Goal: Task Accomplishment & Management: Manage account settings

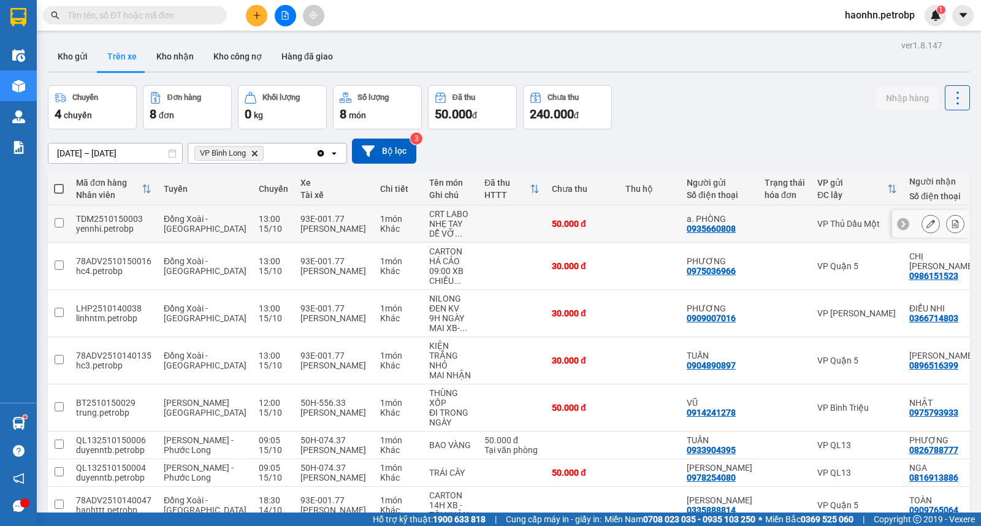
drag, startPoint x: 481, startPoint y: 228, endPoint x: 476, endPoint y: 241, distance: 13.8
click at [479, 229] on td at bounding box center [511, 223] width 67 height 37
checkbox input "true"
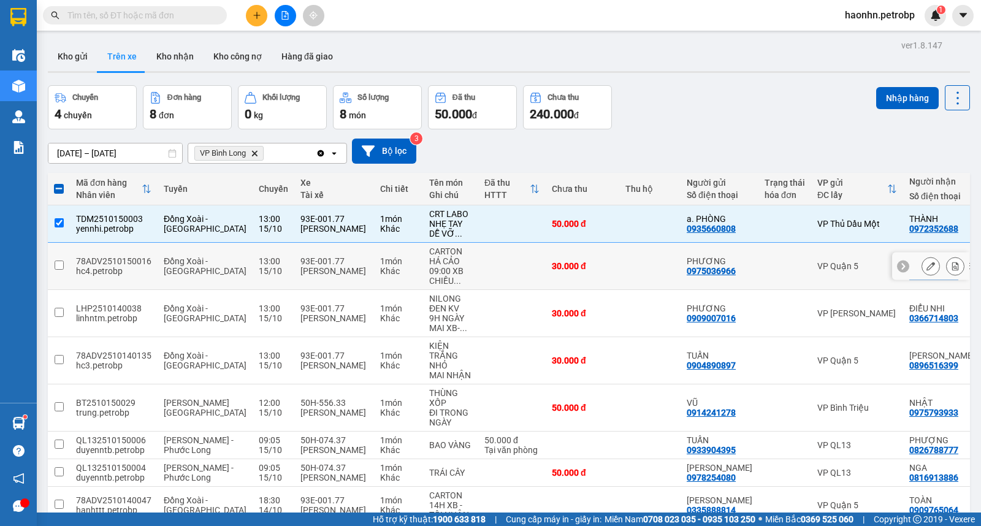
click at [478, 262] on td at bounding box center [511, 266] width 67 height 47
checkbox input "true"
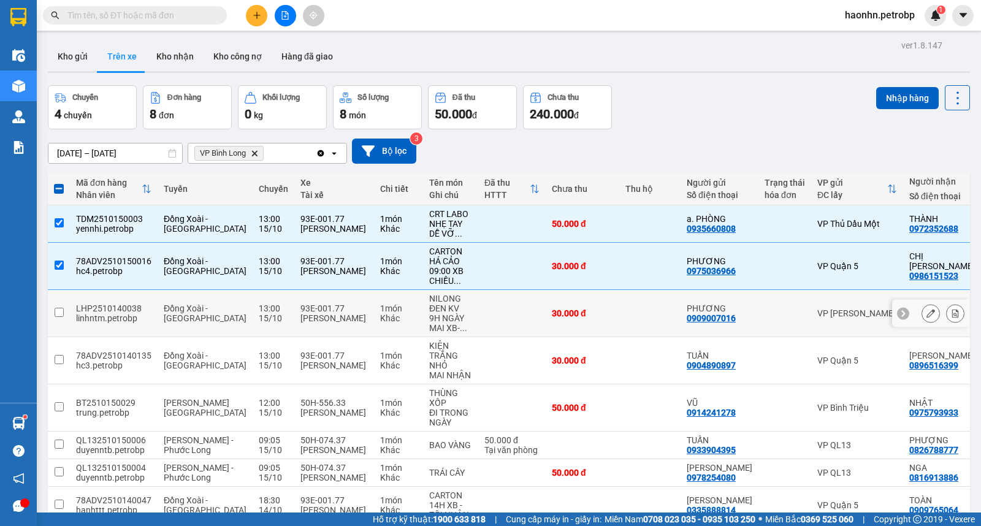
click at [481, 317] on td at bounding box center [511, 313] width 67 height 47
checkbox input "true"
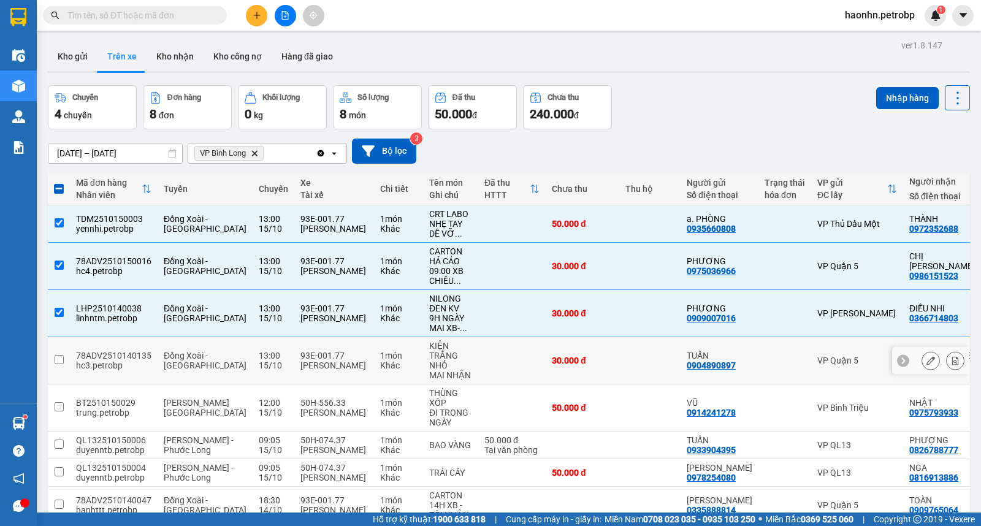
click at [499, 360] on td at bounding box center [511, 360] width 67 height 47
checkbox input "true"
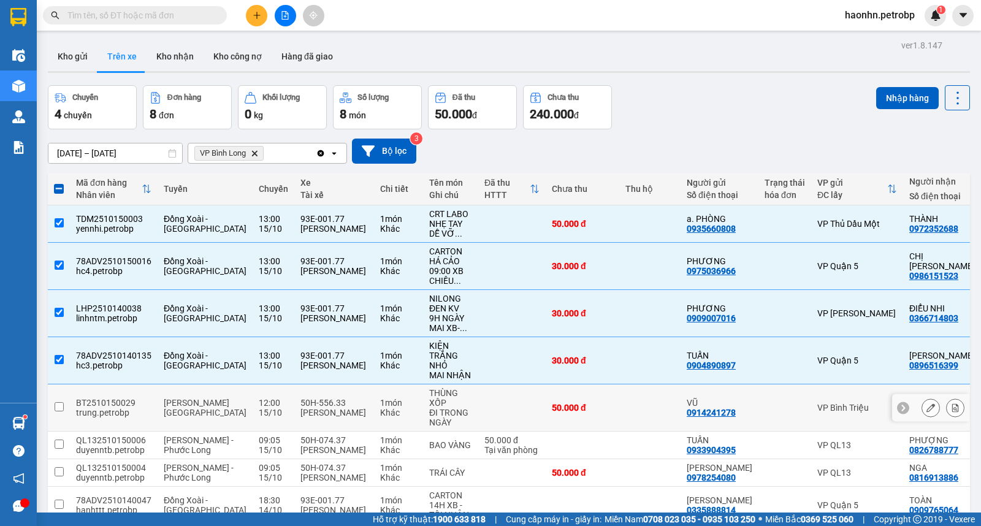
scroll to position [87, 0]
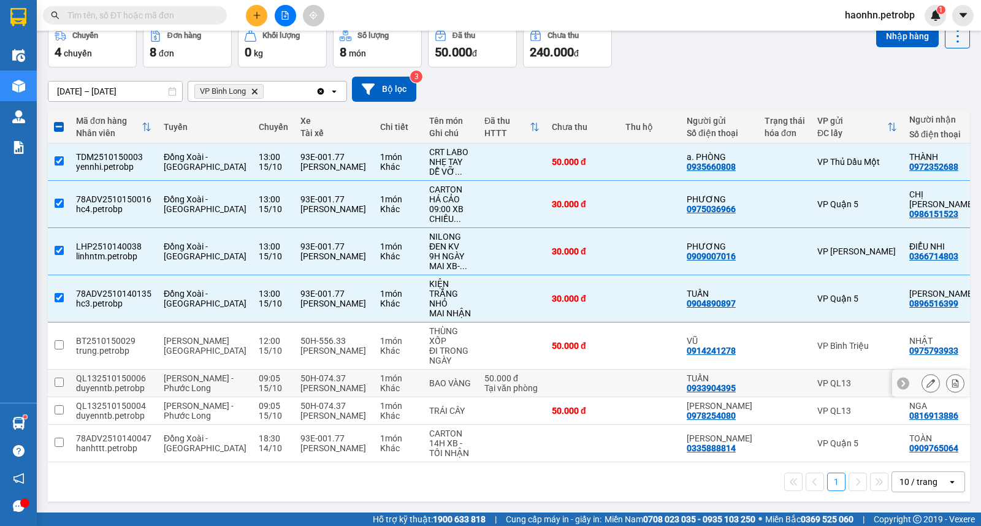
click at [619, 370] on td at bounding box center [649, 384] width 61 height 28
checkbox input "true"
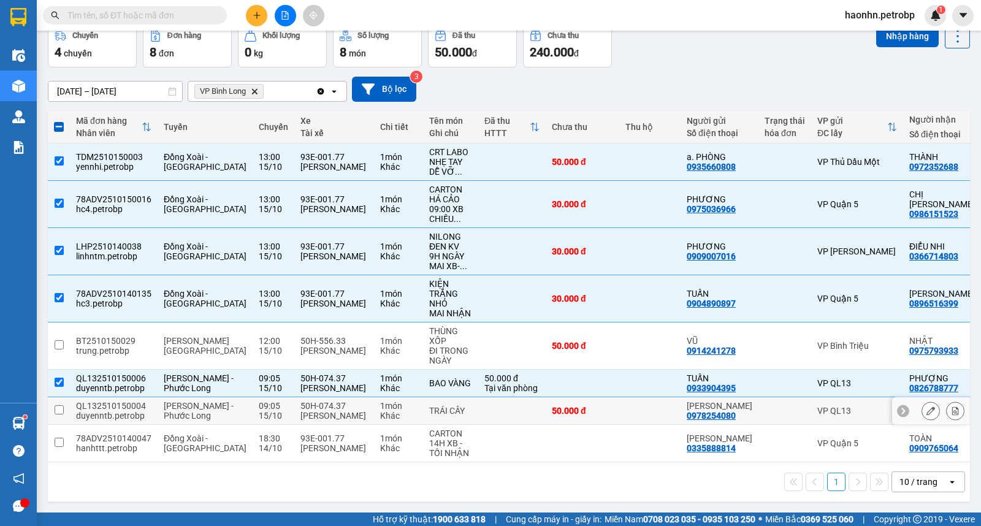
click at [619, 401] on td at bounding box center [649, 411] width 61 height 28
checkbox input "true"
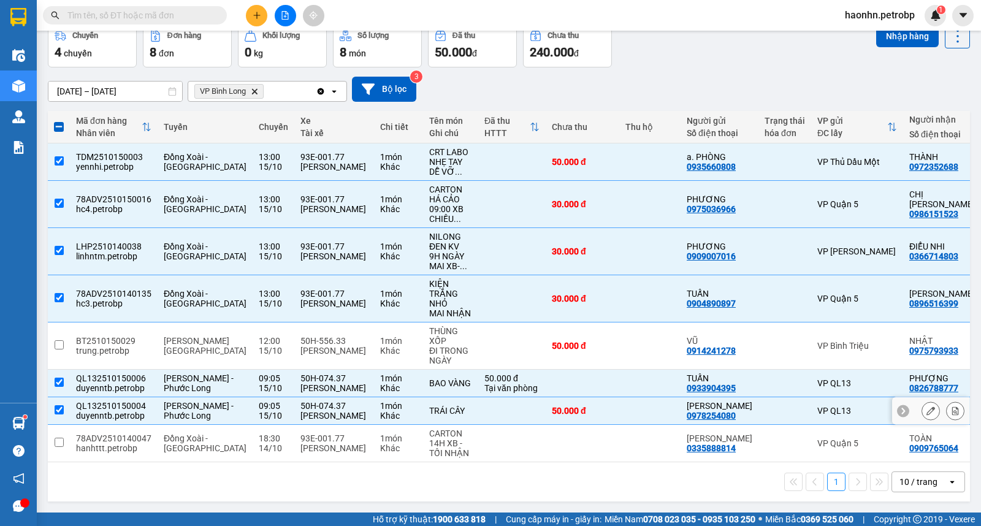
click at [909, 411] on div "0816913886" at bounding box center [933, 416] width 49 height 10
click at [909, 448] on div "0909765064" at bounding box center [933, 448] width 49 height 10
click at [764, 438] on div at bounding box center [784, 443] width 40 height 10
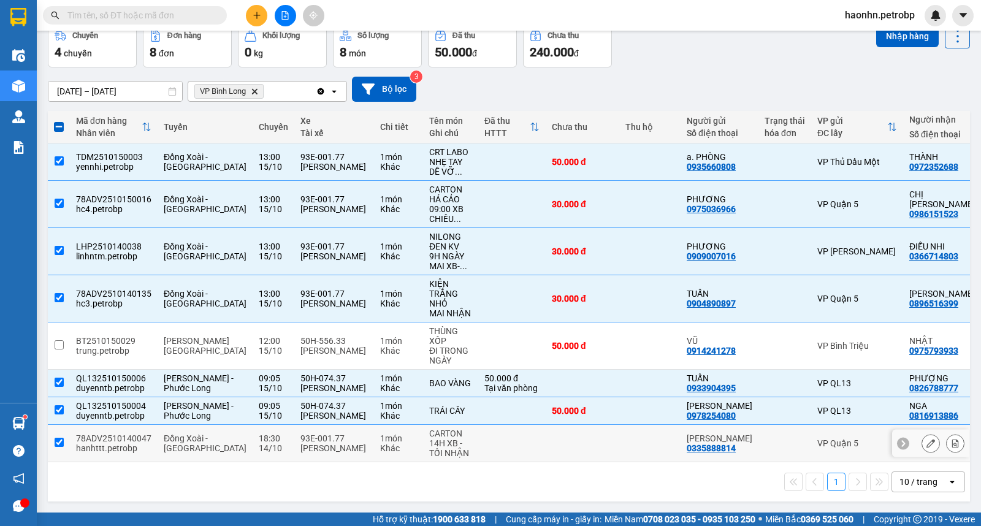
checkbox input "true"
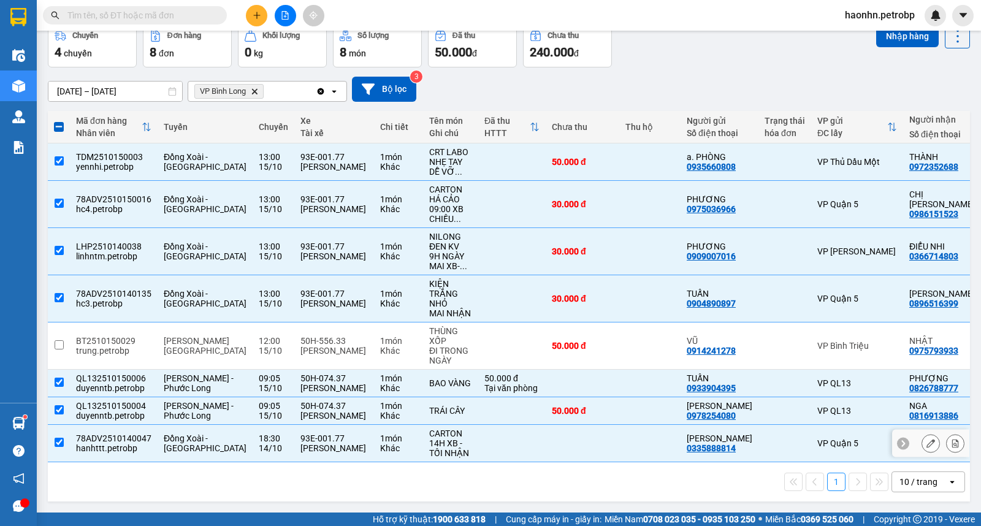
click at [909, 443] on div "0909765064" at bounding box center [933, 448] width 49 height 10
copy div "0909765064"
click at [909, 411] on div "0816913886" at bounding box center [933, 416] width 49 height 10
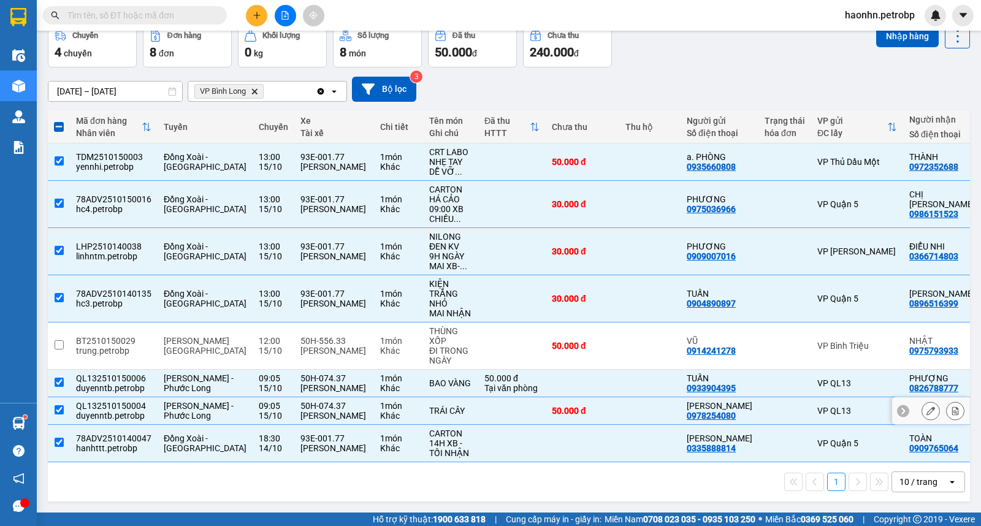
copy div "0816913886"
click at [909, 383] on div "0826788777" at bounding box center [933, 388] width 49 height 10
copy div "0826788777"
click at [909, 299] on div "0896516399" at bounding box center [933, 304] width 49 height 10
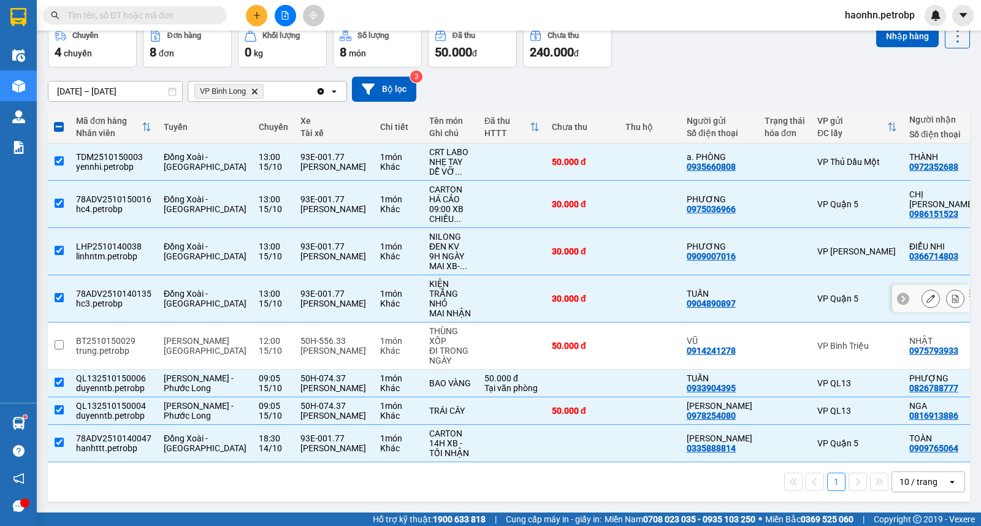
click at [909, 299] on div "0896516399" at bounding box center [933, 304] width 49 height 10
copy div "0896516399"
click at [909, 251] on div "0366714803" at bounding box center [933, 256] width 49 height 10
copy div "0366714803"
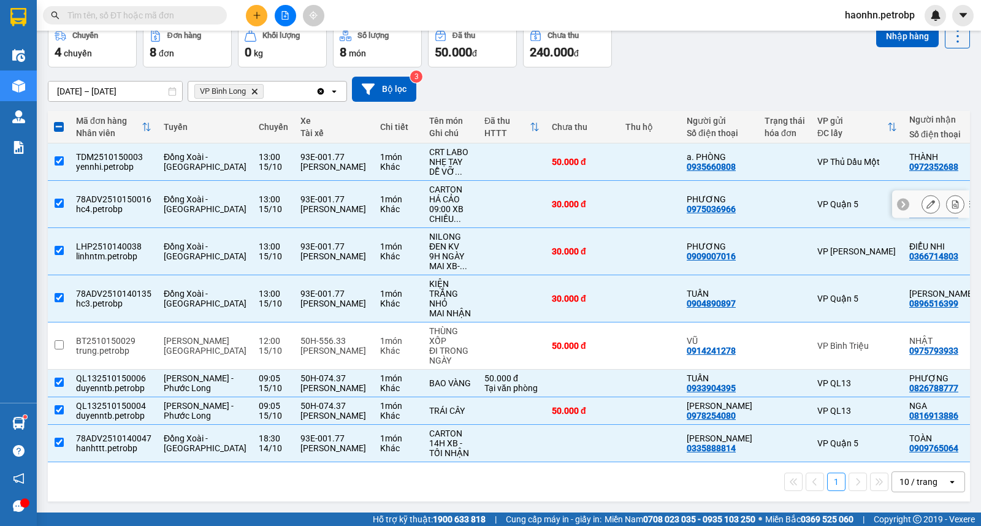
click at [909, 209] on div "0986151523" at bounding box center [933, 214] width 49 height 10
copy div "0986151523"
click at [909, 162] on div "0972352688" at bounding box center [933, 167] width 49 height 10
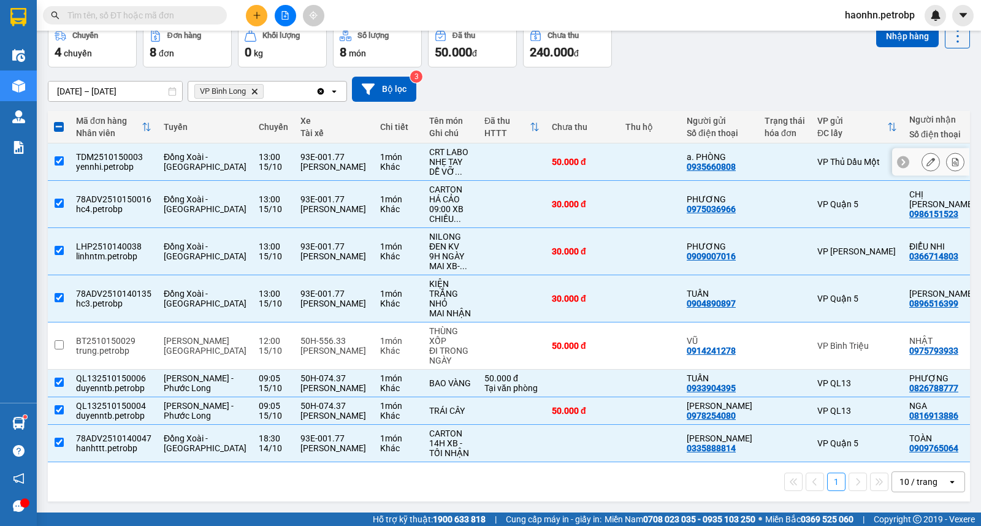
copy div "0972352688"
click at [633, 77] on div "[DATE] – [DATE] Press the down arrow key to interact with the calendar and sele…" at bounding box center [509, 89] width 922 height 25
click at [759, 322] on td at bounding box center [784, 345] width 53 height 47
checkbox input "true"
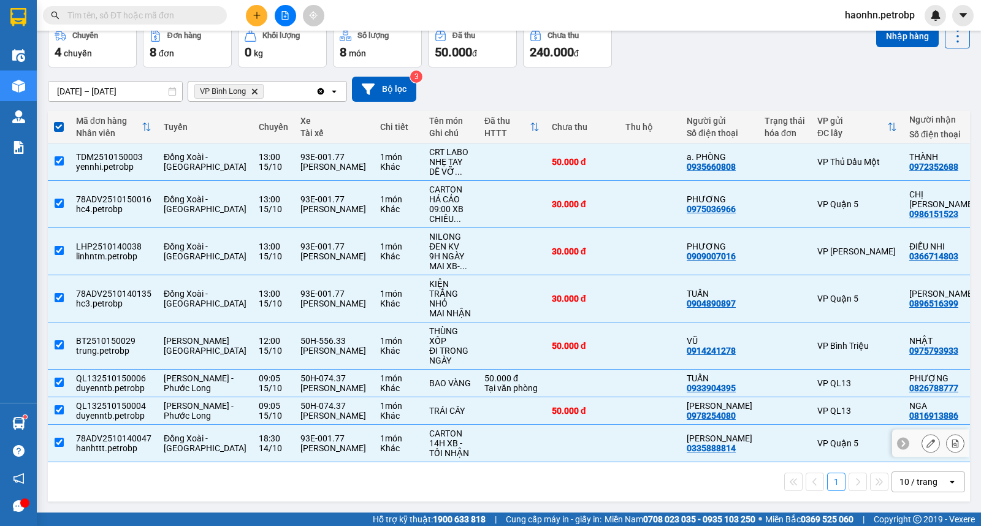
click at [811, 448] on td "VP Quận 5" at bounding box center [857, 443] width 92 height 37
checkbox input "false"
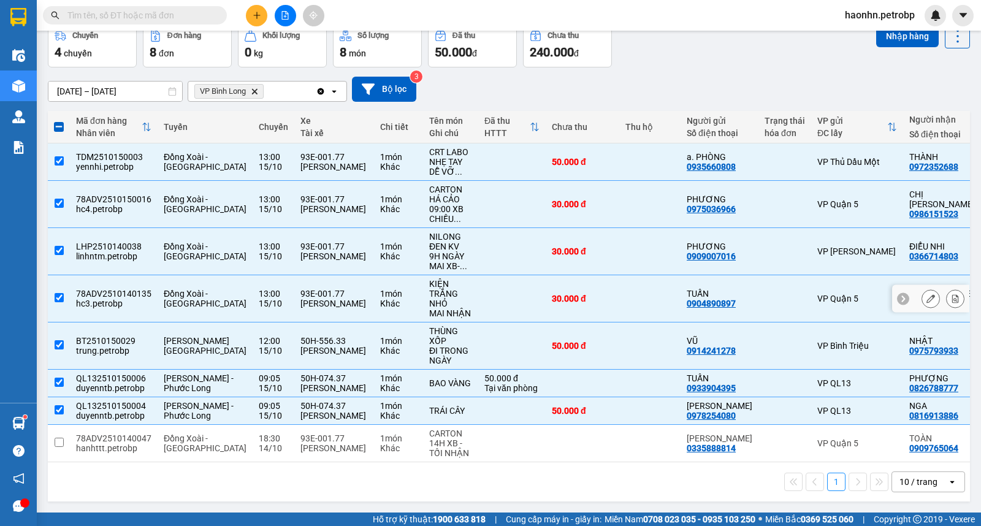
click at [811, 284] on td "VP Quận 5" at bounding box center [857, 298] width 92 height 47
checkbox input "false"
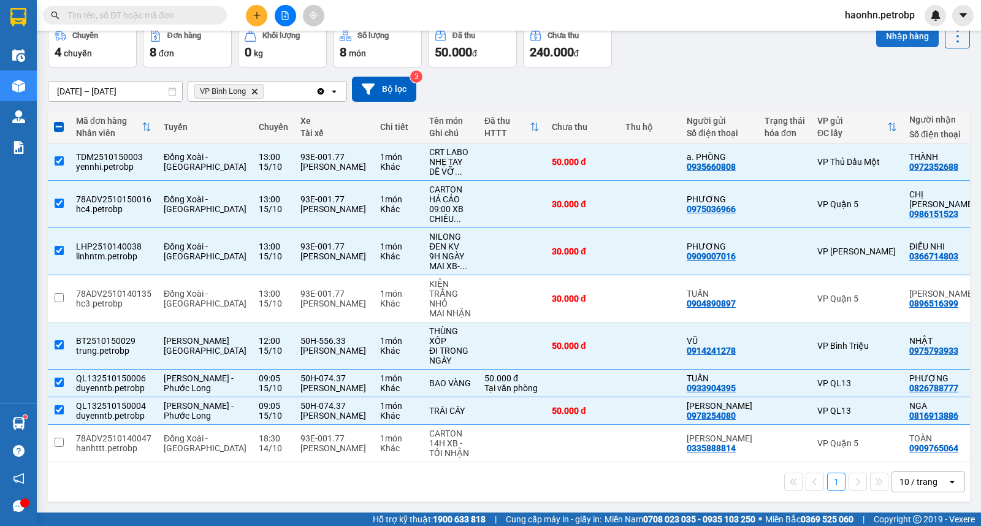
scroll to position [0, 0]
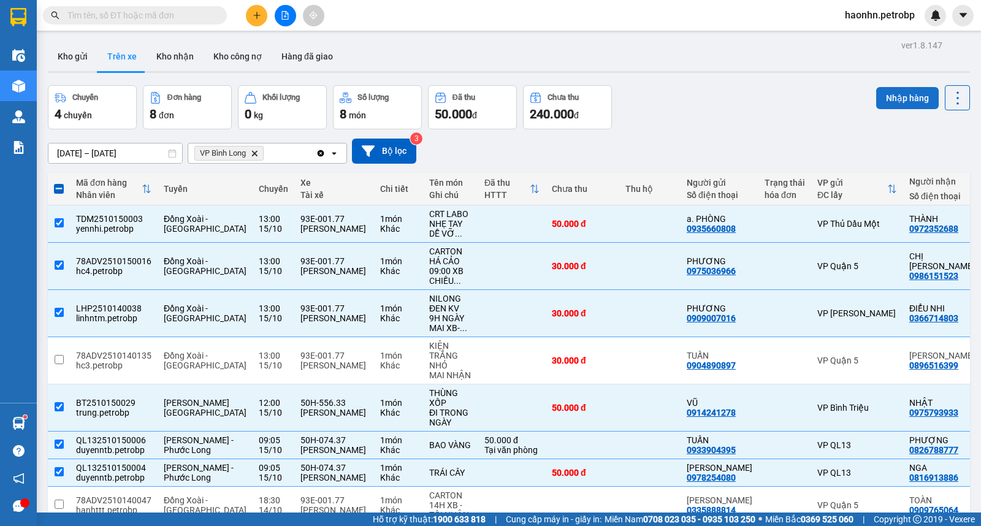
click at [896, 99] on button "Nhập hàng" at bounding box center [907, 98] width 63 height 22
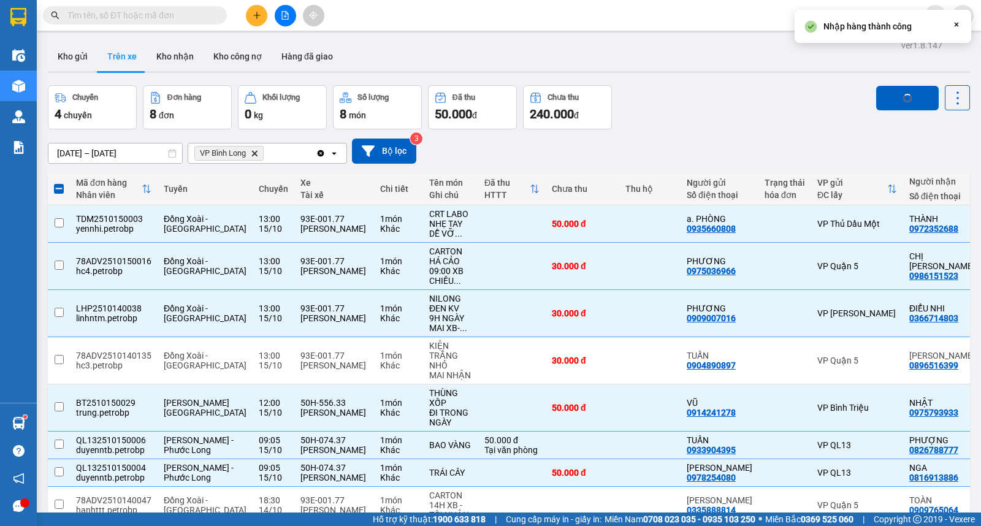
checkbox input "false"
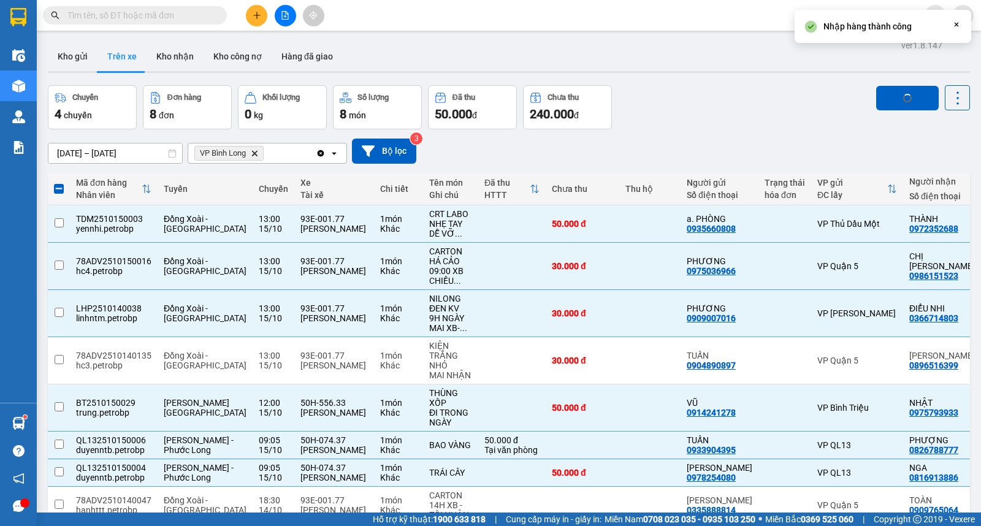
checkbox input "false"
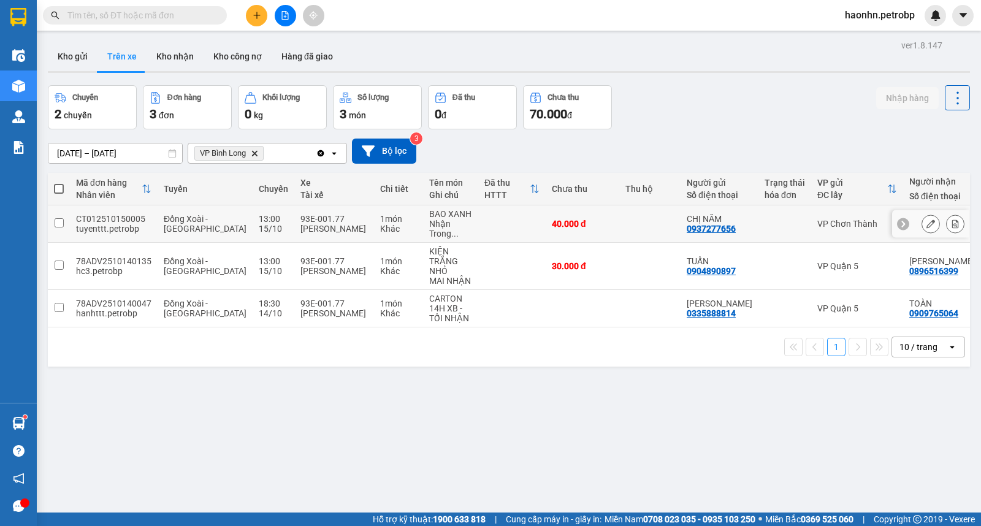
click at [811, 236] on td "VP Chơn Thành" at bounding box center [857, 223] width 92 height 37
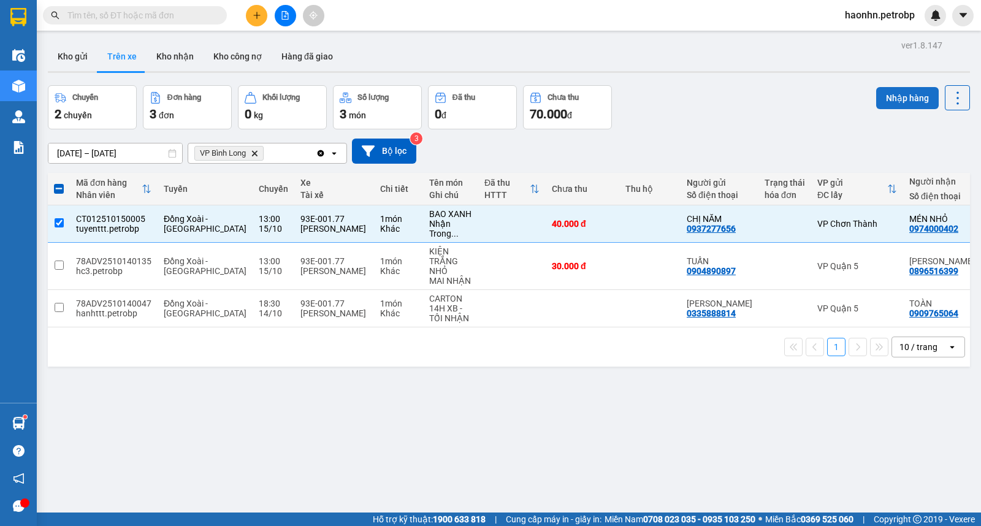
click at [905, 92] on button "Nhập hàng" at bounding box center [907, 98] width 63 height 22
checkbox input "false"
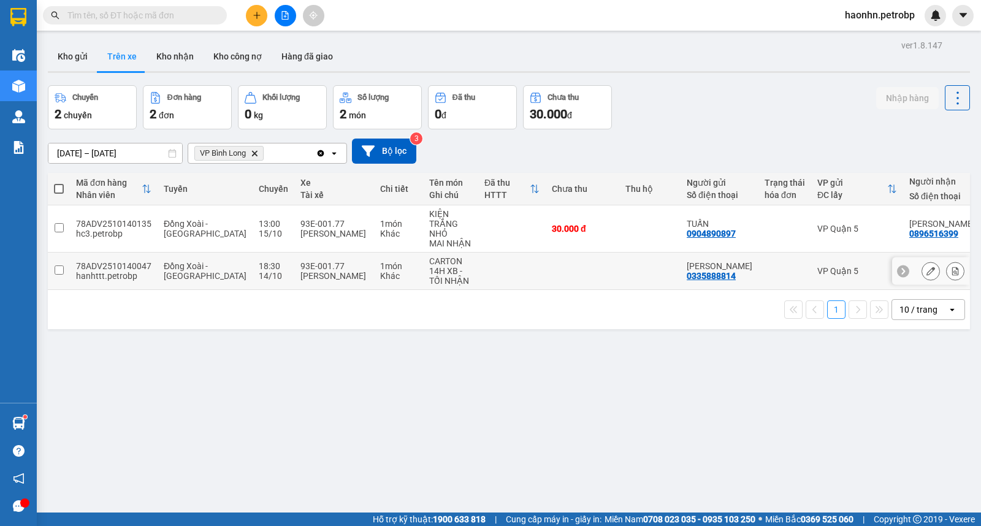
click at [922, 266] on button at bounding box center [930, 271] width 17 height 21
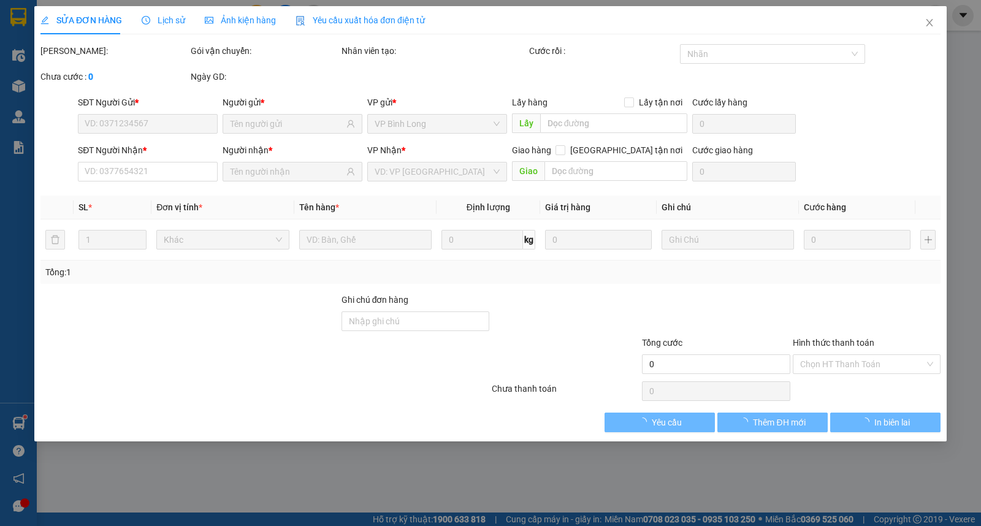
type input "0335888814"
type input "[PERSON_NAME]"
type input "0909765064"
type input "TOÀN"
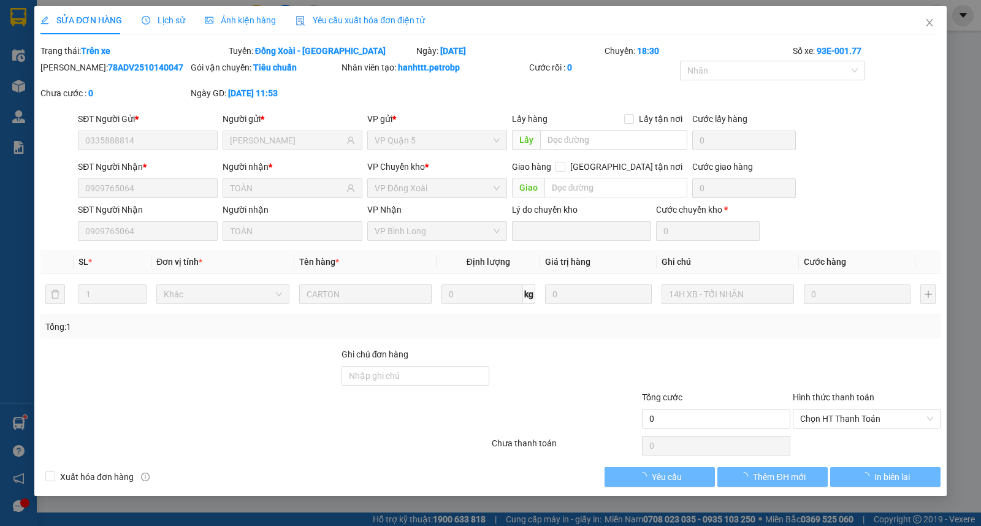
click at [166, 23] on span "Lịch sử" at bounding box center [164, 20] width 44 height 10
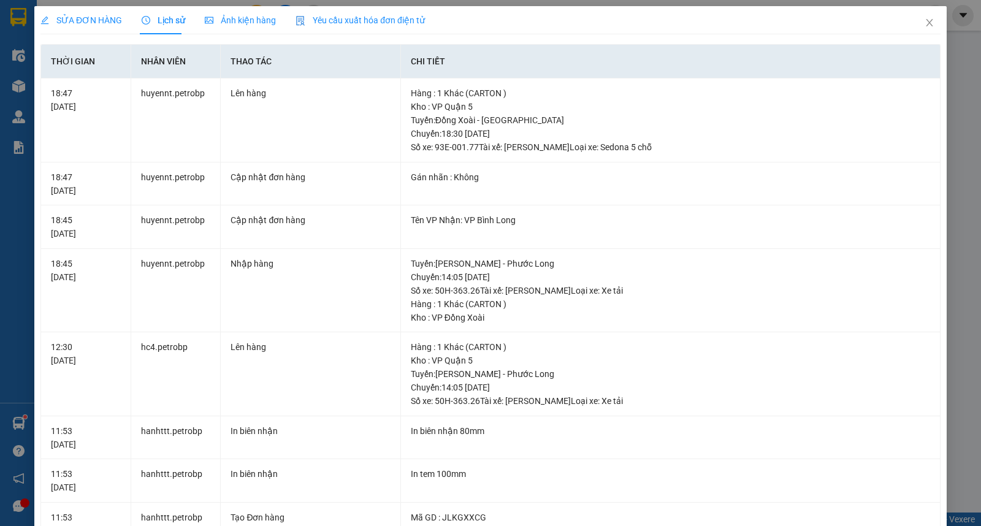
click at [90, 33] on div "SỬA ĐƠN HÀNG" at bounding box center [81, 20] width 82 height 28
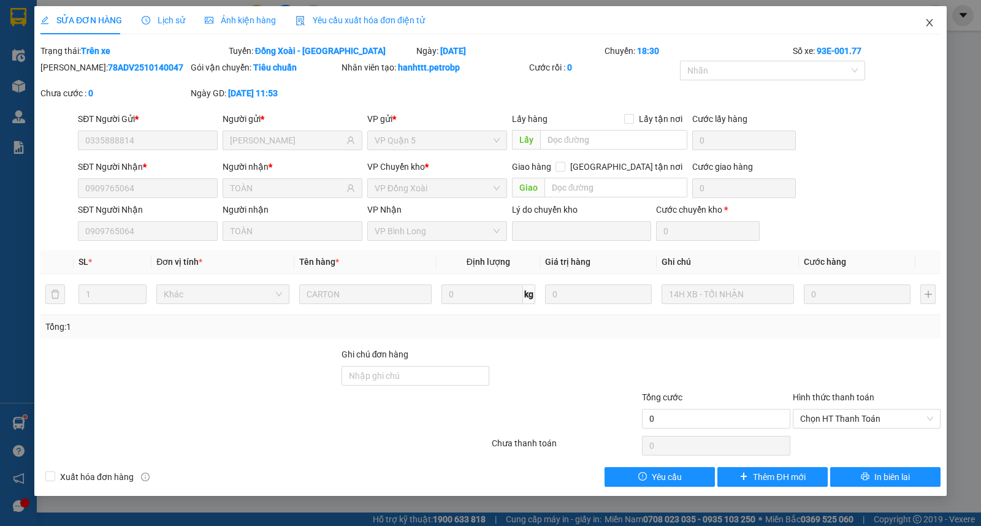
click at [932, 25] on icon "close" at bounding box center [929, 23] width 10 height 10
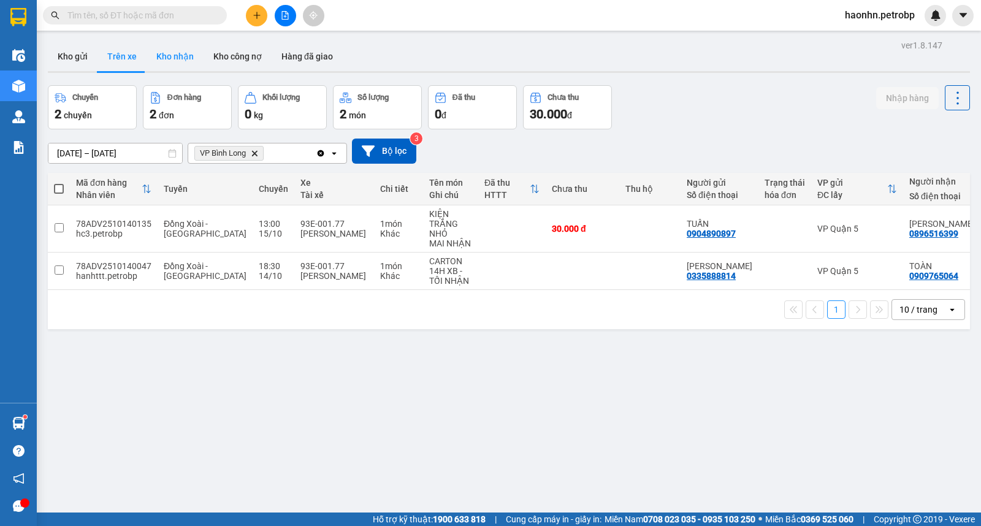
click at [162, 59] on button "Kho nhận" at bounding box center [175, 56] width 57 height 29
type input "[DATE] – [DATE]"
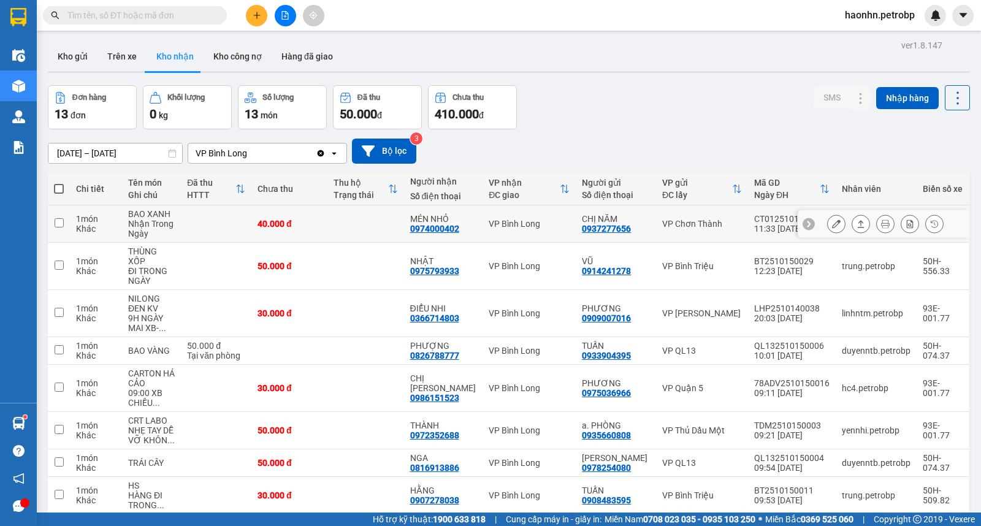
click at [445, 229] on div "0974000402" at bounding box center [434, 229] width 49 height 10
copy div "0974000402"
click at [503, 272] on td "VP Bình Long" at bounding box center [528, 266] width 93 height 47
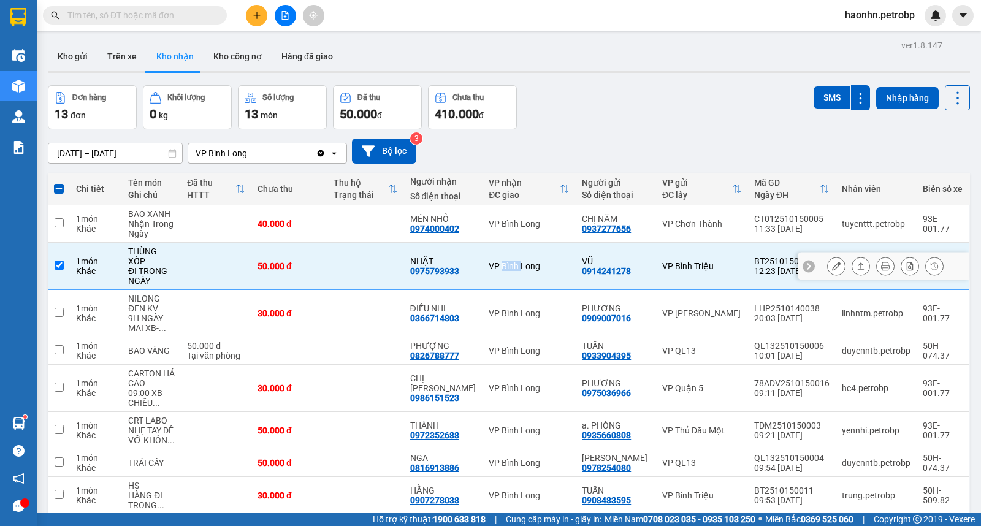
click at [506, 273] on td "VP Bình Long" at bounding box center [528, 266] width 93 height 47
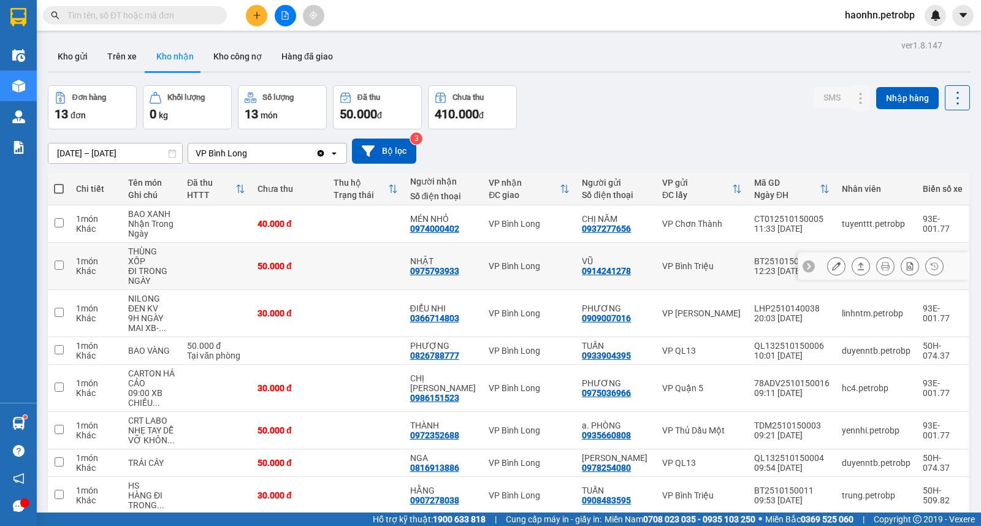
click at [473, 270] on div "NHẬT 0975793933" at bounding box center [443, 266] width 67 height 20
checkbox input "true"
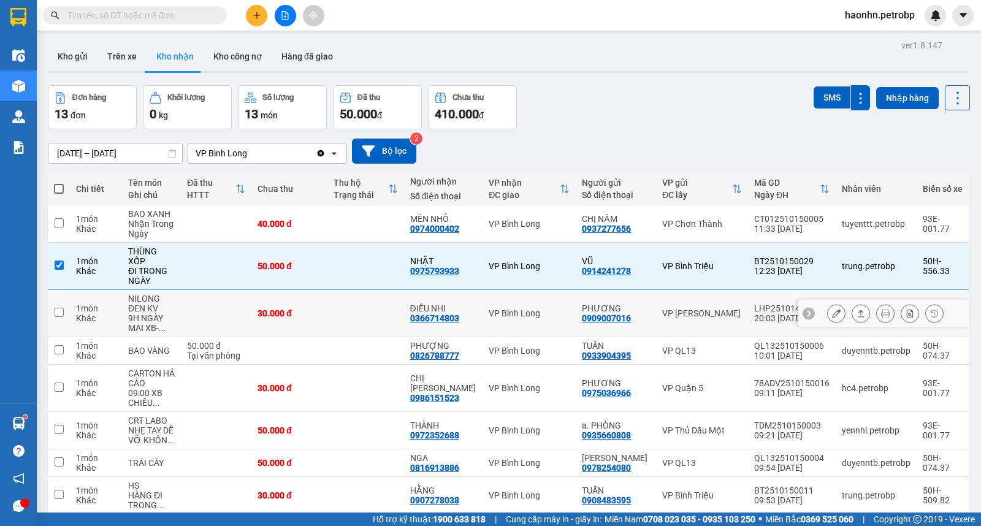
click at [481, 309] on td "ĐIỂU NHI 0366714803" at bounding box center [443, 313] width 79 height 47
checkbox input "true"
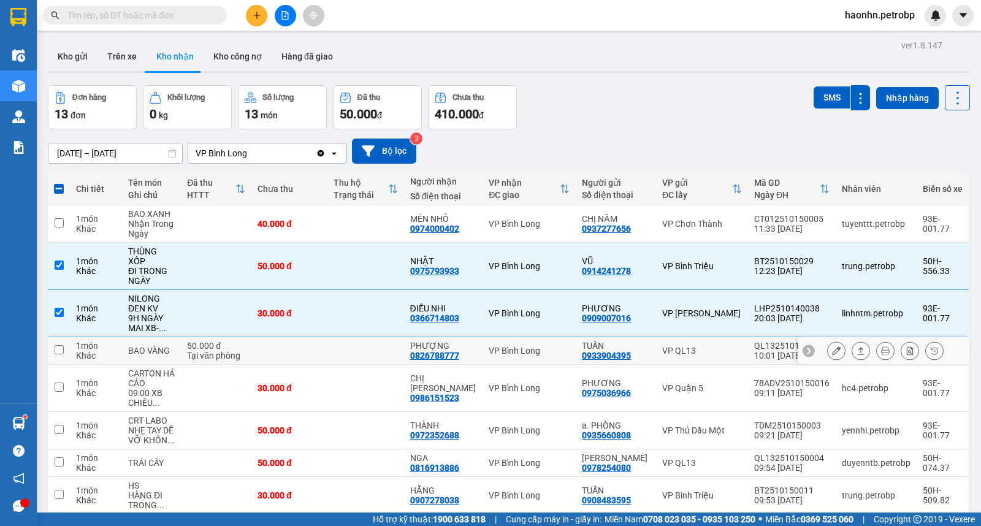
click at [488, 339] on td "VP Bình Long" at bounding box center [528, 351] width 93 height 28
checkbox input "true"
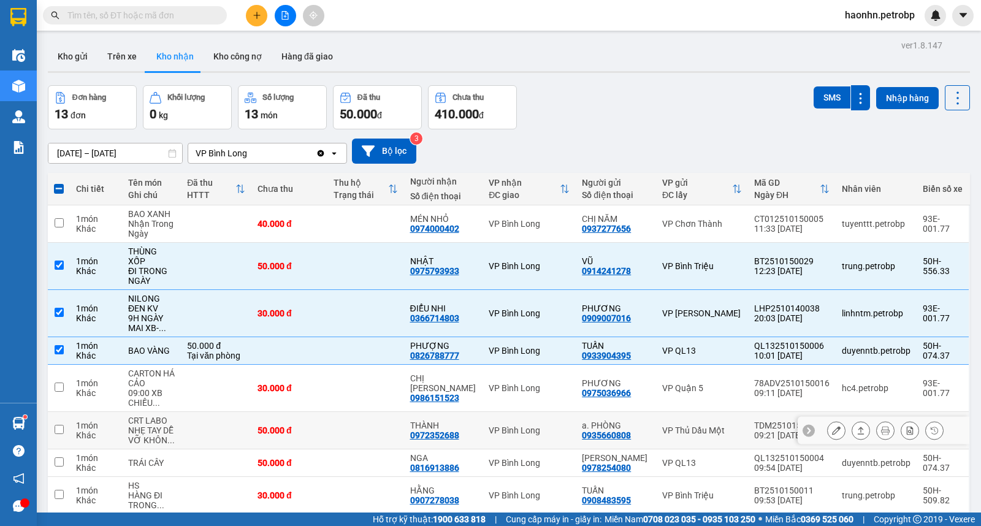
click at [491, 425] on div "VP Bình Long" at bounding box center [529, 430] width 81 height 10
checkbox input "true"
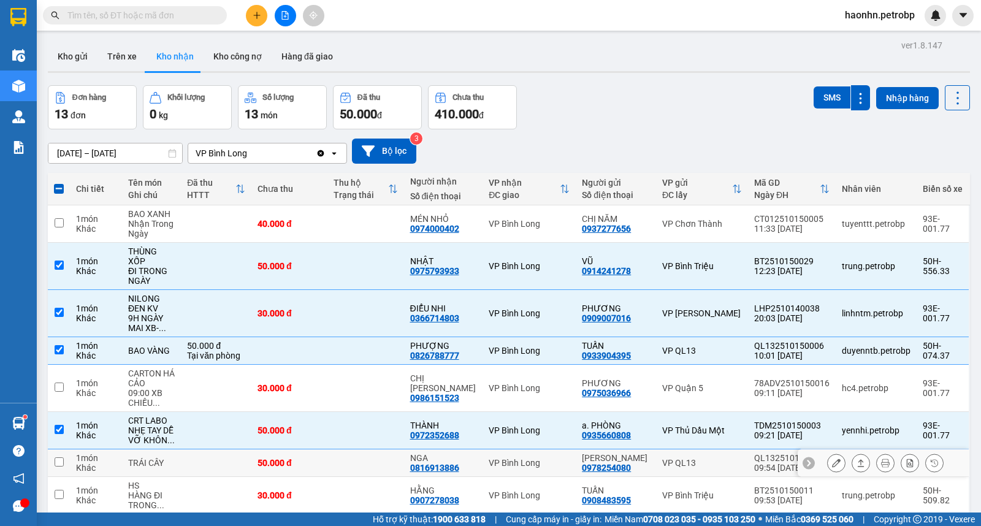
click at [484, 460] on td "VP Bình Long" at bounding box center [528, 463] width 93 height 28
checkbox input "true"
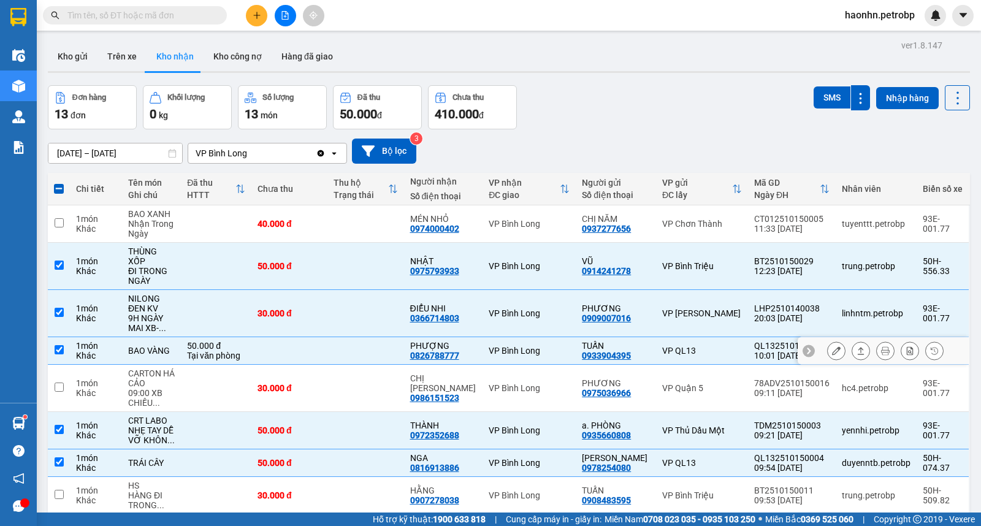
click at [445, 351] on div "0826788777" at bounding box center [434, 356] width 49 height 10
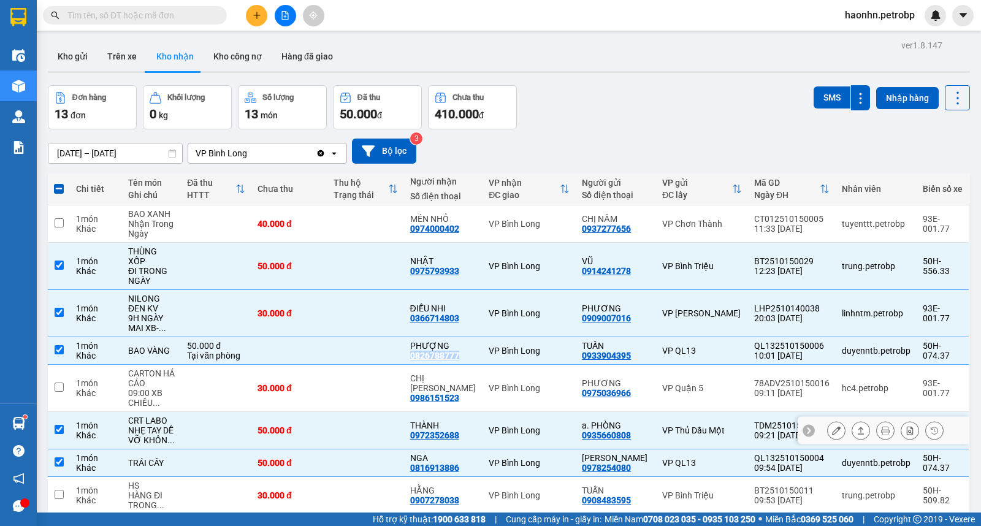
copy div "0826788777"
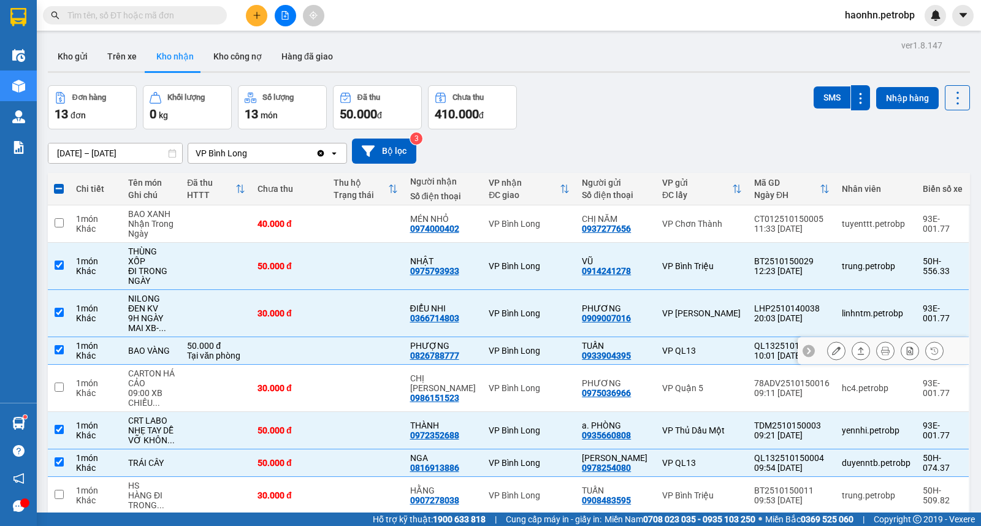
drag, startPoint x: 519, startPoint y: 348, endPoint x: 503, endPoint y: 344, distance: 17.0
click at [518, 348] on td "VP Bình Long" at bounding box center [528, 351] width 93 height 28
checkbox input "false"
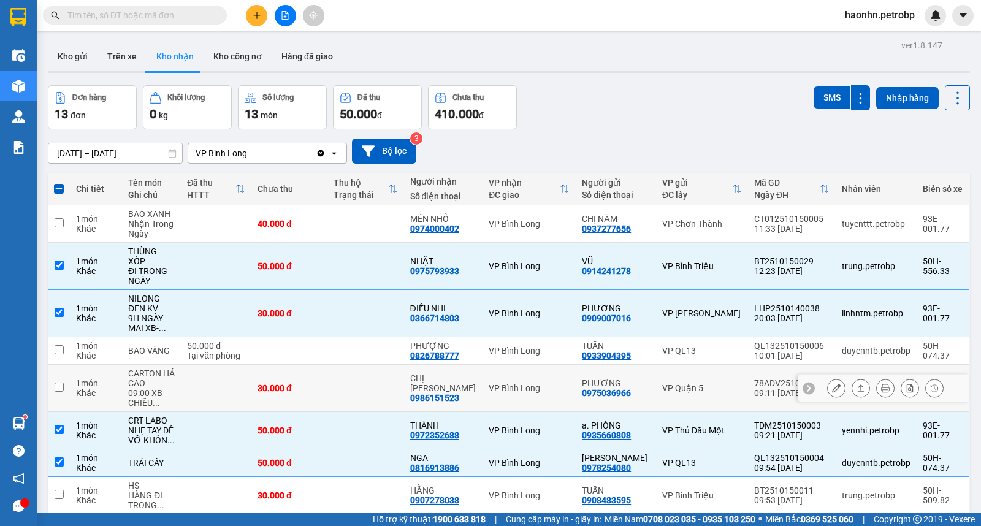
click at [394, 394] on td at bounding box center [365, 388] width 76 height 47
checkbox input "true"
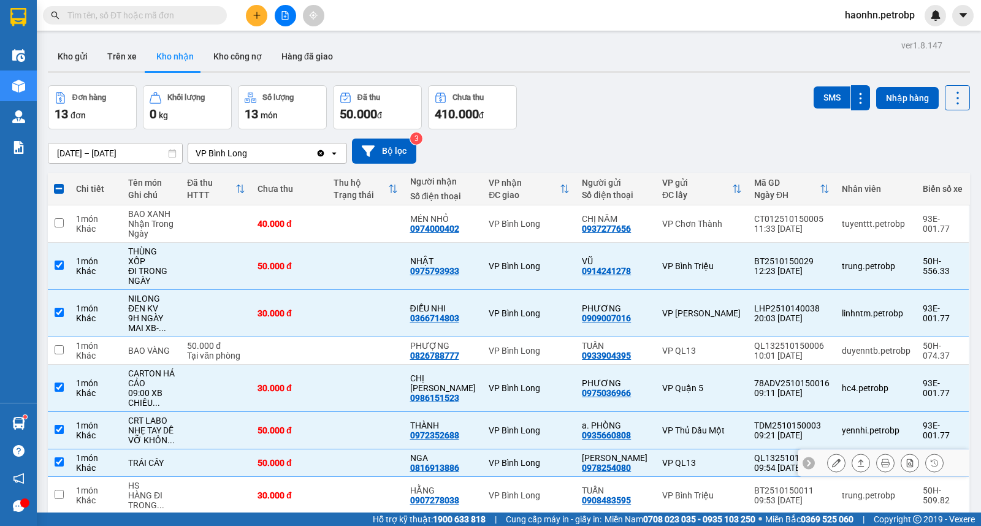
click at [487, 452] on td "VP Bình Long" at bounding box center [528, 463] width 93 height 28
checkbox input "false"
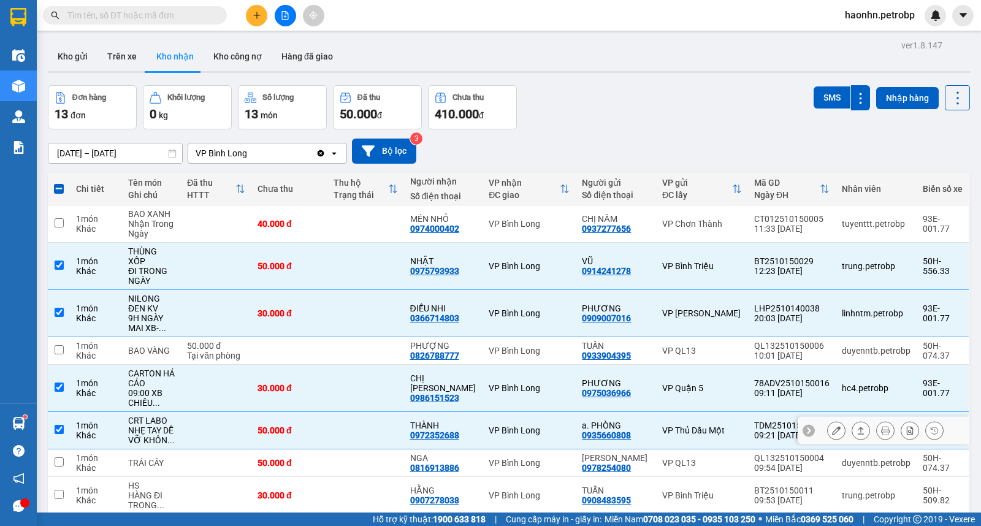
click at [528, 425] on div "VP Bình Long" at bounding box center [529, 430] width 81 height 10
checkbox input "false"
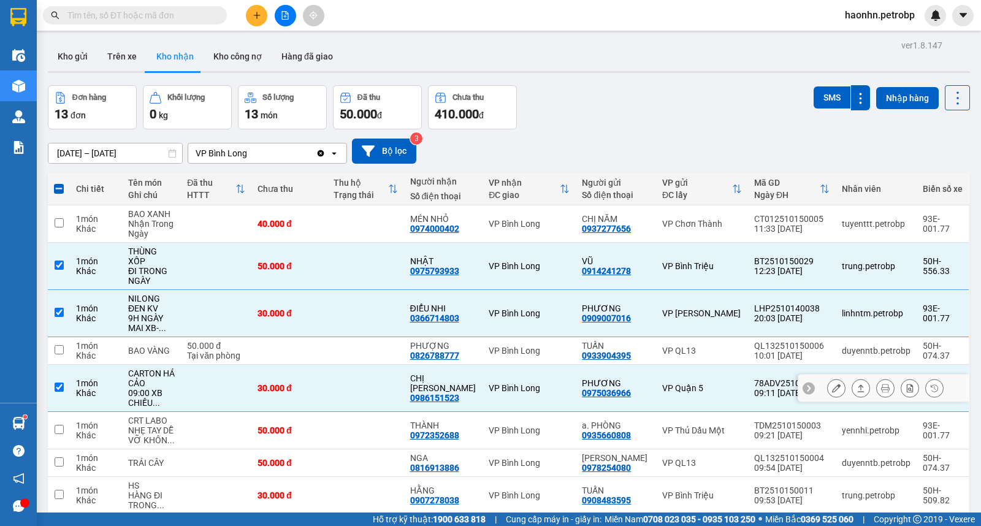
click at [558, 387] on td "VP Bình Long" at bounding box center [528, 388] width 93 height 47
checkbox input "false"
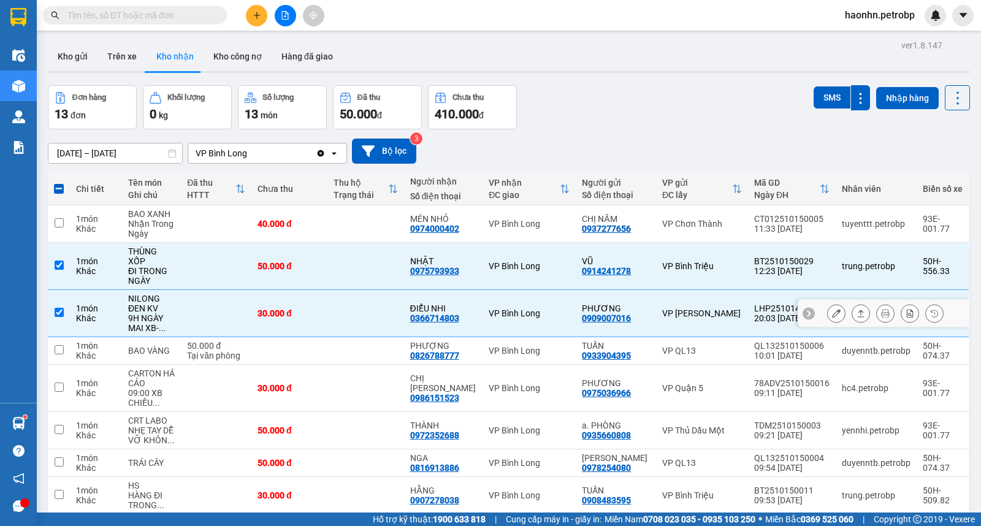
click at [503, 308] on div "VP Bình Long" at bounding box center [529, 313] width 81 height 10
checkbox input "false"
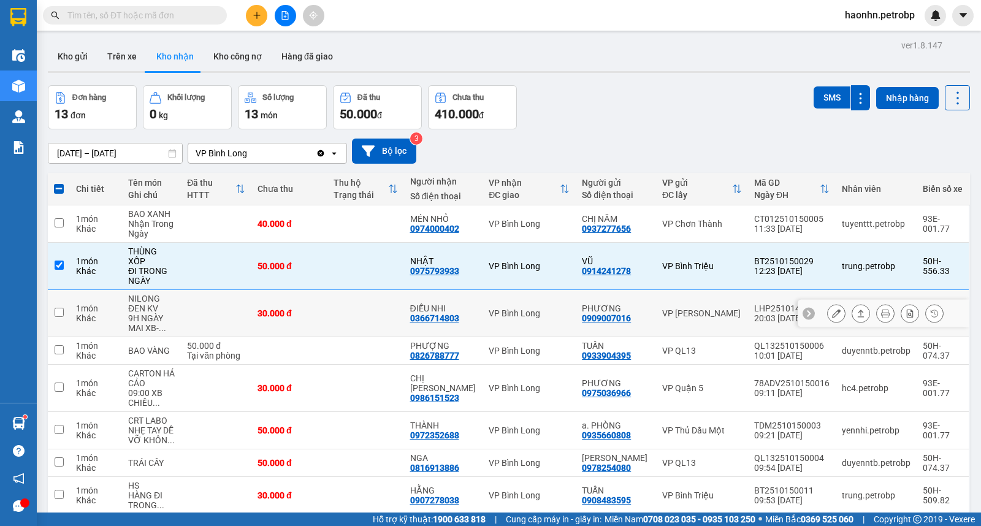
click at [519, 261] on div "VP Bình Long" at bounding box center [529, 266] width 81 height 10
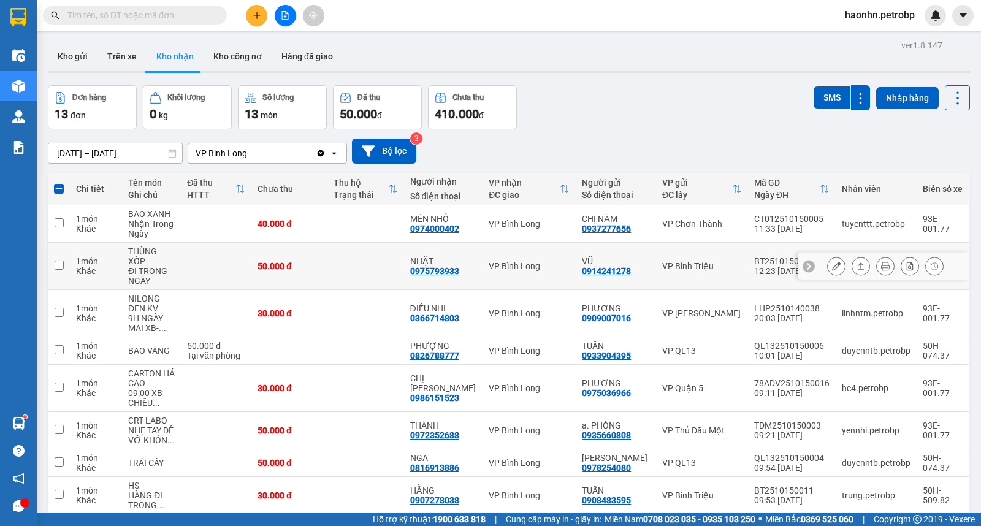
checkbox input "false"
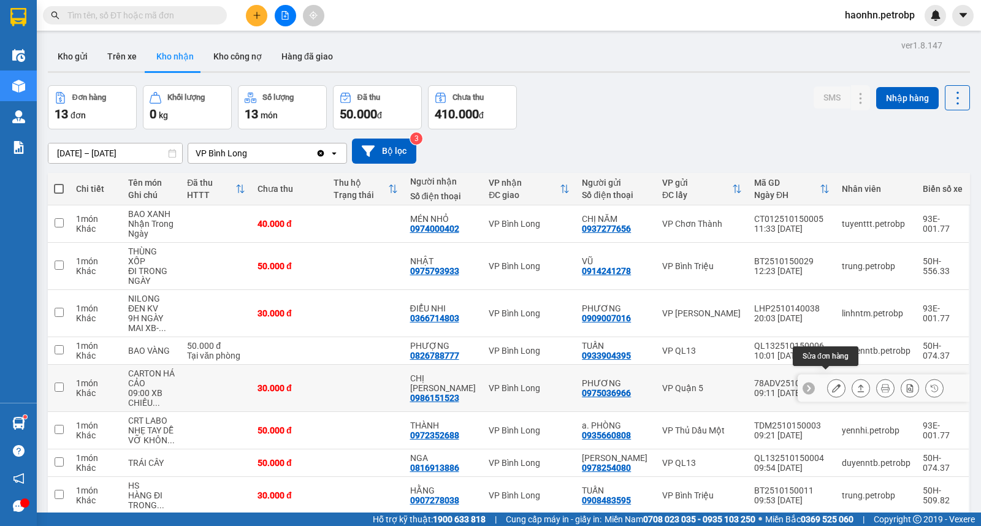
click at [828, 378] on button at bounding box center [836, 388] width 17 height 21
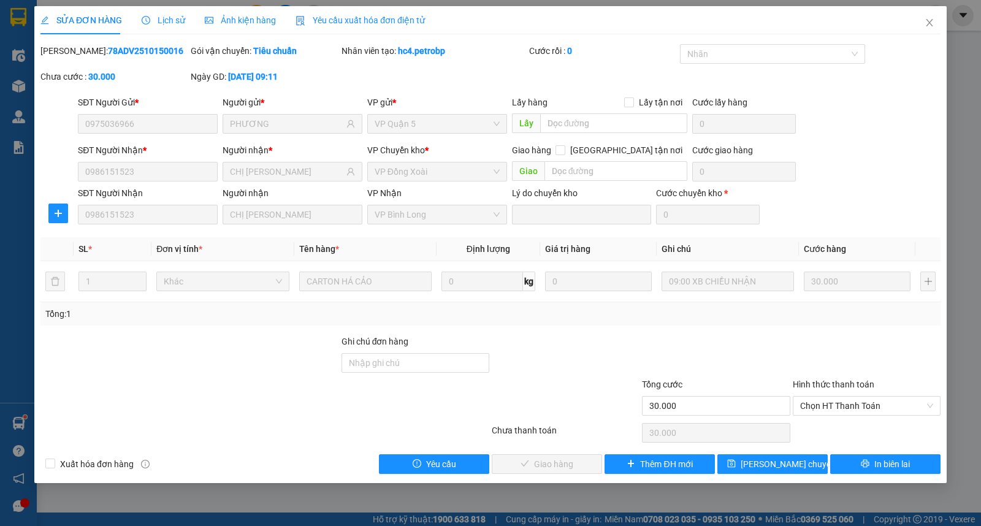
type input "0975036966"
type input "PHƯƠNG"
type input "0986151523"
type input "CHỊ [PERSON_NAME]"
type input "30.000"
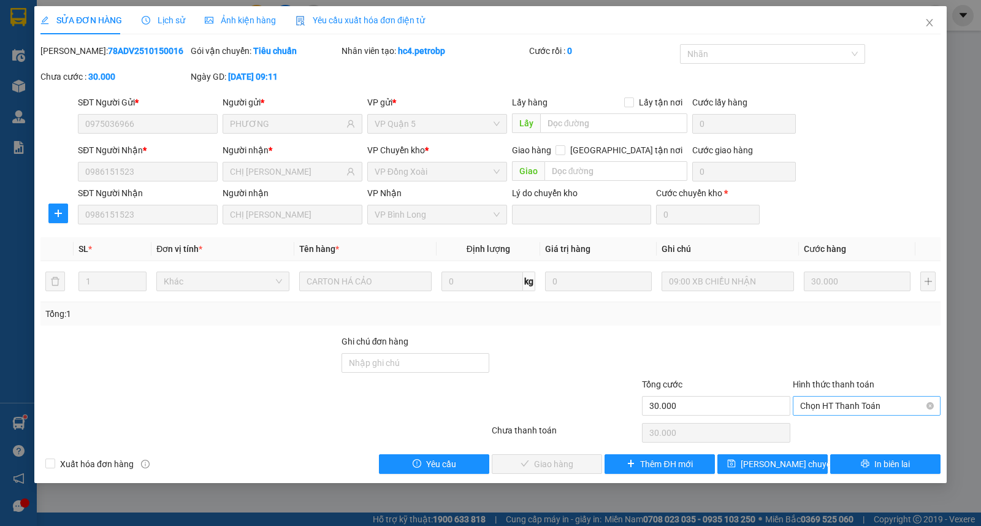
drag, startPoint x: 796, startPoint y: 395, endPoint x: 805, endPoint y: 405, distance: 13.9
click at [798, 397] on div "Hình thức thanh toán Chọn HT Thanh Toán" at bounding box center [867, 399] width 148 height 43
click at [808, 406] on span "Chọn HT Thanh Toán" at bounding box center [866, 406] width 133 height 18
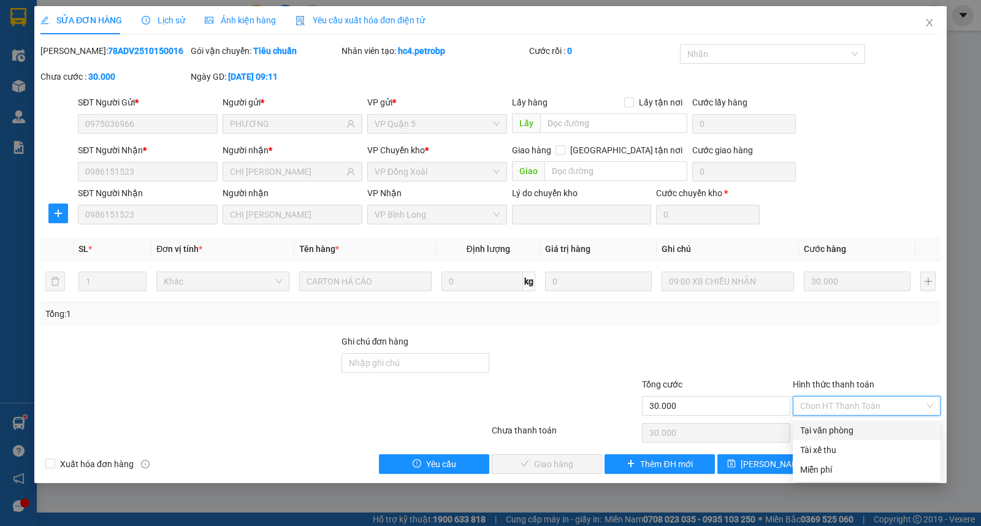
click at [809, 430] on div "Tại văn phòng" at bounding box center [866, 430] width 133 height 13
type input "0"
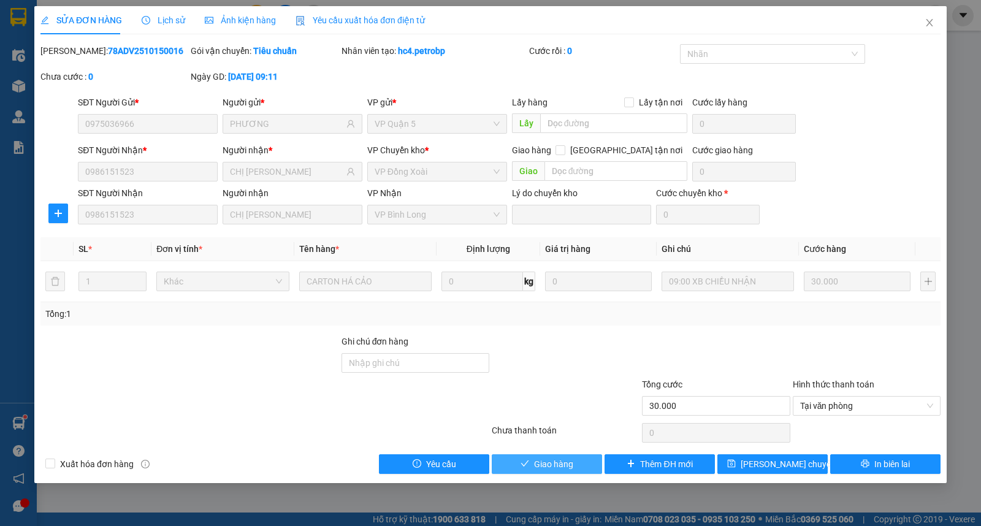
click at [558, 456] on button "Giao hàng" at bounding box center [547, 464] width 110 height 20
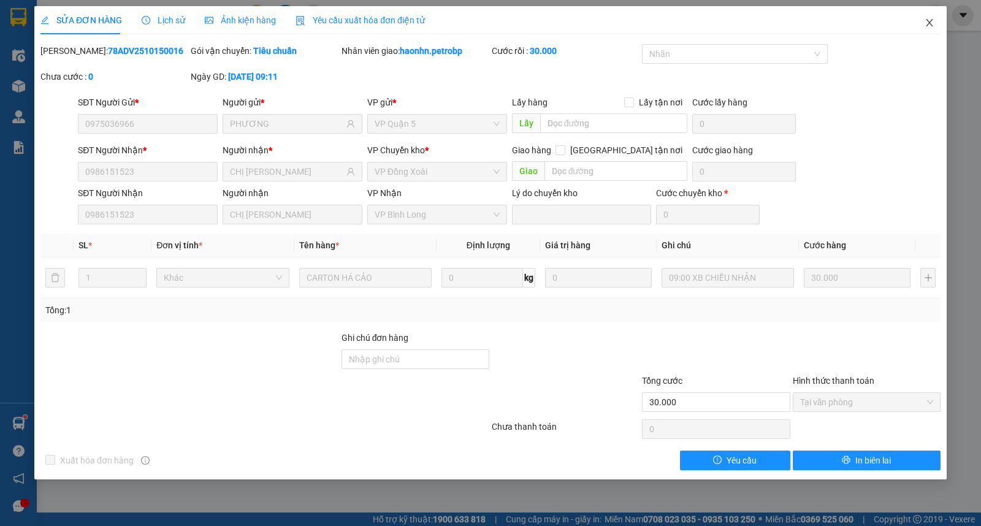
click at [929, 21] on icon "close" at bounding box center [929, 23] width 10 height 10
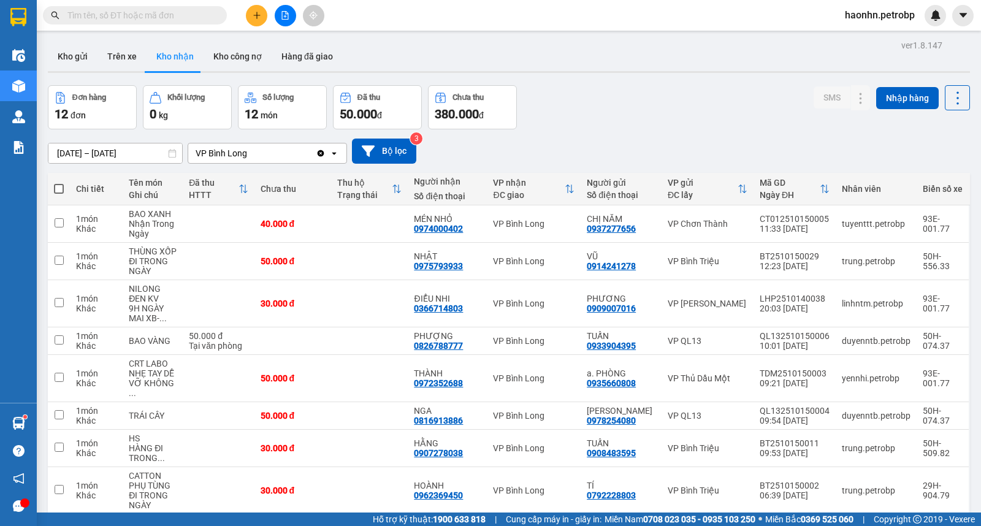
click at [71, 39] on div "ver 1.8.147 Kho gửi Trên xe Kho nhận Kho công nợ Hàng đã giao Đơn hàng 12 đơn K…" at bounding box center [509, 340] width 932 height 606
click at [75, 49] on button "Kho gửi" at bounding box center [73, 56] width 50 height 29
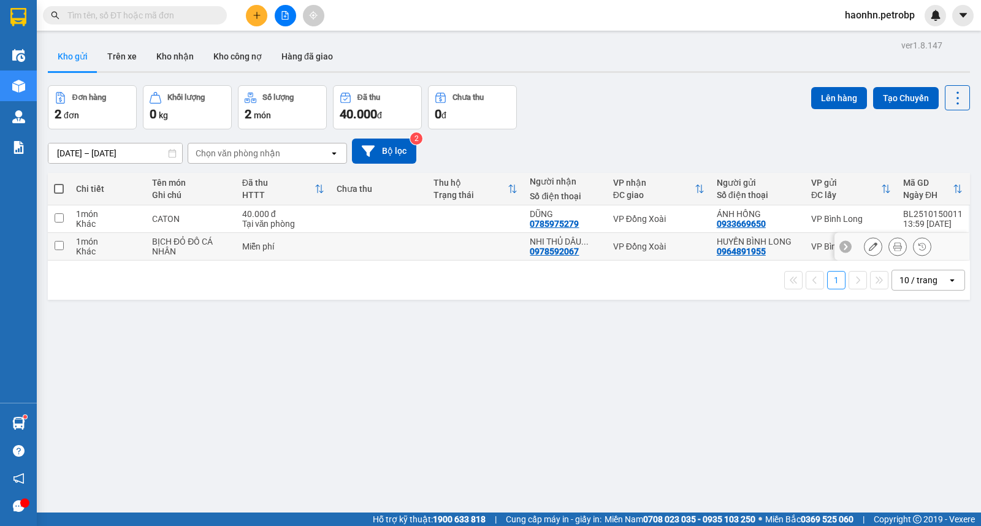
click at [630, 246] on div "VP Đồng Xoài" at bounding box center [658, 247] width 91 height 10
checkbox input "true"
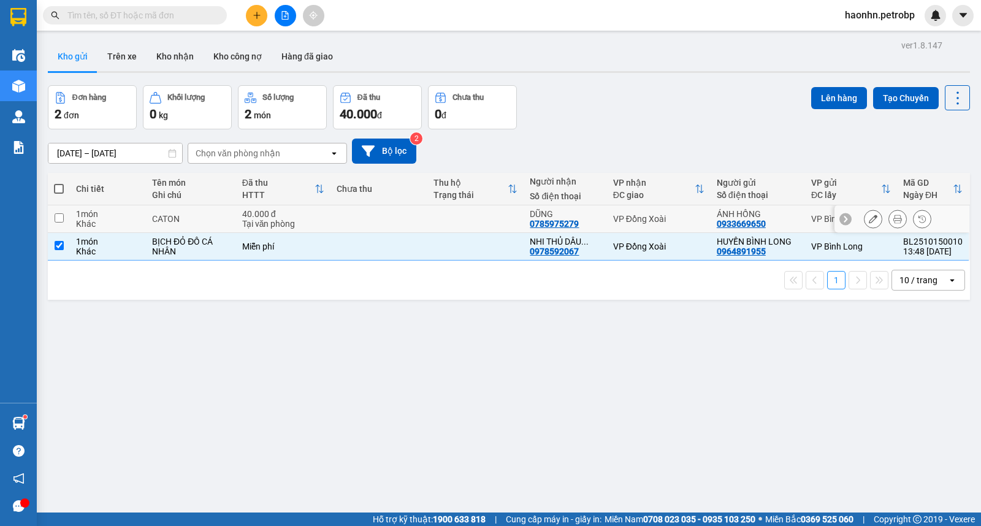
click at [648, 219] on div "VP Đồng Xoài" at bounding box center [658, 219] width 91 height 10
checkbox input "true"
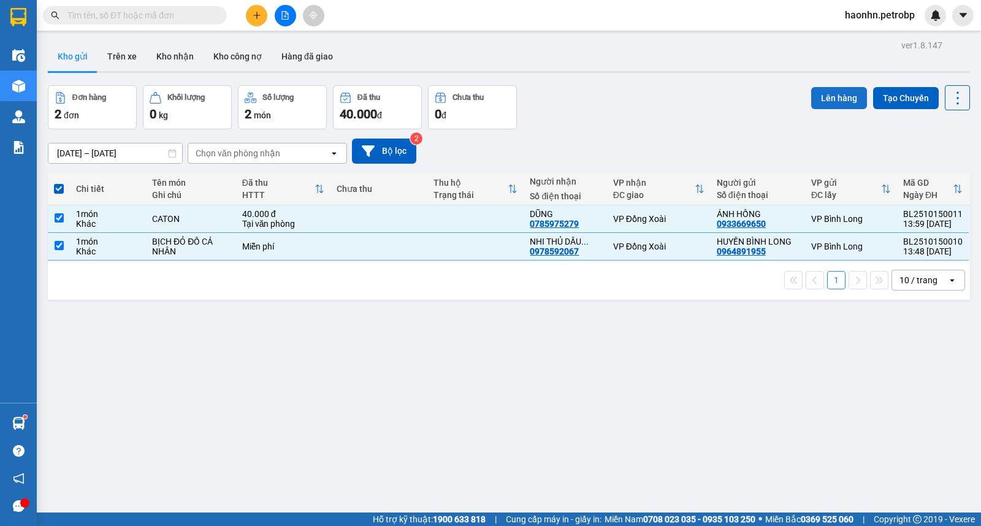
click at [832, 104] on button "Lên hàng" at bounding box center [839, 98] width 56 height 22
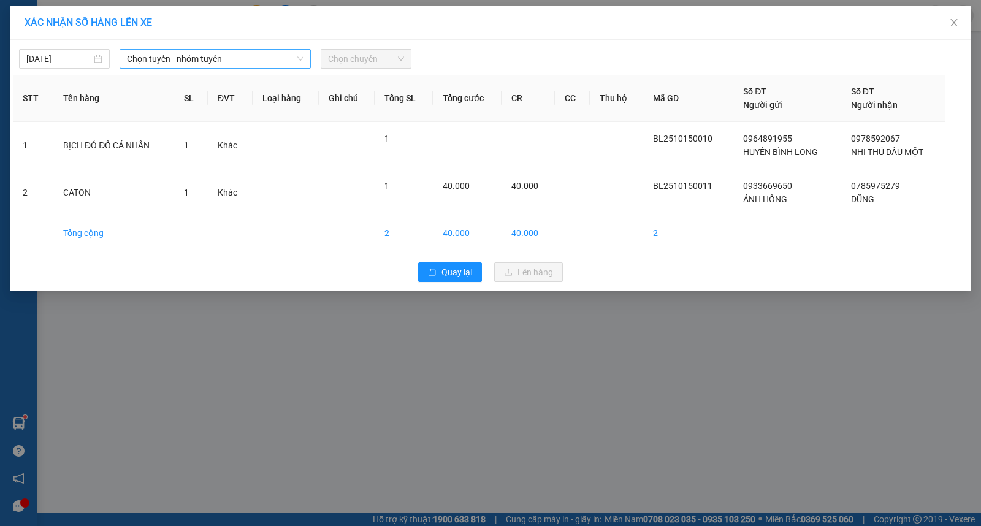
click at [243, 63] on span "Chọn tuyến - nhóm tuyến" at bounding box center [215, 59] width 177 height 18
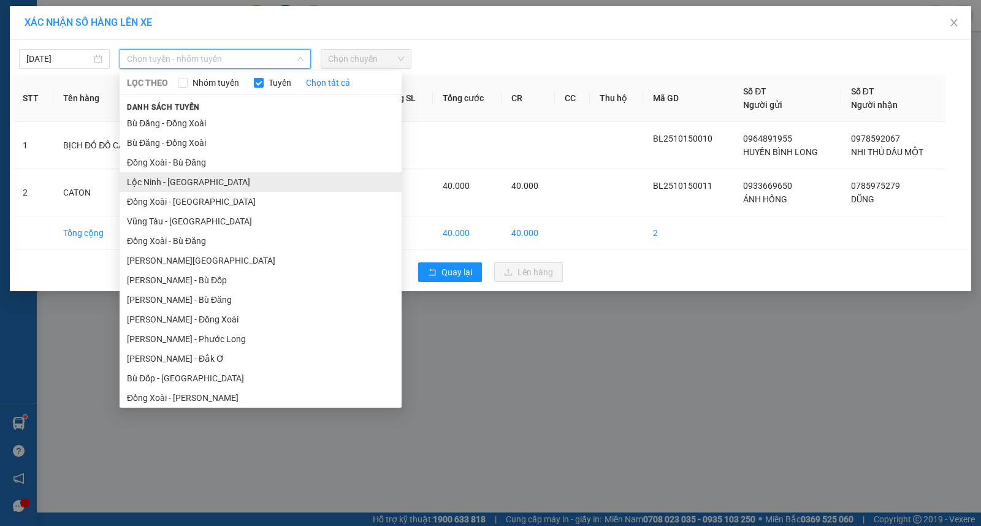
click at [223, 181] on li "Lộc Ninh - [GEOGRAPHIC_DATA]" at bounding box center [261, 182] width 282 height 20
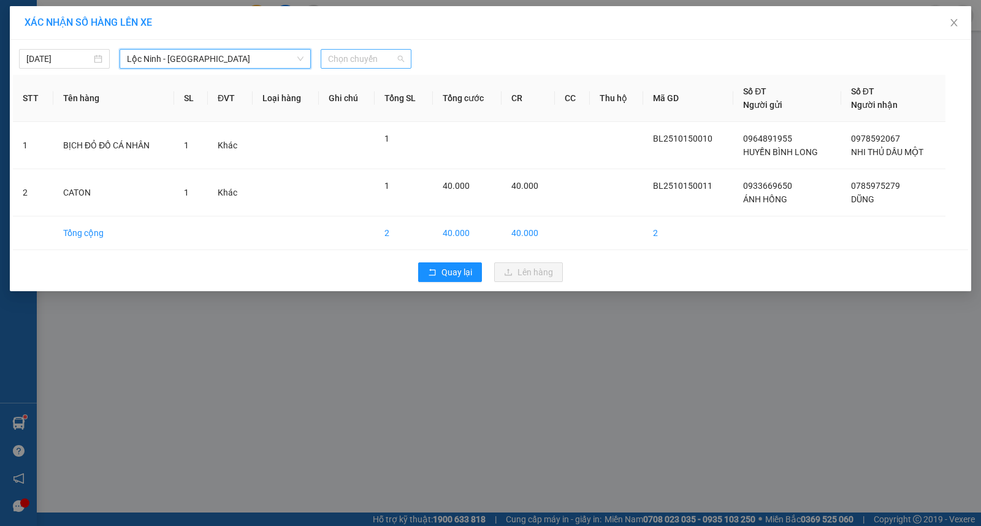
click at [371, 63] on span "Chọn chuyến" at bounding box center [366, 59] width 76 height 18
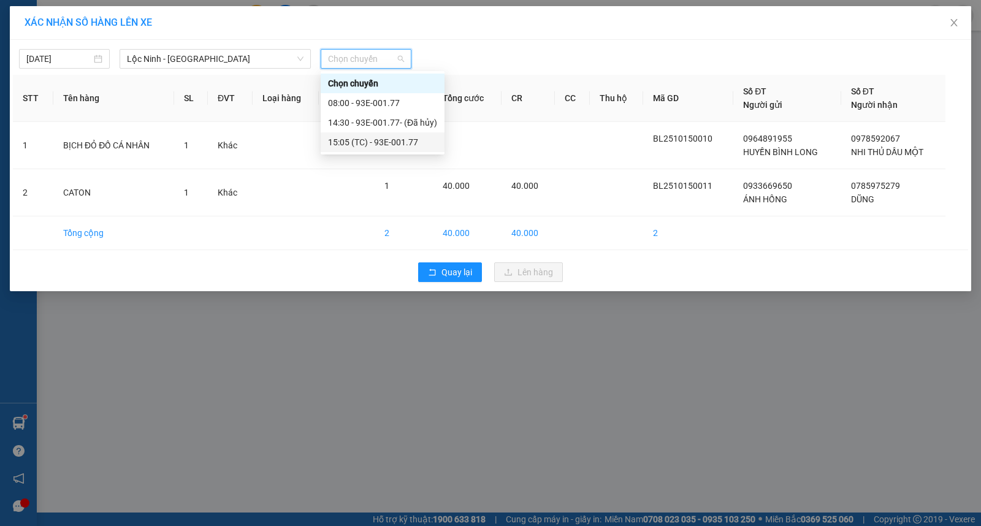
click at [395, 142] on div "15:05 (TC) - 93E-001.77" at bounding box center [382, 141] width 109 height 13
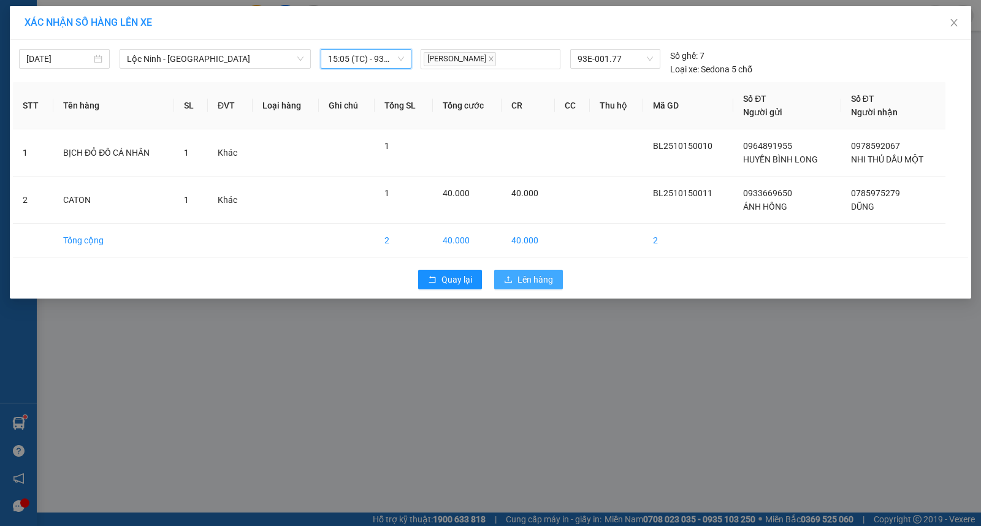
click at [510, 276] on icon "upload" at bounding box center [508, 279] width 9 height 9
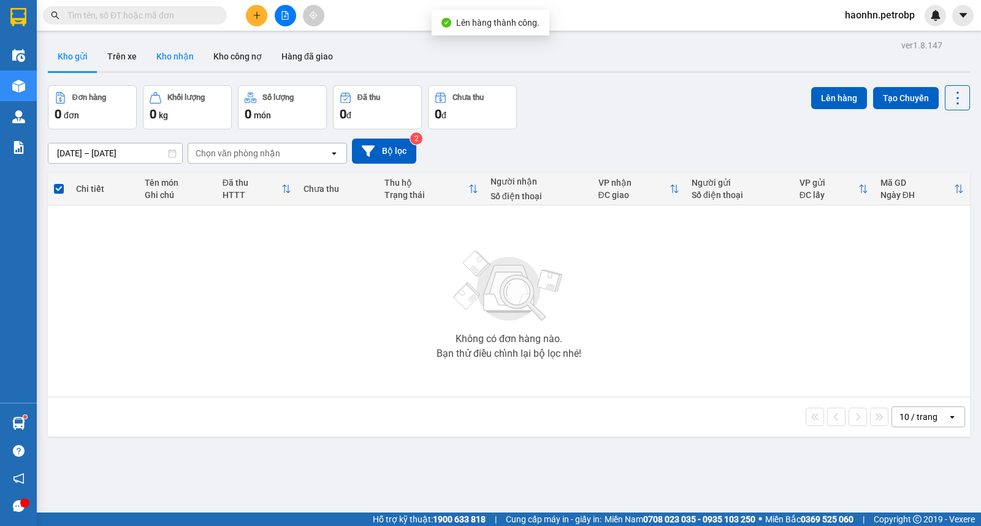
click at [157, 51] on button "Kho nhận" at bounding box center [175, 56] width 57 height 29
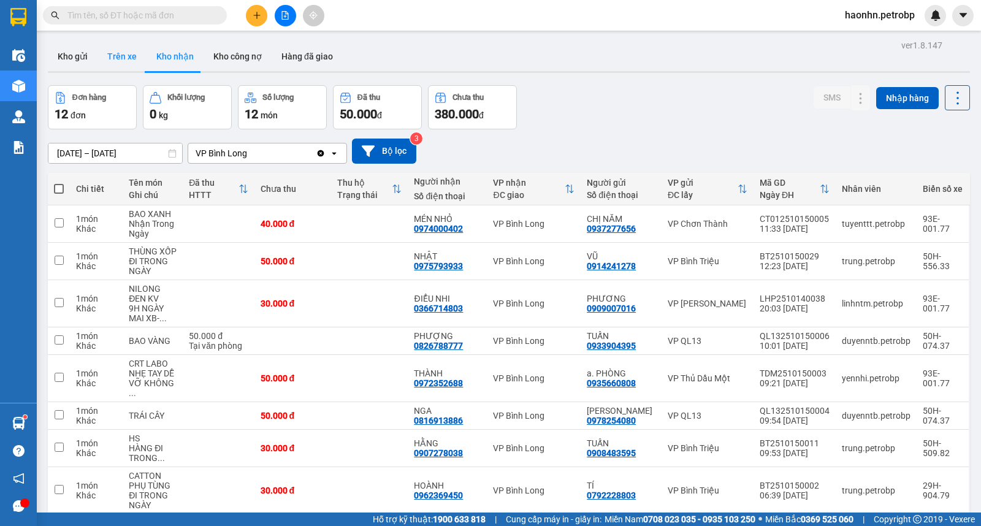
click at [132, 53] on button "Trên xe" at bounding box center [121, 56] width 49 height 29
type input "[DATE] – [DATE]"
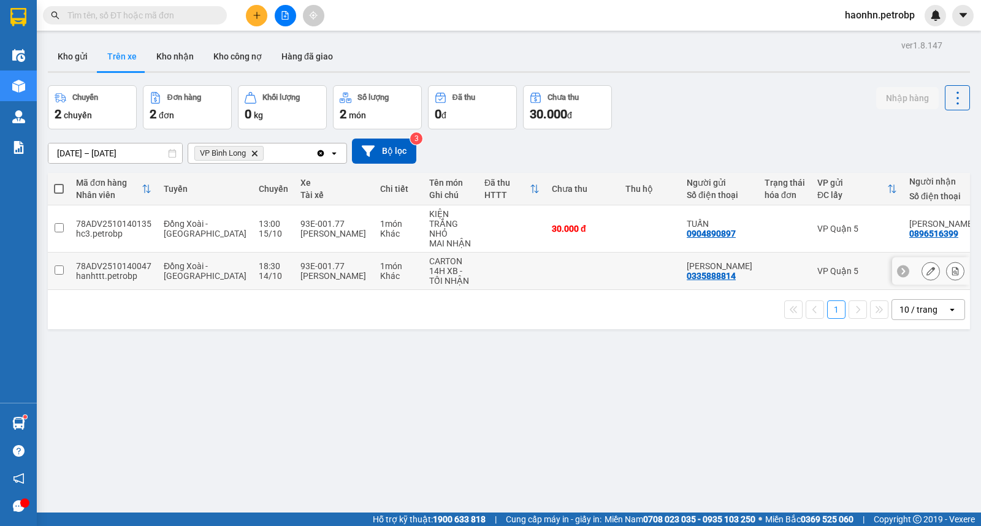
click at [811, 279] on td "VP Quận 5" at bounding box center [857, 271] width 92 height 37
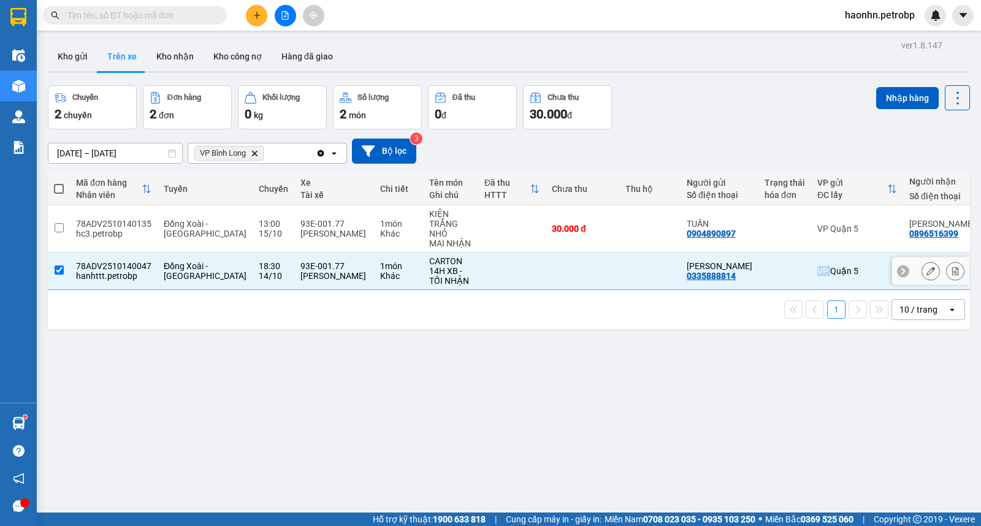
click at [811, 279] on td "VP Quận 5" at bounding box center [857, 271] width 92 height 37
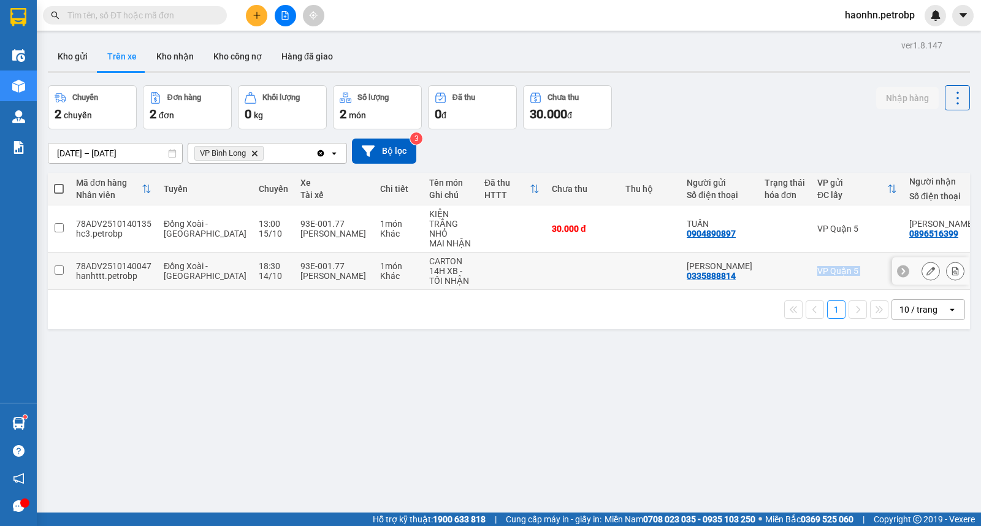
click at [811, 279] on td "VP Quận 5" at bounding box center [857, 271] width 92 height 37
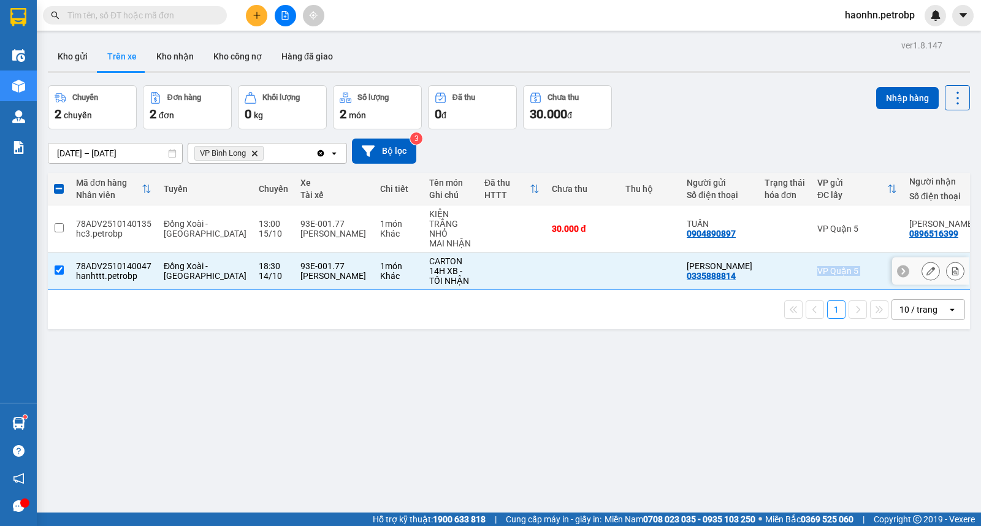
click at [811, 284] on td "VP Quận 5" at bounding box center [857, 271] width 92 height 37
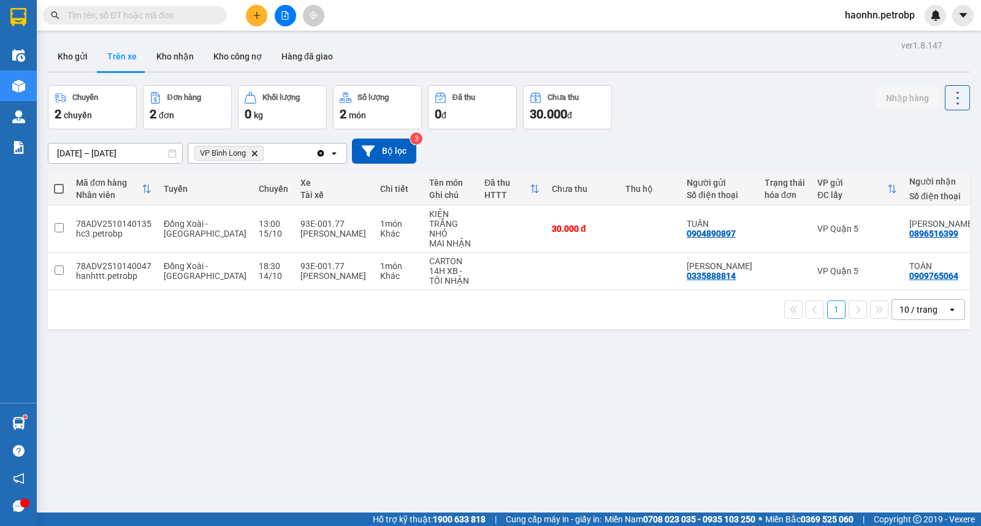
click at [893, 295] on div "1 10 / trang open" at bounding box center [509, 309] width 922 height 39
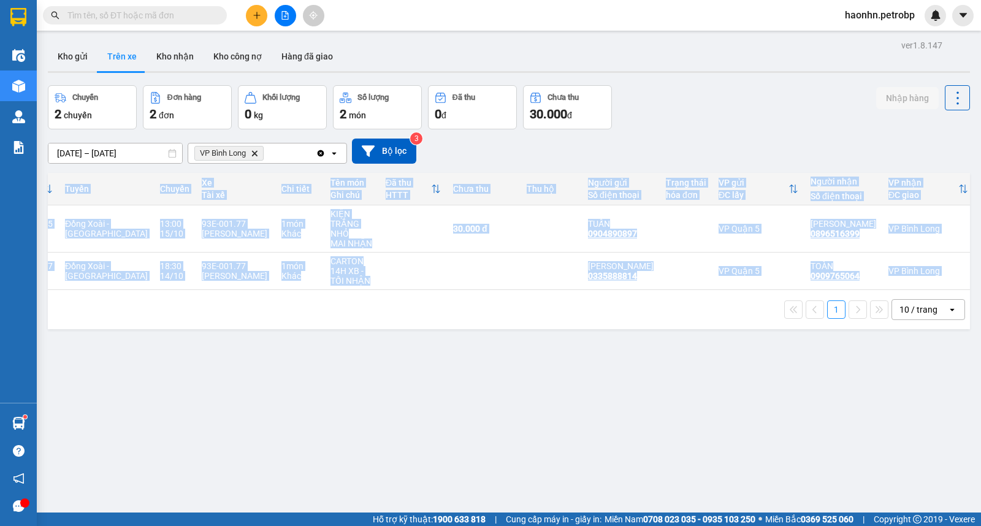
drag, startPoint x: 308, startPoint y: 295, endPoint x: 145, endPoint y: 291, distance: 162.5
click at [145, 291] on div "Mã đơn hàng Nhân viên Tuyến Chuyến Xe Tài xế Chi tiết Tên món Ghi chú Đã thu HT…" at bounding box center [509, 251] width 922 height 156
click at [250, 351] on div "ver 1.8.147 Kho gửi Trên xe Kho nhận Kho công nợ Hàng đã giao Chuyến 2 chuyến Đ…" at bounding box center [509, 300] width 932 height 526
drag, startPoint x: 287, startPoint y: 310, endPoint x: 295, endPoint y: 311, distance: 8.0
click at [287, 311] on div "1 10 / trang open" at bounding box center [509, 309] width 912 height 21
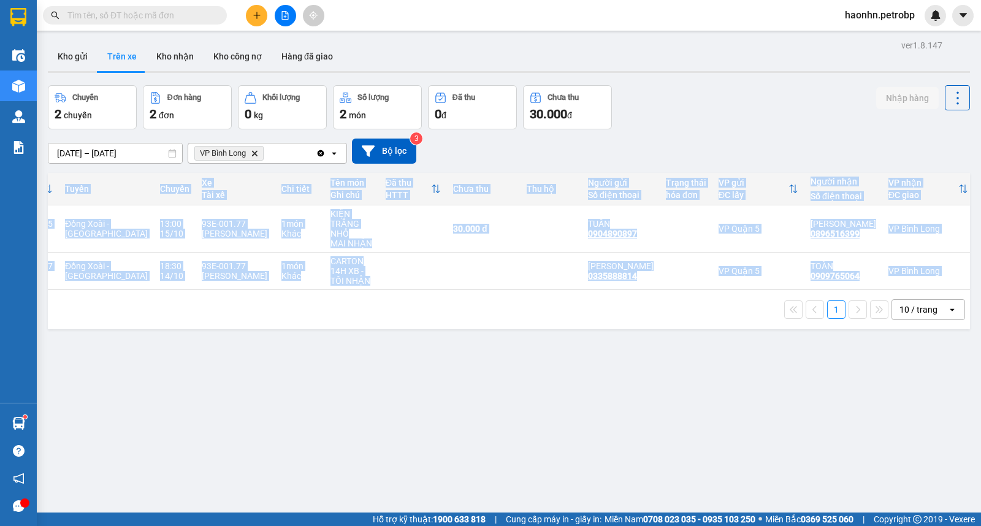
click at [379, 272] on td at bounding box center [412, 271] width 67 height 37
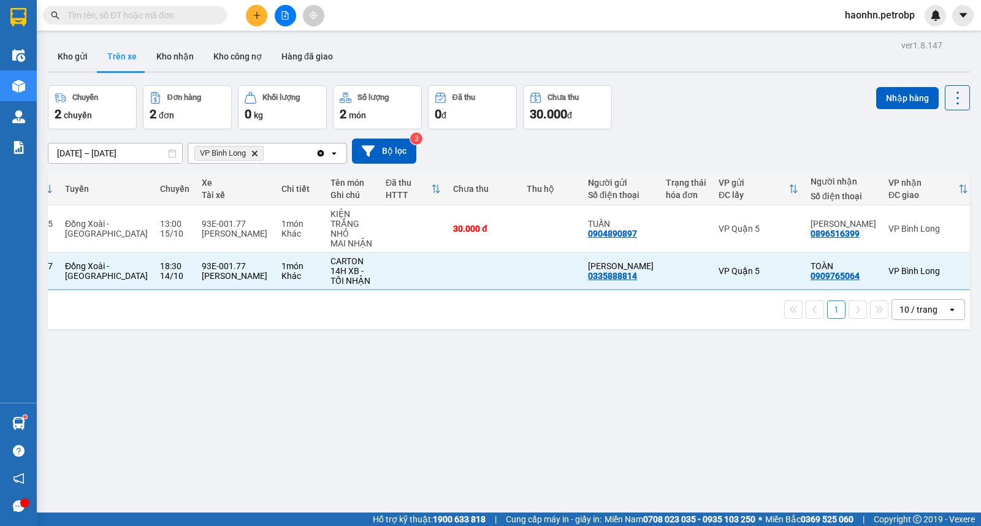
click at [474, 270] on td at bounding box center [484, 271] width 74 height 37
checkbox input "false"
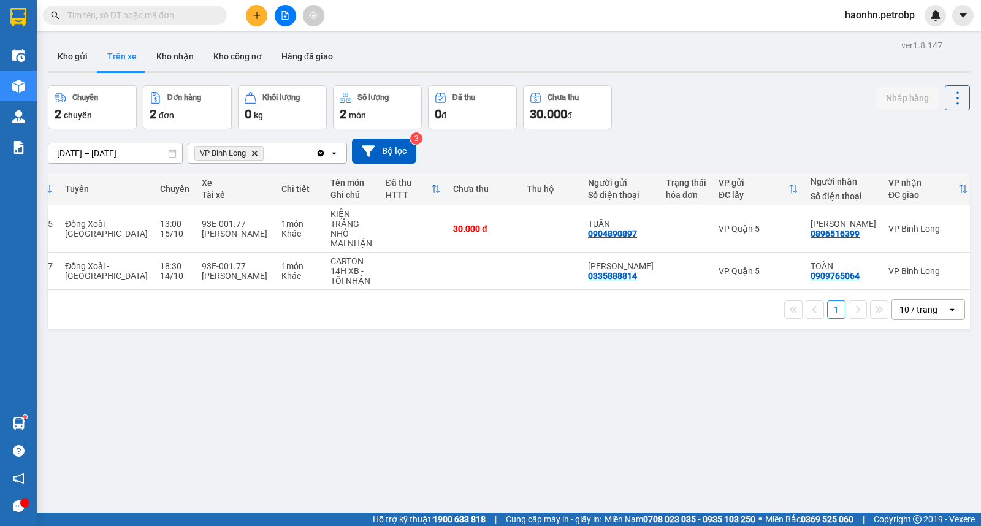
scroll to position [0, 0]
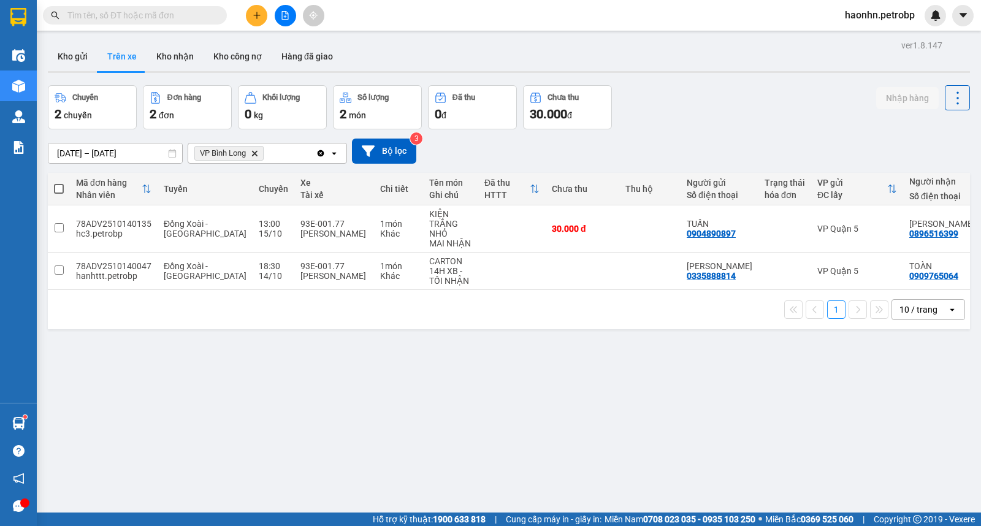
click at [135, 156] on input "[DATE] – [DATE]" at bounding box center [115, 153] width 134 height 20
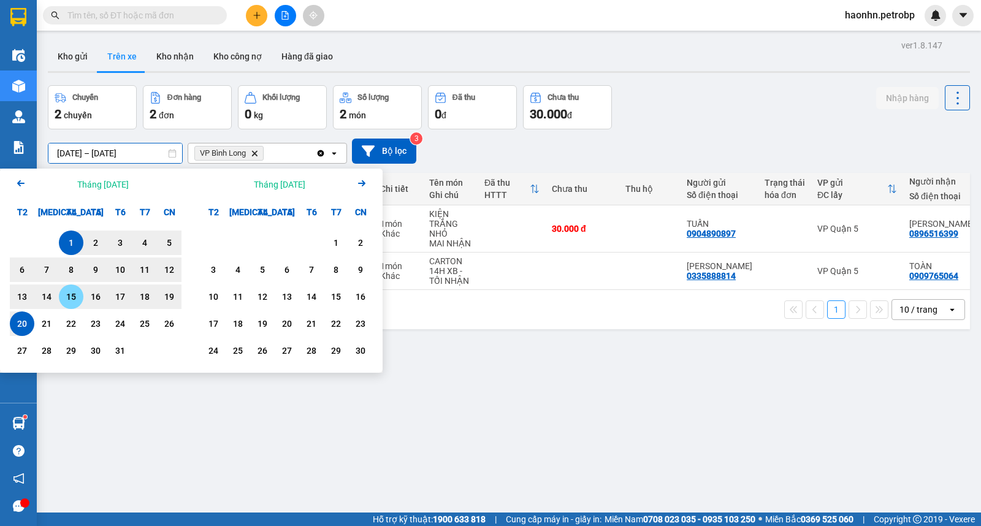
click at [65, 297] on div "15" at bounding box center [71, 296] width 17 height 15
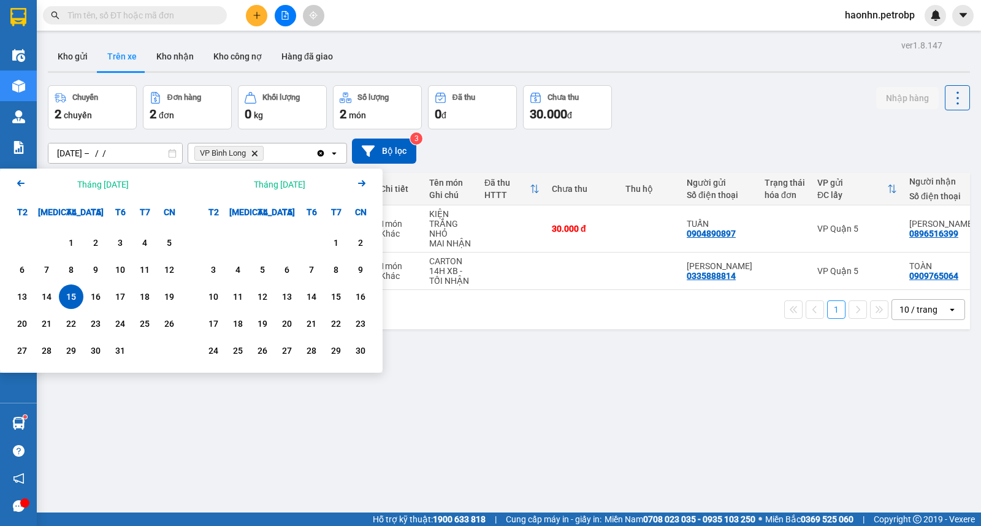
click at [65, 297] on div "15" at bounding box center [71, 296] width 17 height 15
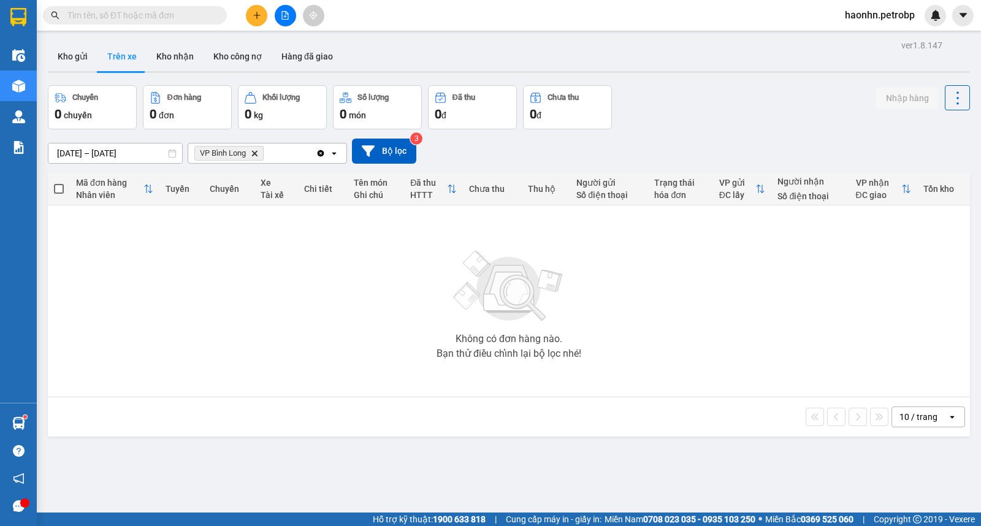
click at [94, 154] on input "[DATE] – [DATE]" at bounding box center [115, 153] width 134 height 20
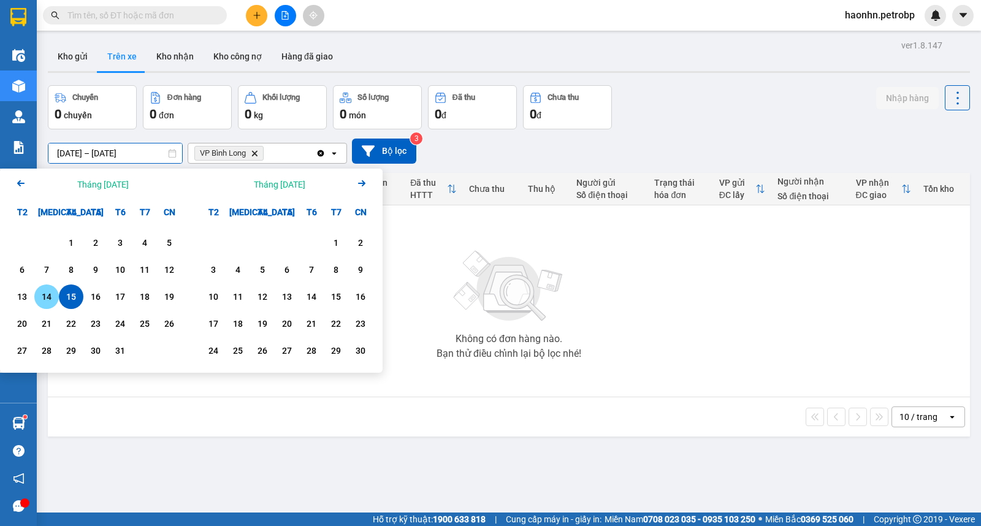
click at [56, 295] on div "14" at bounding box center [46, 296] width 25 height 25
click at [70, 295] on div "15" at bounding box center [71, 296] width 17 height 15
type input "[DATE] – [DATE]"
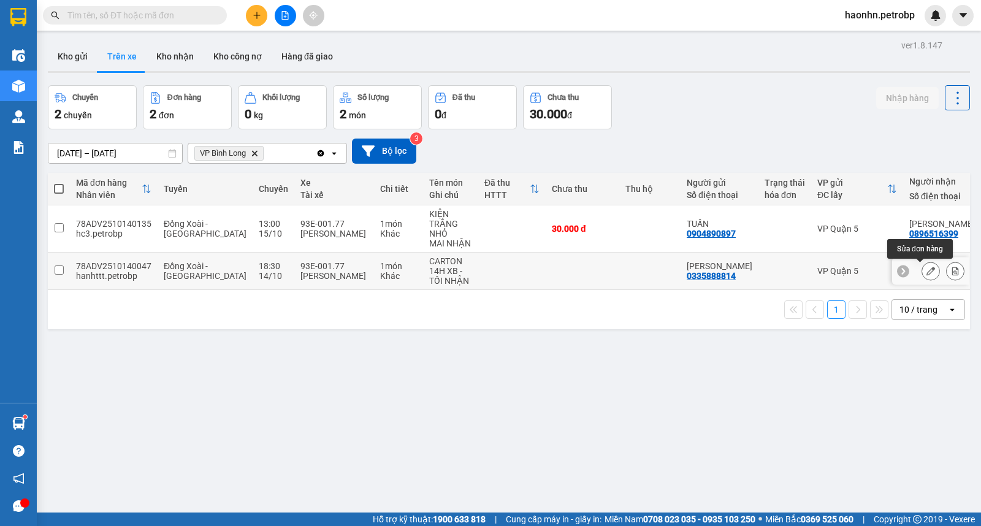
click at [926, 274] on icon at bounding box center [930, 271] width 9 height 9
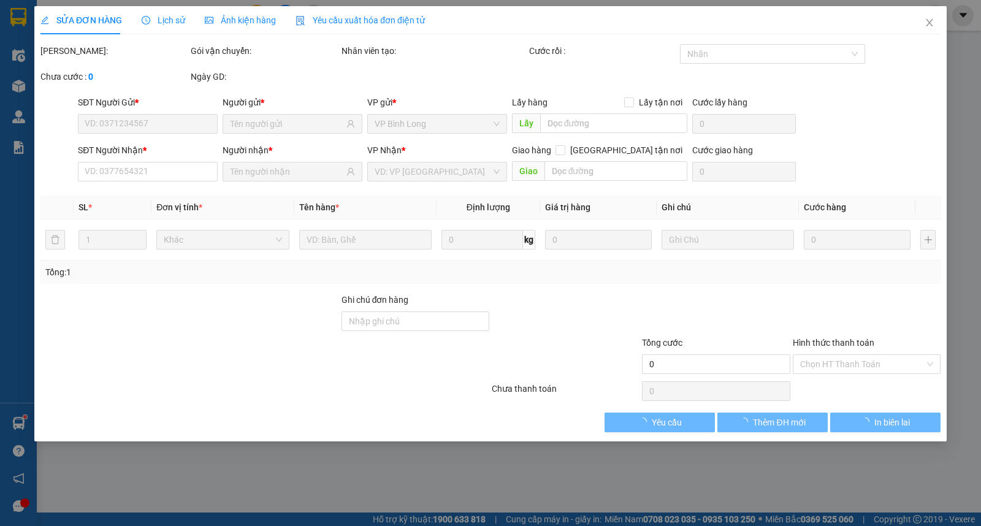
type input "0335888814"
type input "[PERSON_NAME]"
type input "0909765064"
type input "TOÀN"
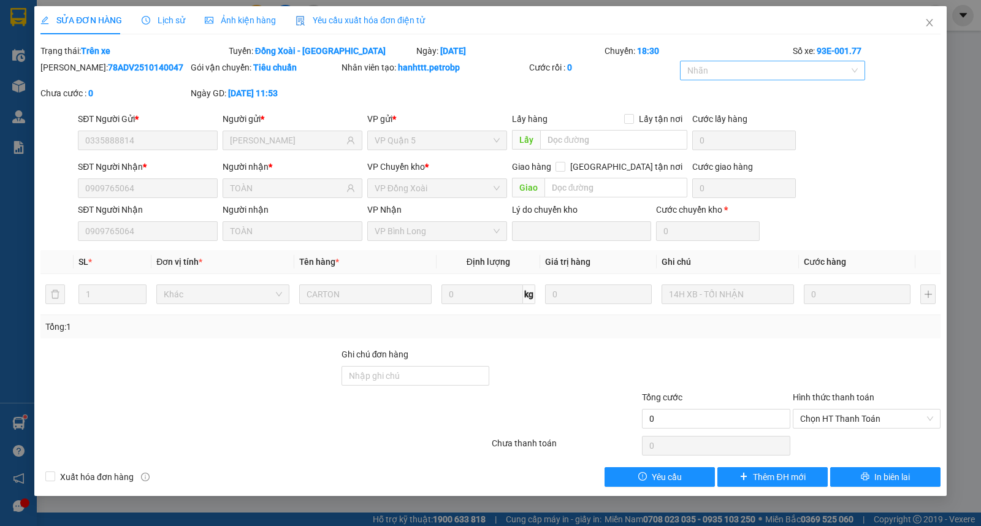
click at [849, 66] on div at bounding box center [766, 70] width 167 height 15
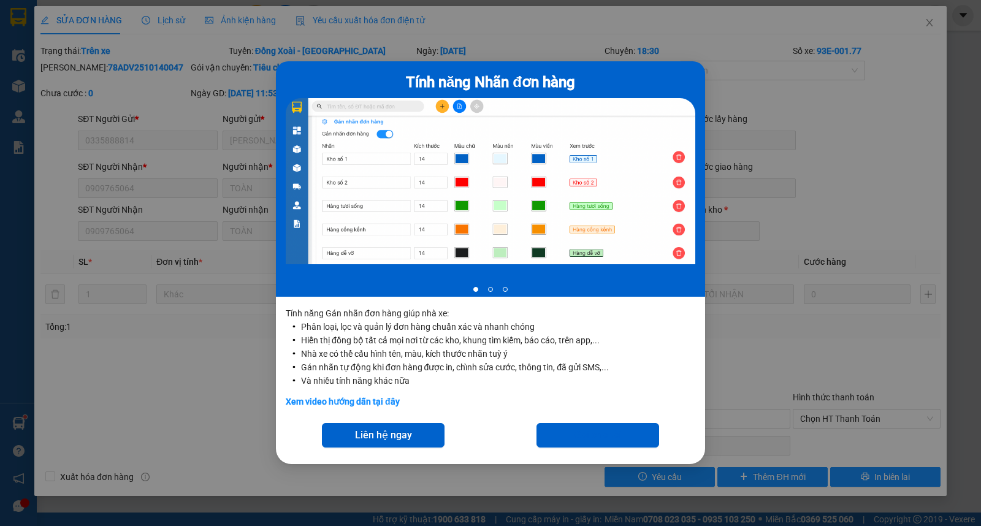
drag, startPoint x: 697, startPoint y: 115, endPoint x: 736, endPoint y: 108, distance: 39.8
click at [700, 114] on div "Tính năng Nhãn đơn hàng 1 of 3" at bounding box center [490, 178] width 429 height 235
click at [813, 95] on div "Tính năng Nhãn đơn hàng 1 of 3 Tính năng Gán nhãn đơn hàng giúp nhà xe: Phân lo…" at bounding box center [490, 263] width 981 height 526
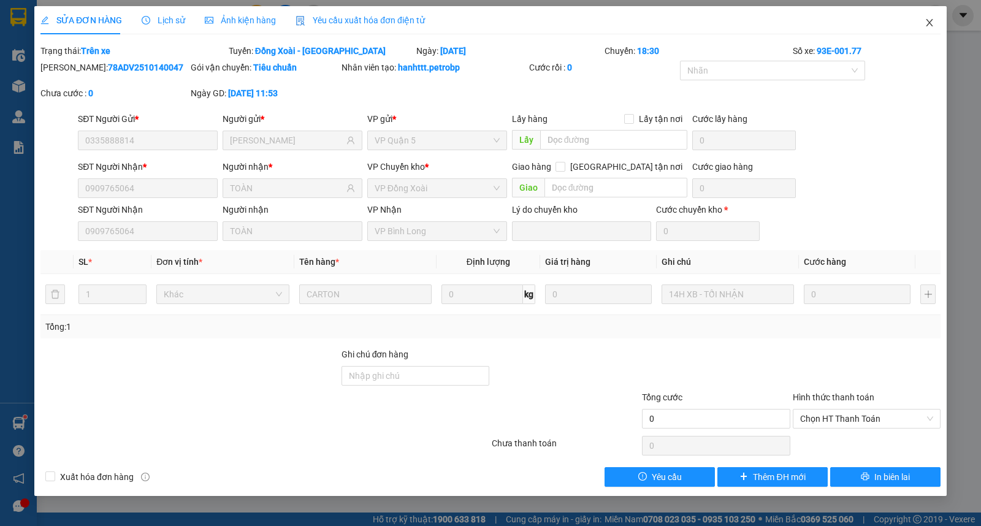
click at [934, 14] on span "Close" at bounding box center [929, 23] width 34 height 34
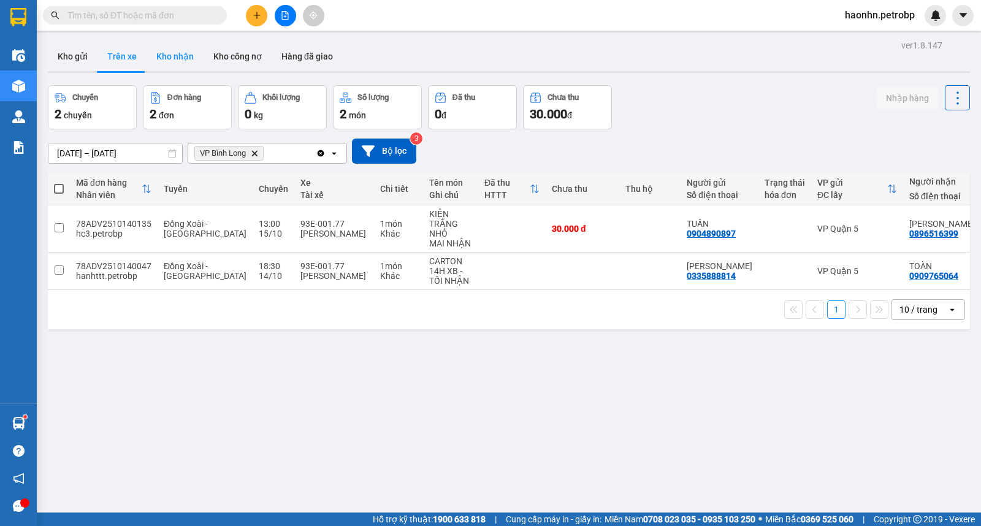
click at [161, 69] on button "Kho nhận" at bounding box center [175, 56] width 57 height 29
type input "[DATE] – [DATE]"
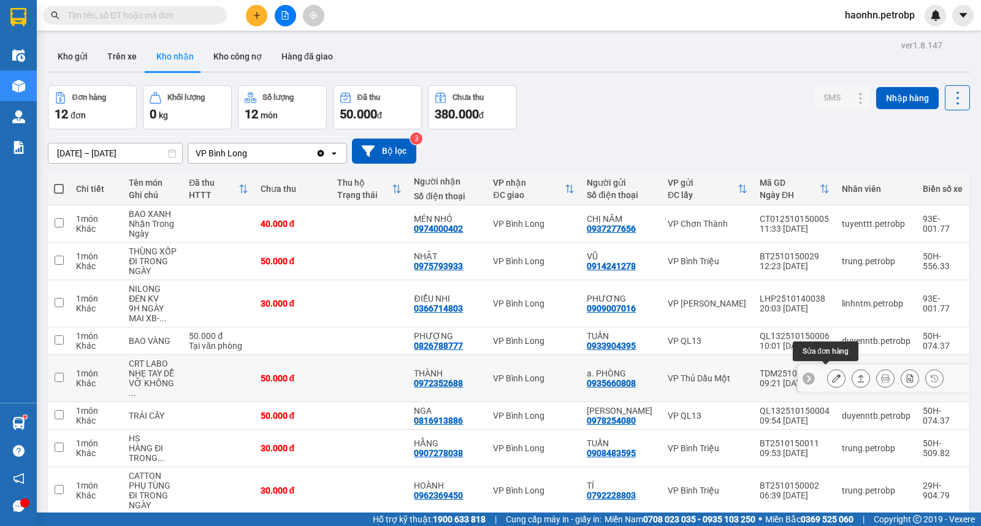
click at [828, 372] on button at bounding box center [836, 378] width 17 height 21
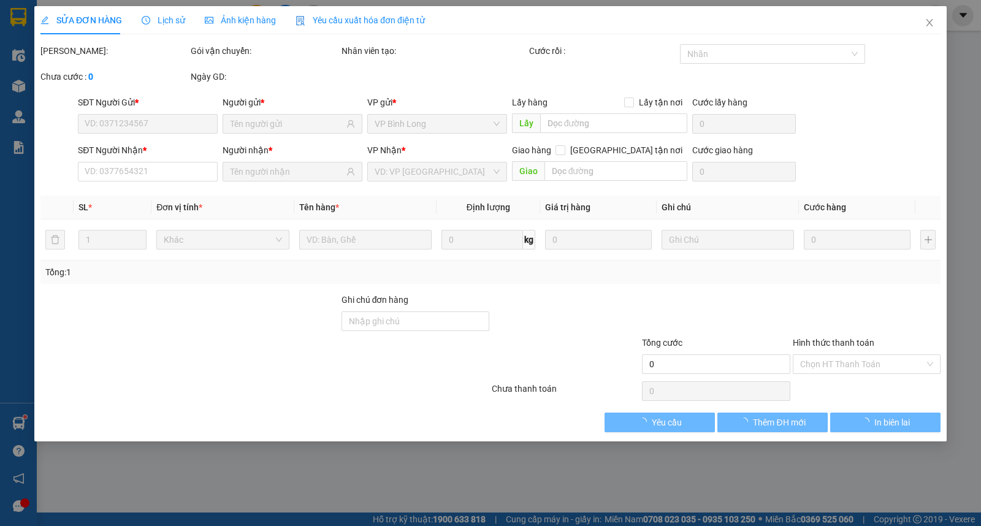
type input "0935660808"
type input "a. PHÒNG"
type input "0972352688"
type input "THÀNH"
type input "50.000"
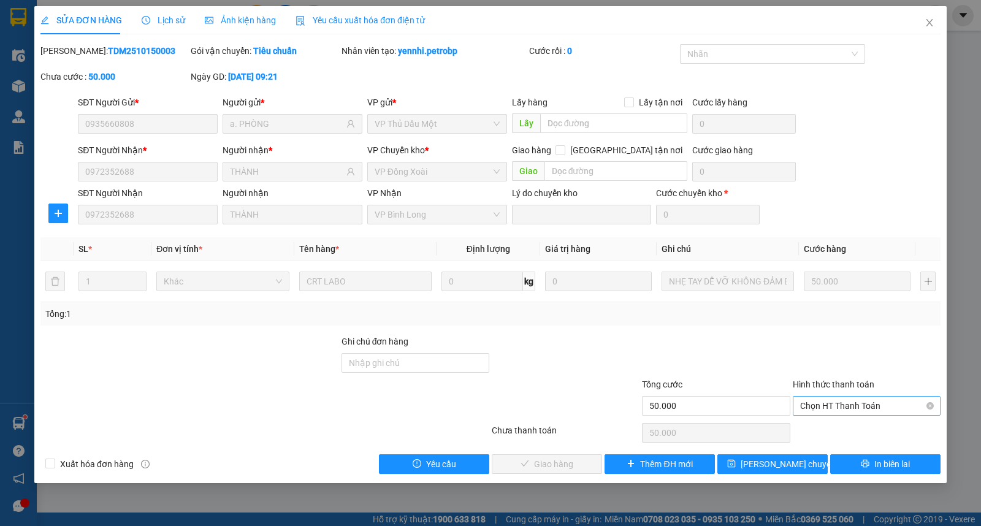
click at [832, 401] on span "Chọn HT Thanh Toán" at bounding box center [866, 406] width 133 height 18
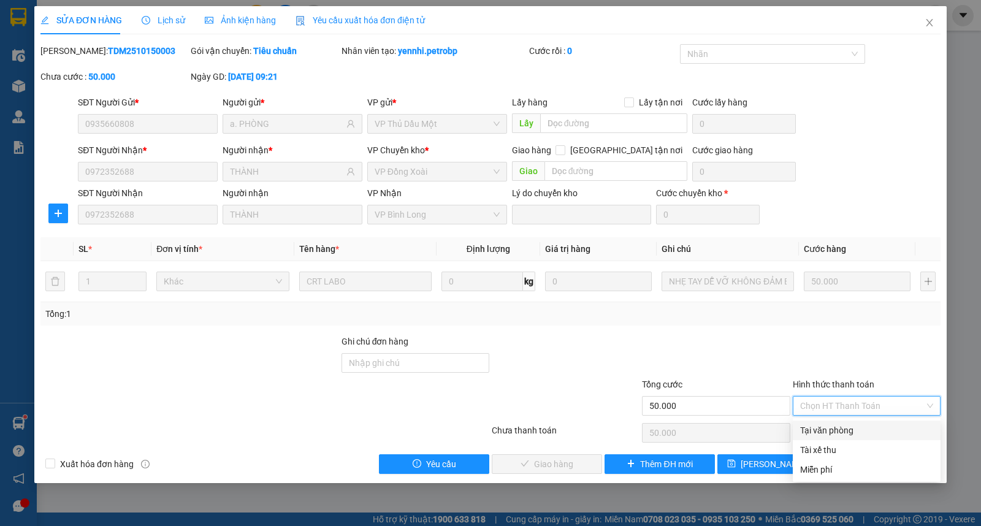
drag, startPoint x: 822, startPoint y: 424, endPoint x: 694, endPoint y: 445, distance: 129.2
click at [823, 425] on div "Tại văn phòng" at bounding box center [866, 430] width 133 height 13
type input "0"
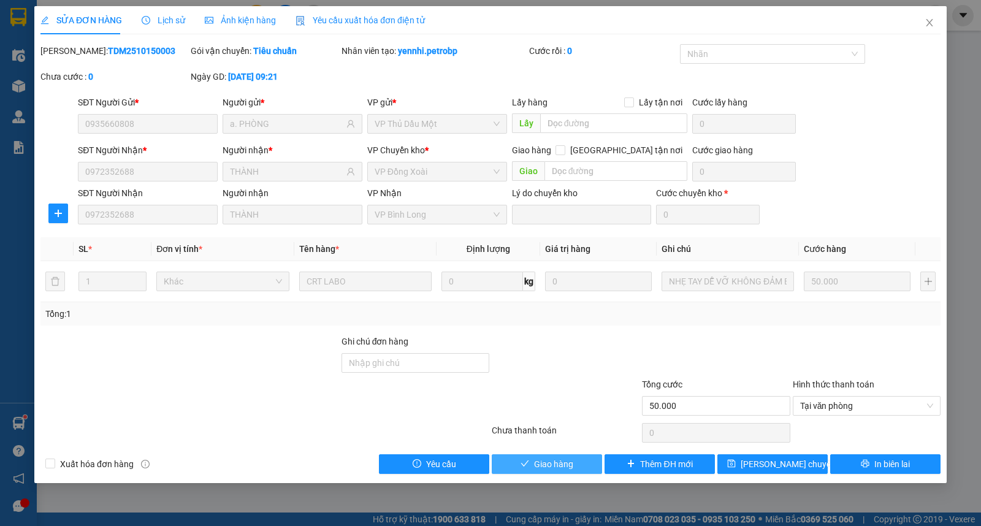
click at [549, 467] on span "Giao hàng" at bounding box center [553, 463] width 39 height 13
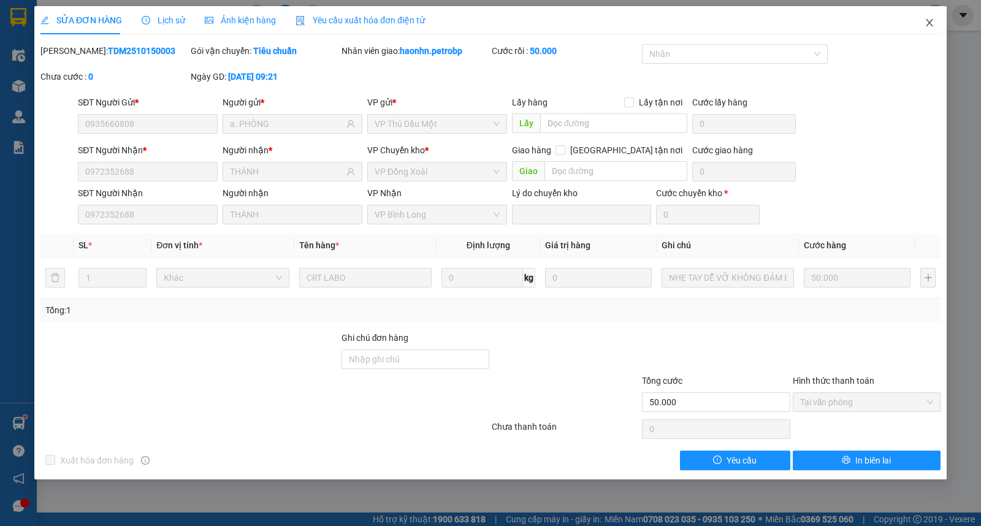
click at [929, 23] on icon "close" at bounding box center [929, 23] width 10 height 10
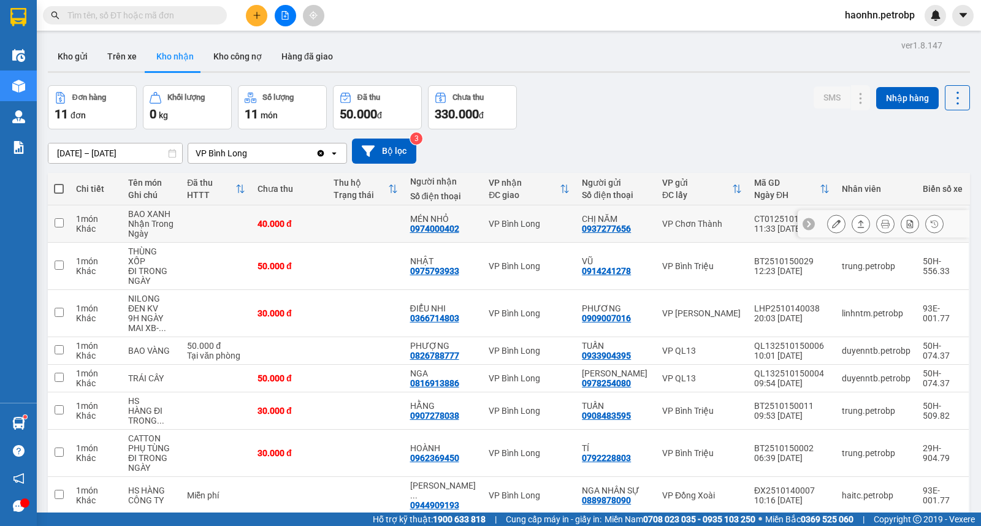
click at [832, 228] on icon at bounding box center [836, 223] width 9 height 9
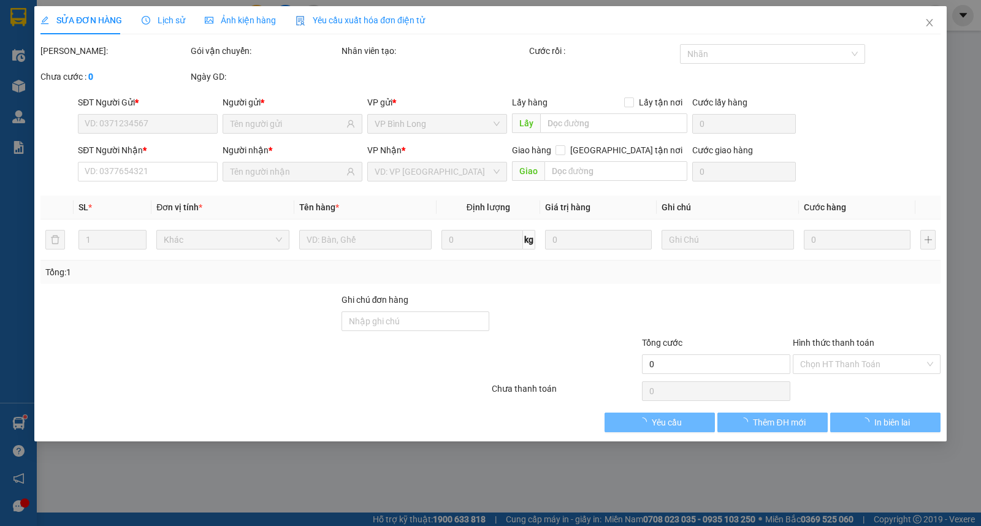
type input "0937277656"
type input "CHỊ NĂM"
type input "0974000402"
type input "MÉN NHỎ"
type input "40.000"
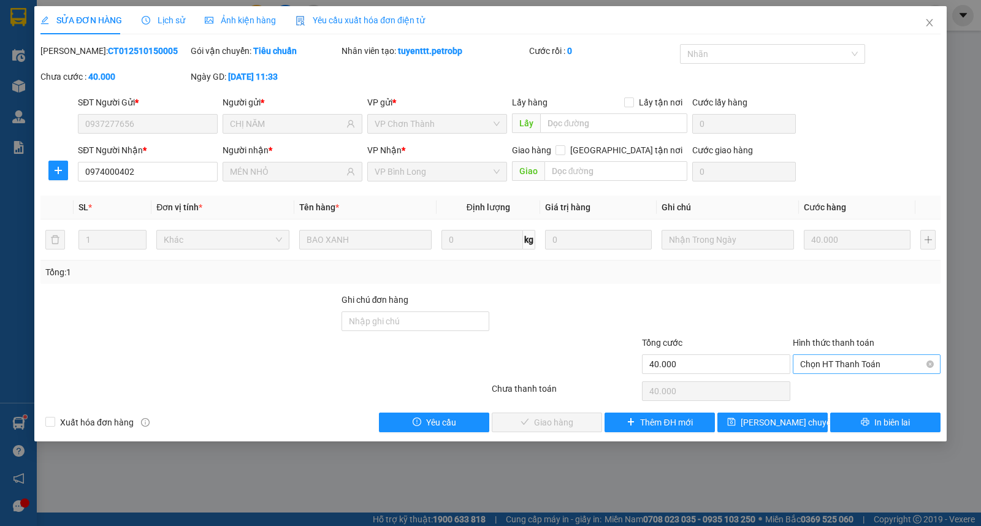
click at [816, 371] on span "Chọn HT Thanh Toán" at bounding box center [866, 364] width 133 height 18
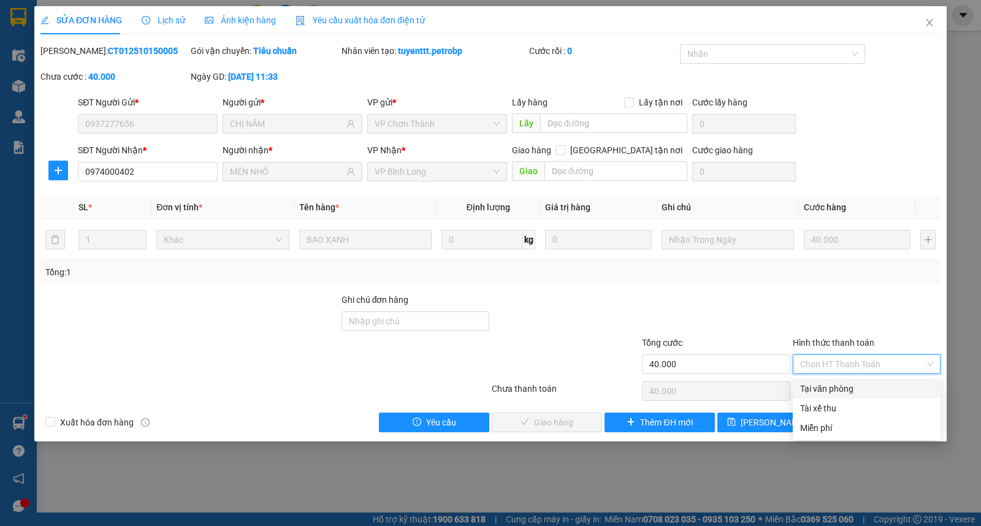
click at [813, 394] on div "Tại văn phòng" at bounding box center [866, 388] width 133 height 13
type input "0"
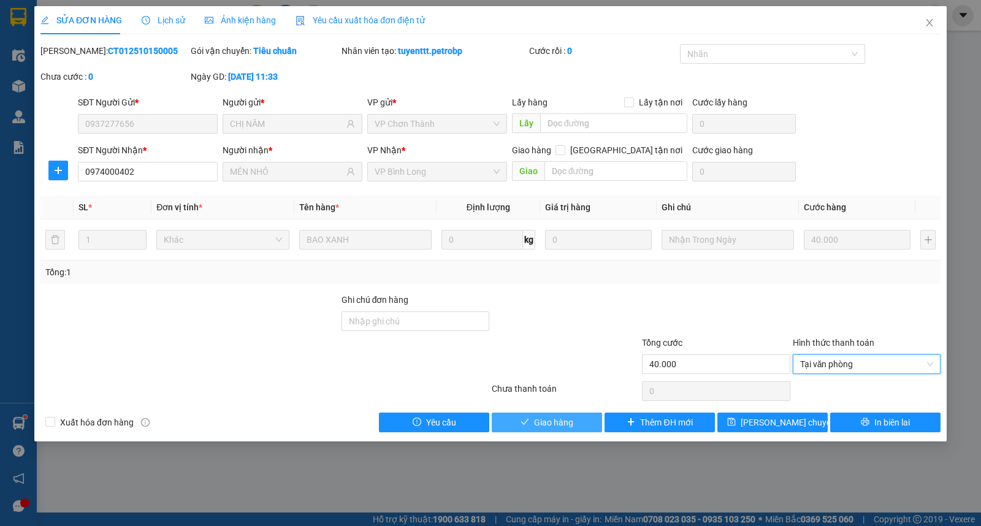
click at [573, 421] on button "Giao hàng" at bounding box center [547, 423] width 110 height 20
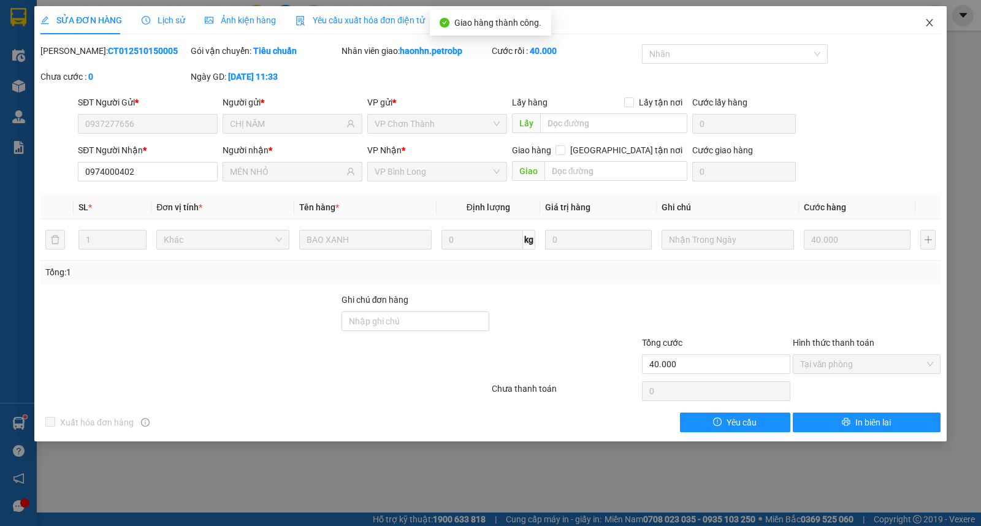
click at [928, 37] on span "Close" at bounding box center [929, 23] width 34 height 34
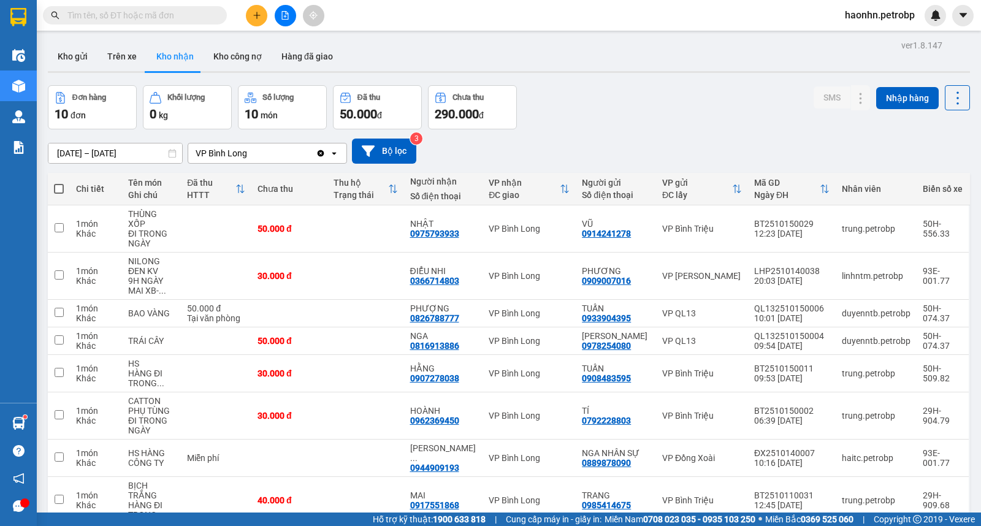
click at [286, 15] on icon "file-add" at bounding box center [285, 15] width 9 height 9
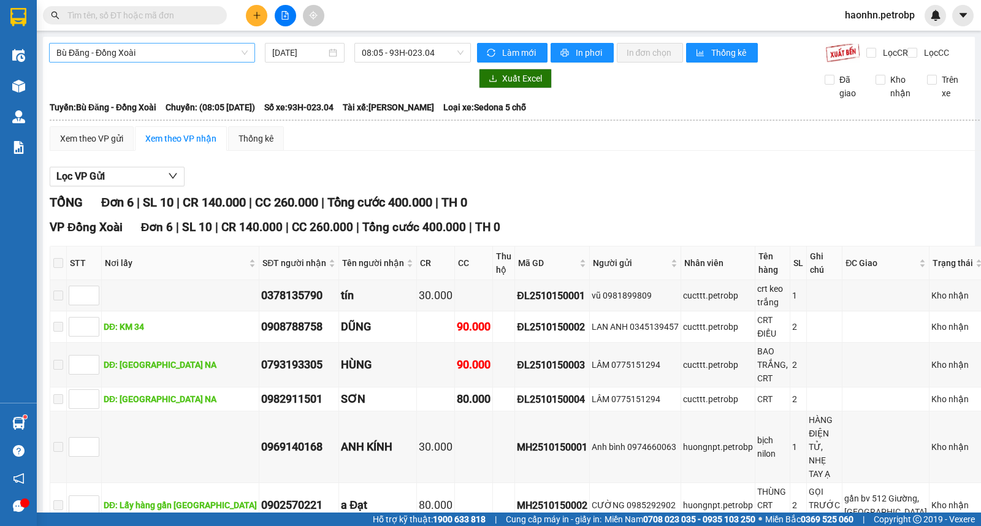
click at [230, 56] on span "Bù Đăng - Đồng Xoài" at bounding box center [151, 53] width 191 height 18
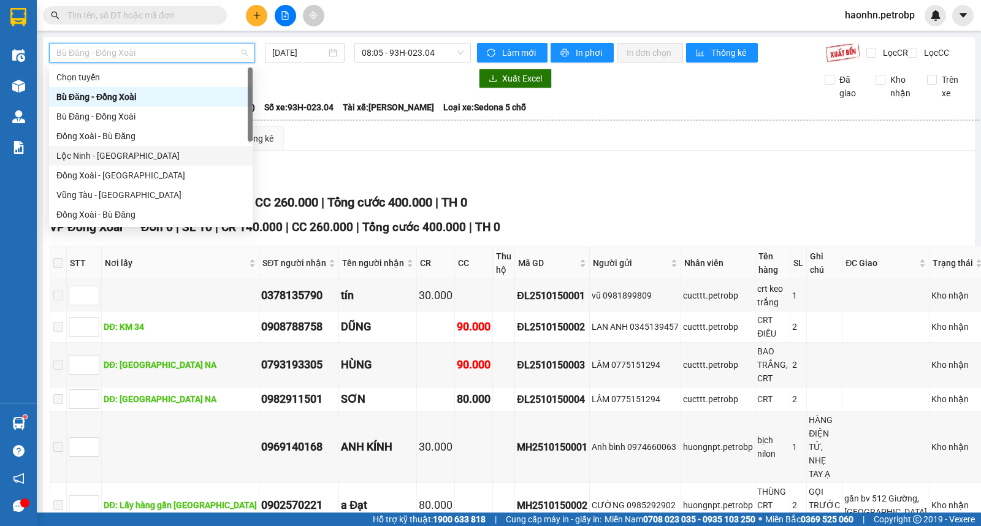
click at [143, 158] on div "Lộc Ninh - [GEOGRAPHIC_DATA]" at bounding box center [150, 155] width 189 height 13
type input "[DATE]"
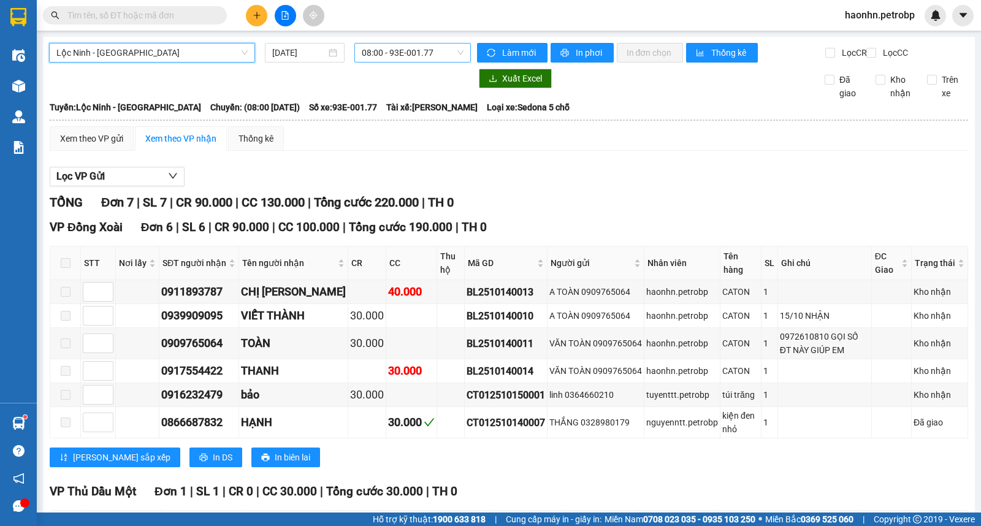
click at [407, 53] on span "08:00 - 93E-001.77" at bounding box center [412, 53] width 101 height 18
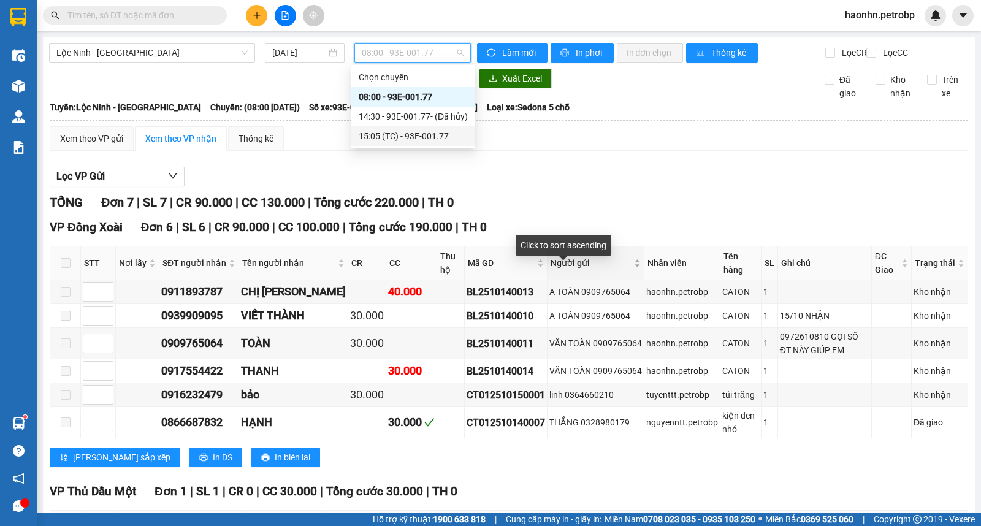
scroll to position [117, 0]
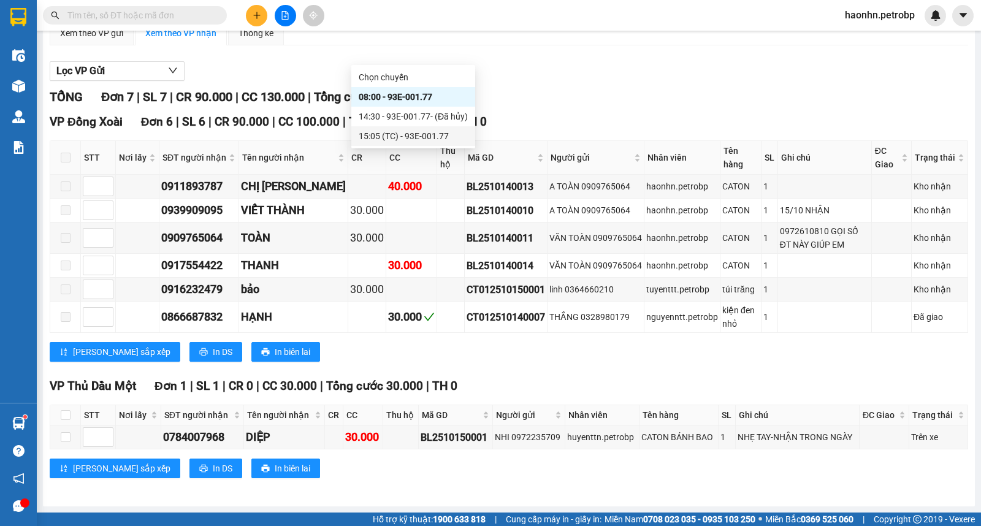
click at [381, 136] on div "15:05 (TC) - 93E-001.77" at bounding box center [413, 135] width 109 height 13
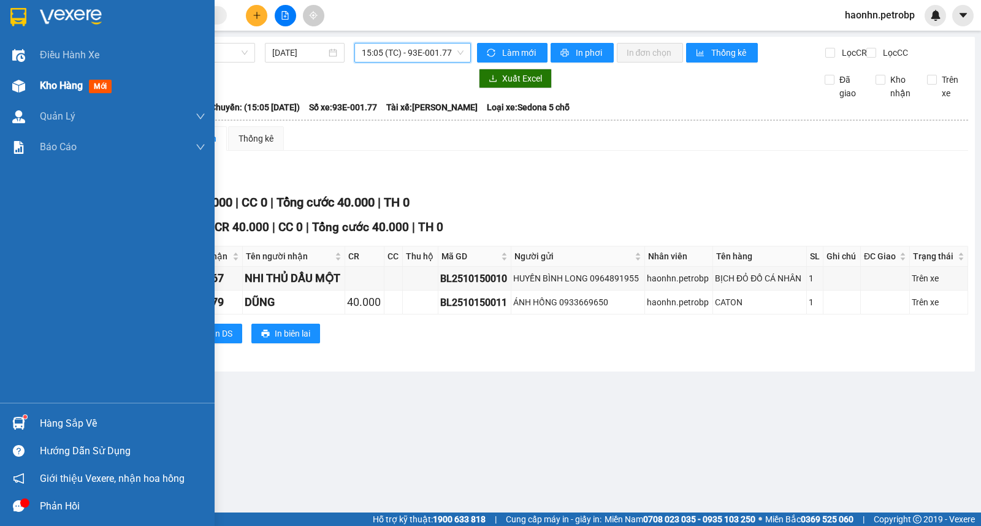
click at [23, 88] on img at bounding box center [18, 86] width 13 height 13
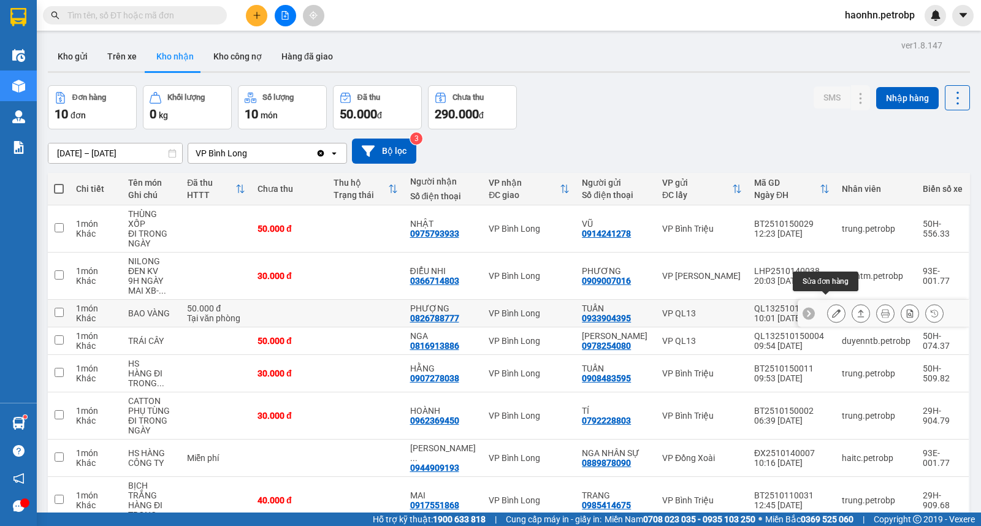
click at [828, 304] on button at bounding box center [836, 313] width 17 height 21
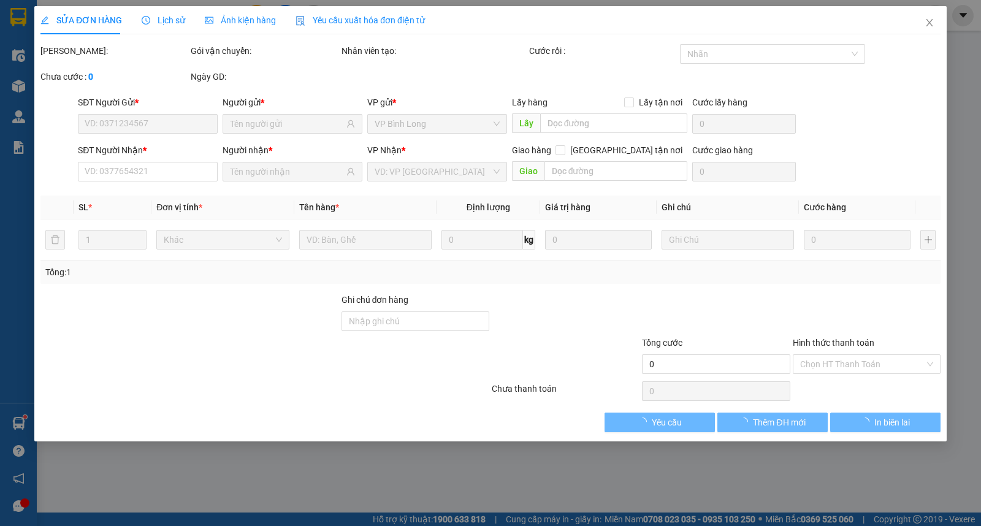
type input "0933904395"
type input "TUẤN"
type input "0826788777"
type input "PHƯỢNG"
type input "50.000"
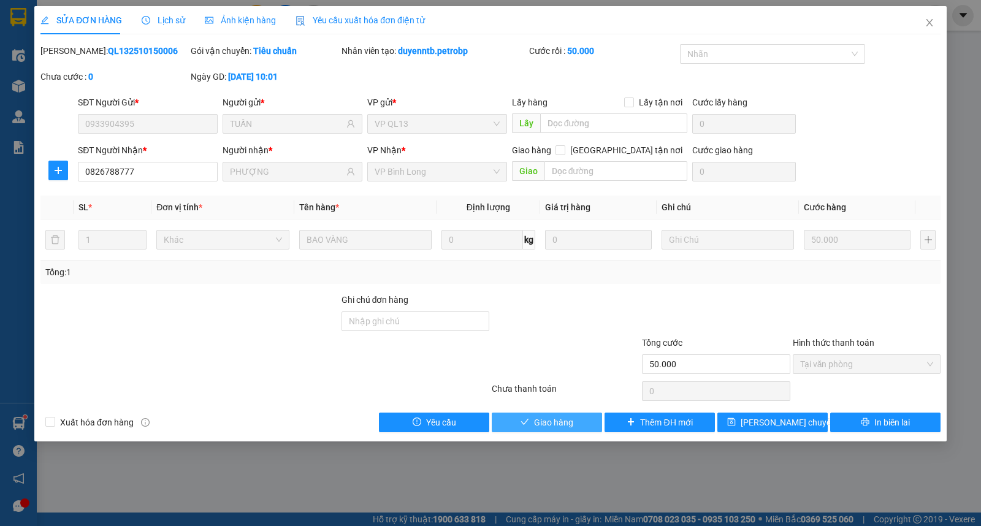
click at [581, 420] on button "Giao hàng" at bounding box center [547, 423] width 110 height 20
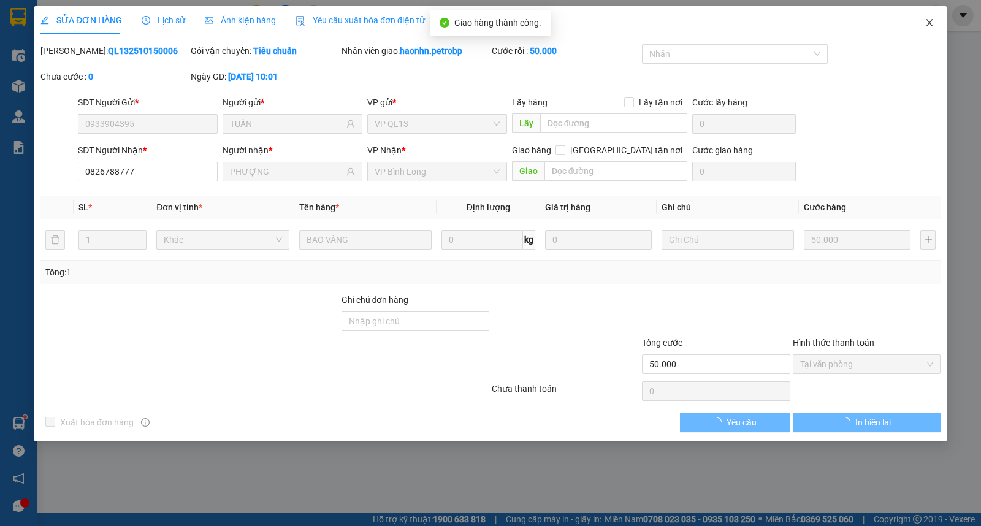
click at [916, 35] on span "Close" at bounding box center [929, 23] width 34 height 34
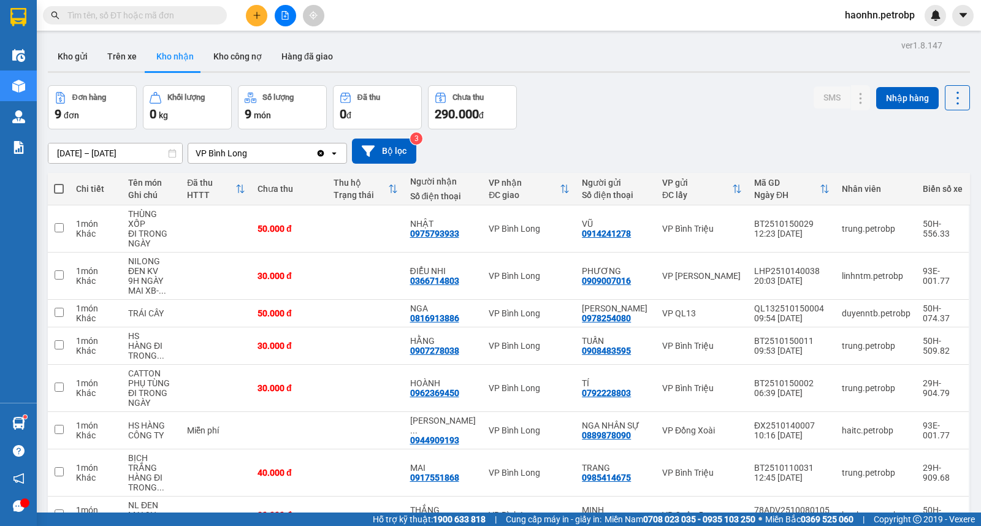
click at [149, 59] on button "Kho nhận" at bounding box center [175, 56] width 57 height 29
click at [118, 60] on button "Trên xe" at bounding box center [121, 56] width 49 height 29
type input "[DATE] – [DATE]"
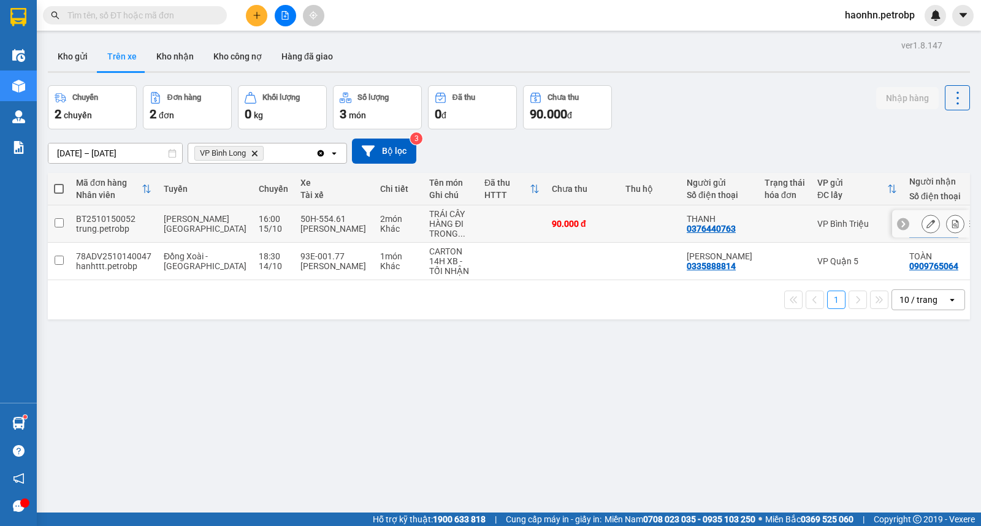
click at [758, 231] on td at bounding box center [784, 223] width 53 height 37
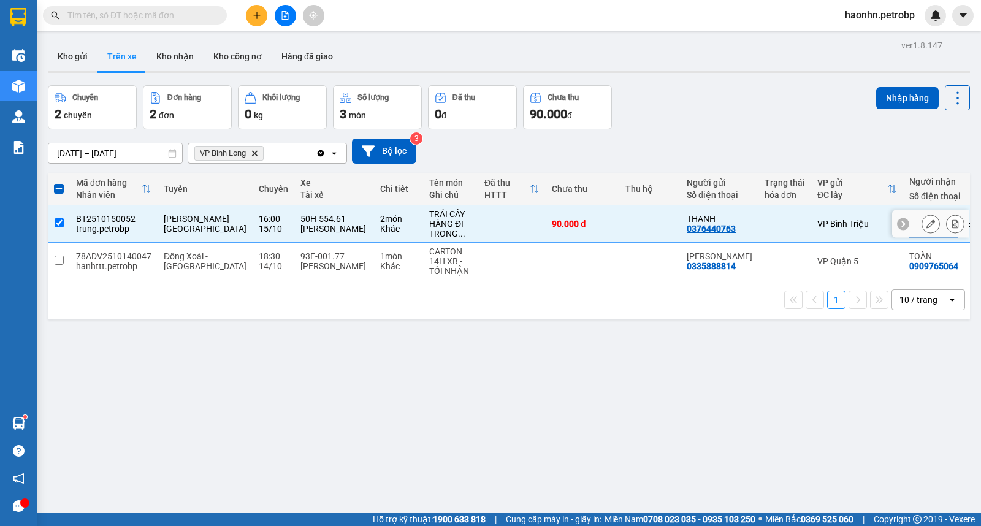
click at [500, 234] on td at bounding box center [511, 223] width 67 height 37
checkbox input "false"
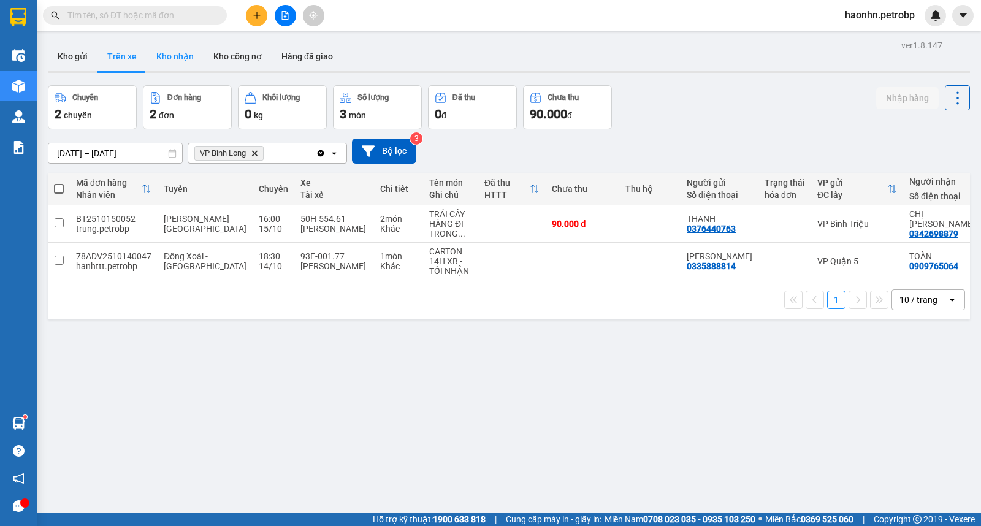
click at [155, 48] on button "Kho nhận" at bounding box center [175, 56] width 57 height 29
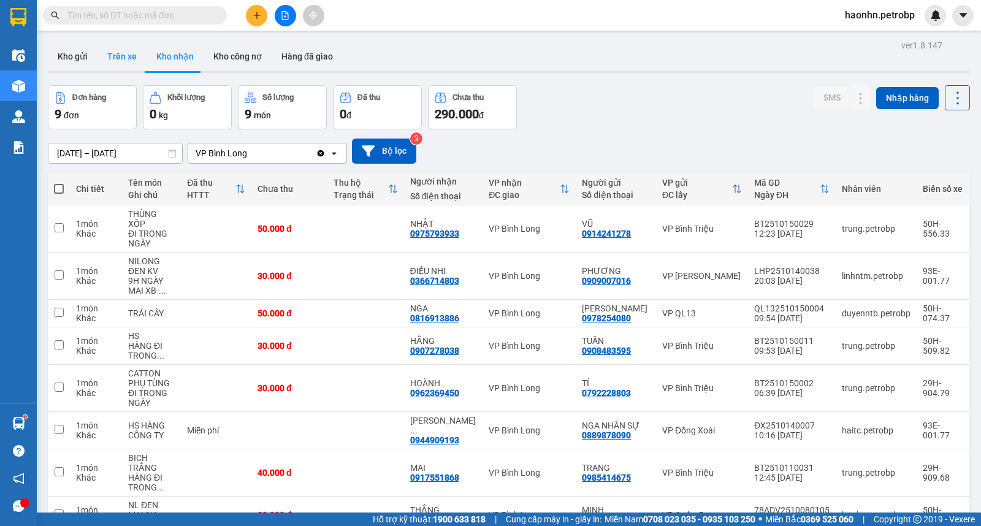
click at [140, 63] on button "Trên xe" at bounding box center [121, 56] width 49 height 29
type input "[DATE] – [DATE]"
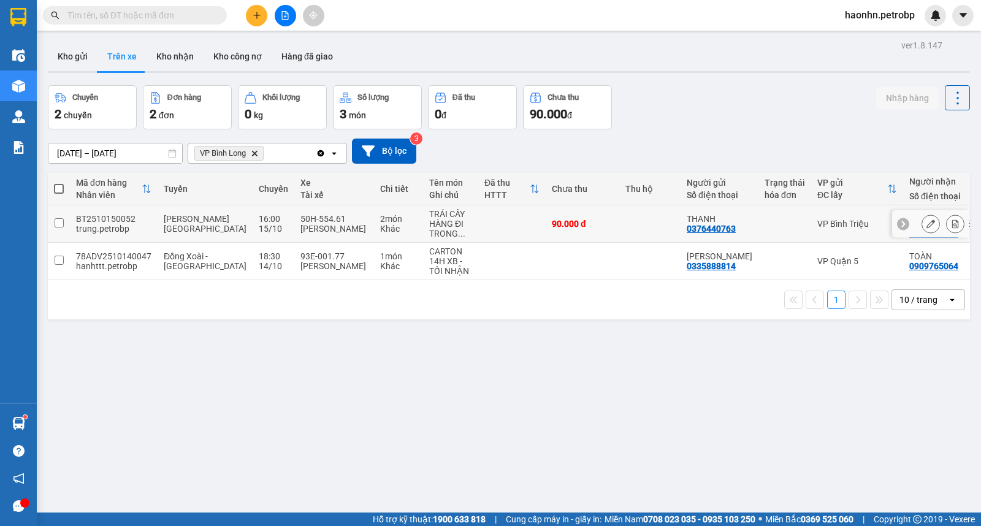
click at [909, 229] on div "0342698879" at bounding box center [933, 234] width 49 height 10
copy div "0342698879"
drag, startPoint x: 280, startPoint y: 20, endPoint x: 273, endPoint y: 28, distance: 10.1
click at [280, 20] on button at bounding box center [285, 15] width 21 height 21
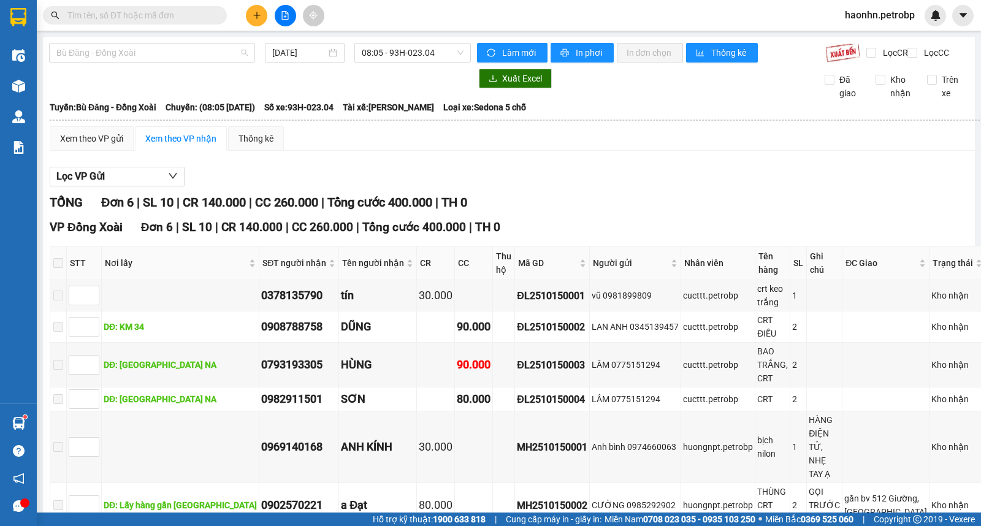
drag, startPoint x: 159, startPoint y: 54, endPoint x: 153, endPoint y: 66, distance: 13.2
click at [159, 53] on span "Bù Đăng - Đồng Xoài" at bounding box center [151, 53] width 191 height 18
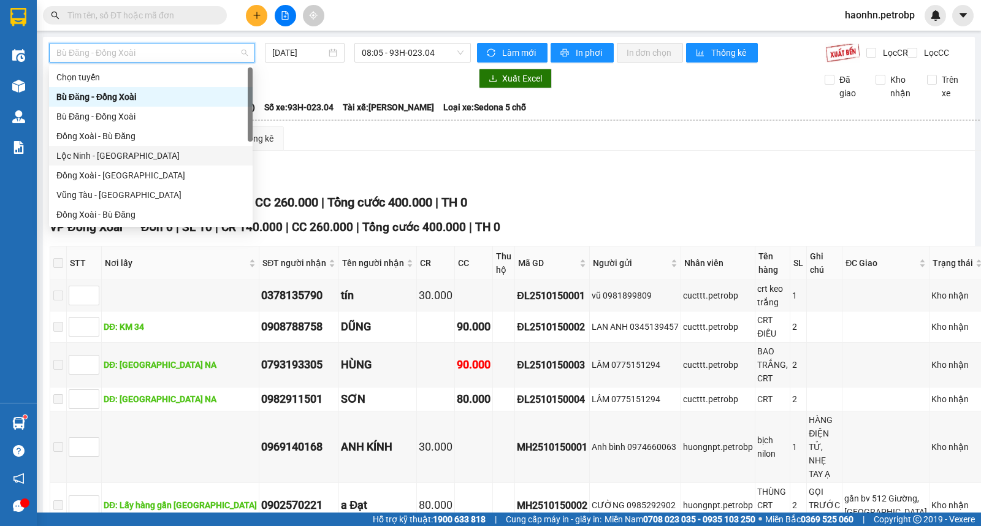
click at [129, 162] on div "Lộc Ninh - [GEOGRAPHIC_DATA]" at bounding box center [150, 155] width 189 height 13
type input "[DATE]"
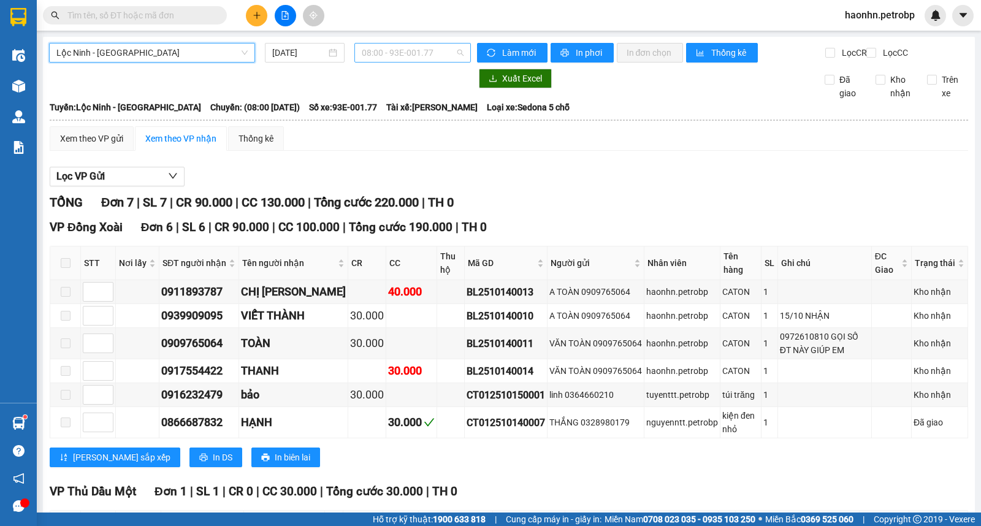
click at [439, 48] on span "08:00 - 93E-001.77" at bounding box center [412, 53] width 101 height 18
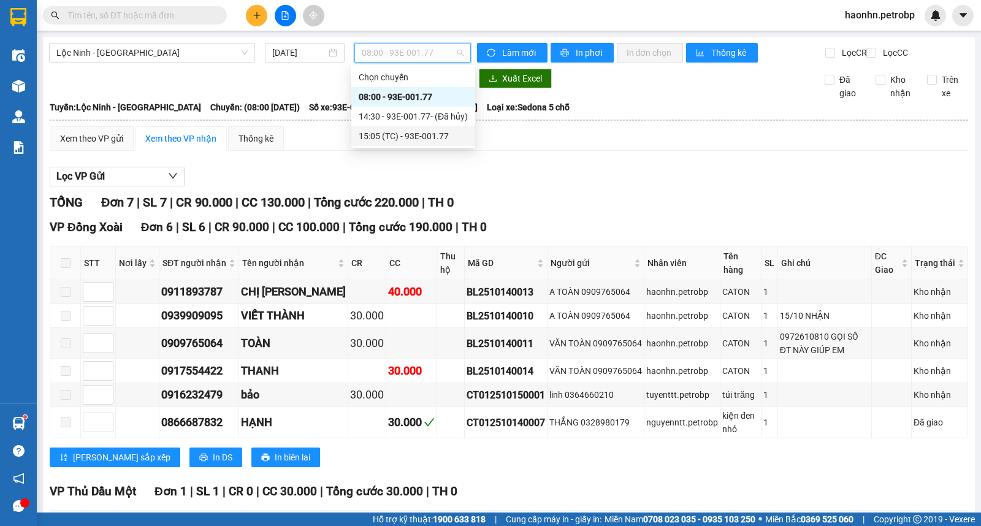
click at [397, 133] on div "15:05 (TC) - 93E-001.77" at bounding box center [413, 135] width 109 height 13
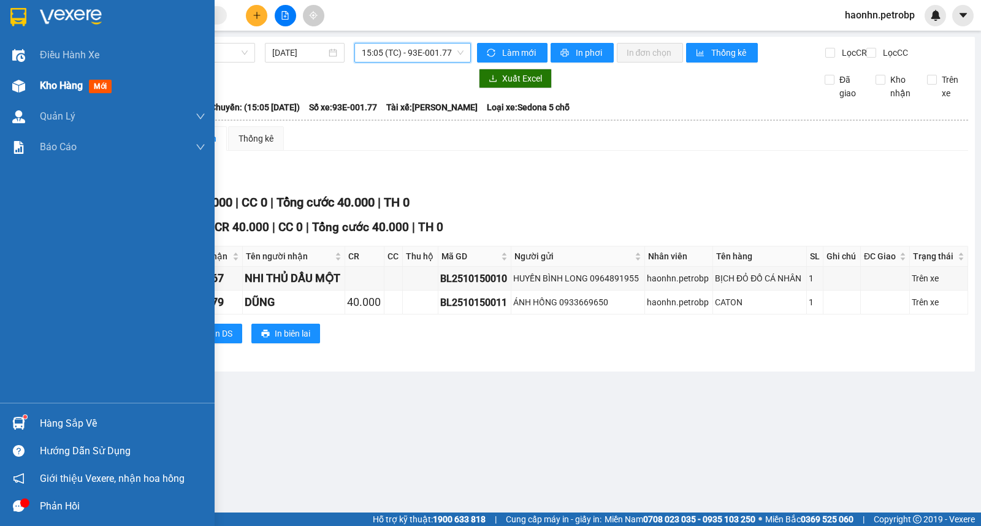
click at [45, 96] on div "Kho hàng mới" at bounding box center [123, 85] width 166 height 31
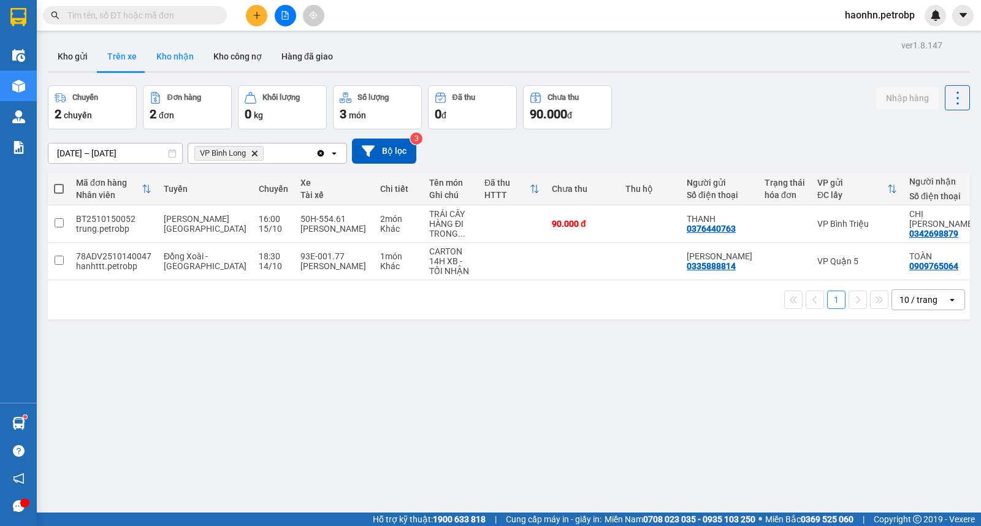
click at [152, 63] on button "Kho nhận" at bounding box center [175, 56] width 57 height 29
type input "[DATE] – [DATE]"
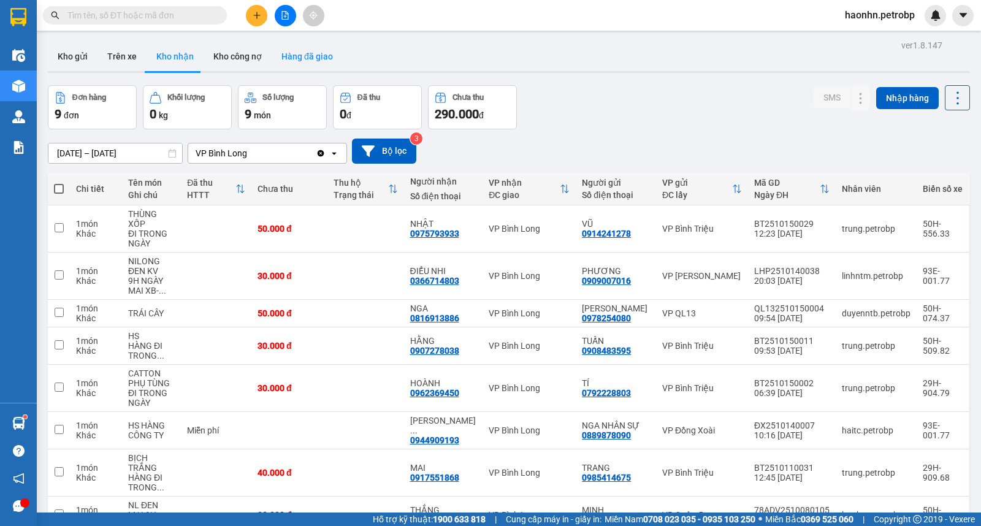
click at [327, 60] on button "Hàng đã giao" at bounding box center [307, 56] width 71 height 29
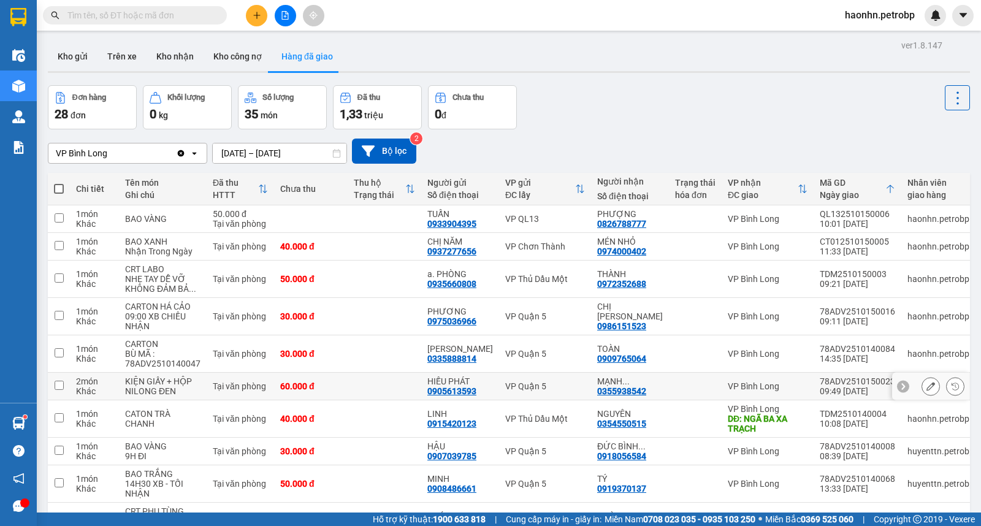
click at [622, 392] on div "0355938542" at bounding box center [621, 391] width 49 height 10
click at [164, 9] on input "text" at bounding box center [139, 15] width 145 height 13
paste input "0355938542"
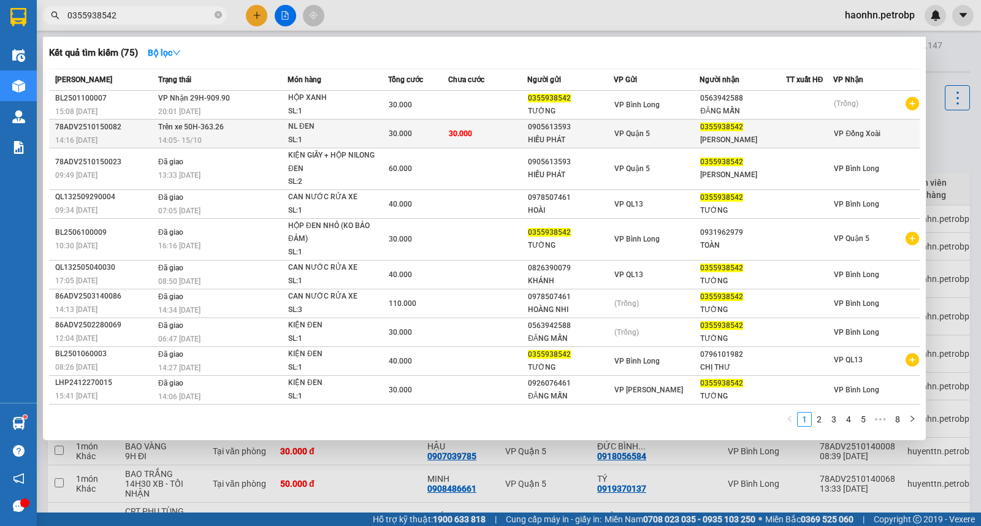
type input "0355938542"
click at [356, 136] on div "SL: 1" at bounding box center [334, 140] width 92 height 13
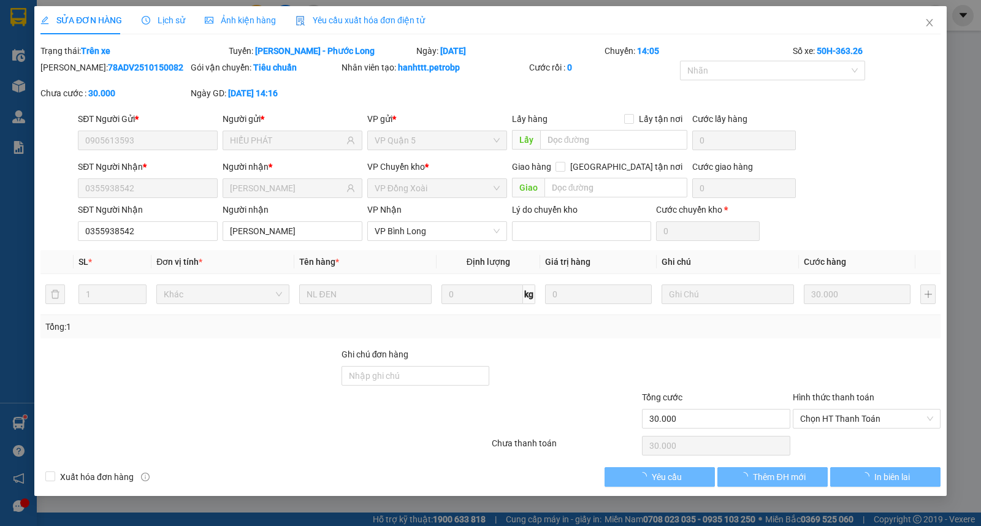
type input "0905613593"
type input "HIẾU PHÁT"
type input "0355938542"
type input "[PERSON_NAME]"
type input "30.000"
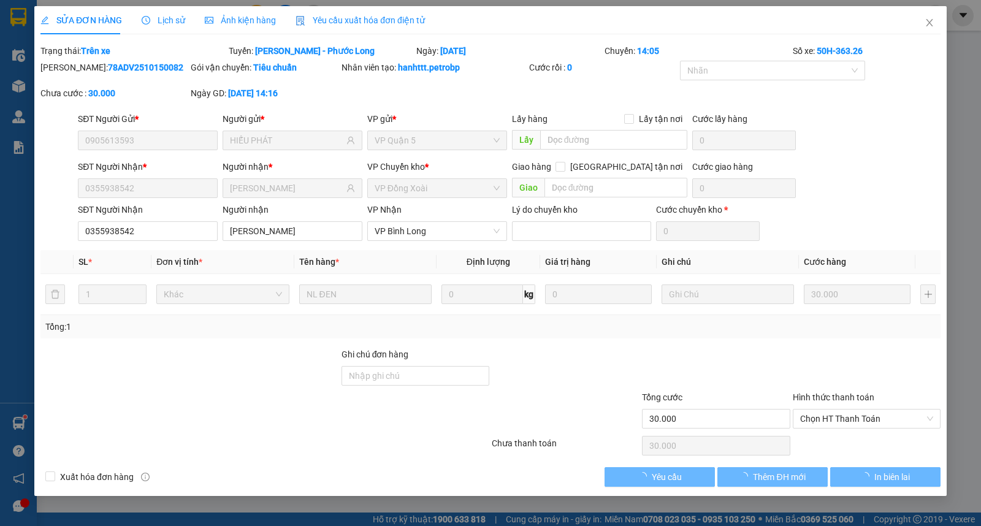
type input "30.000"
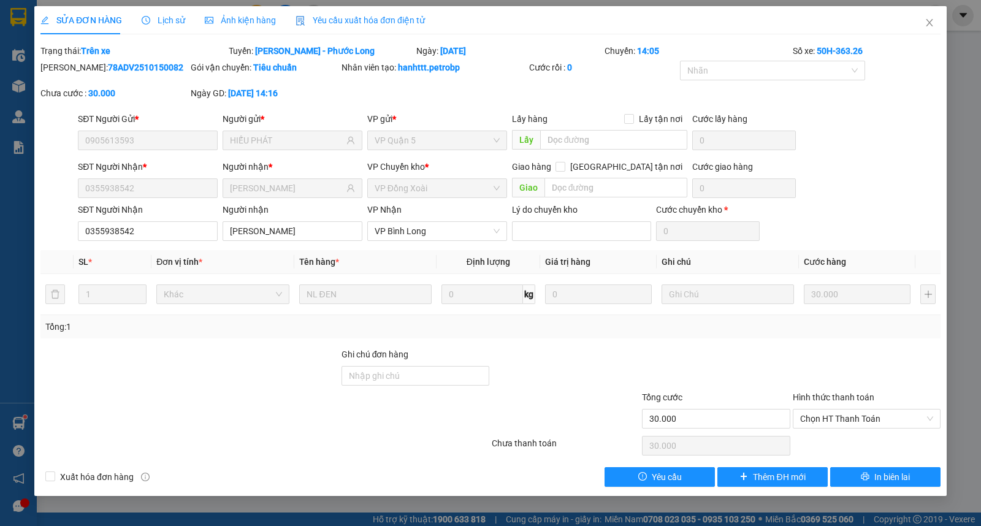
click at [176, 17] on span "Lịch sử" at bounding box center [164, 20] width 44 height 10
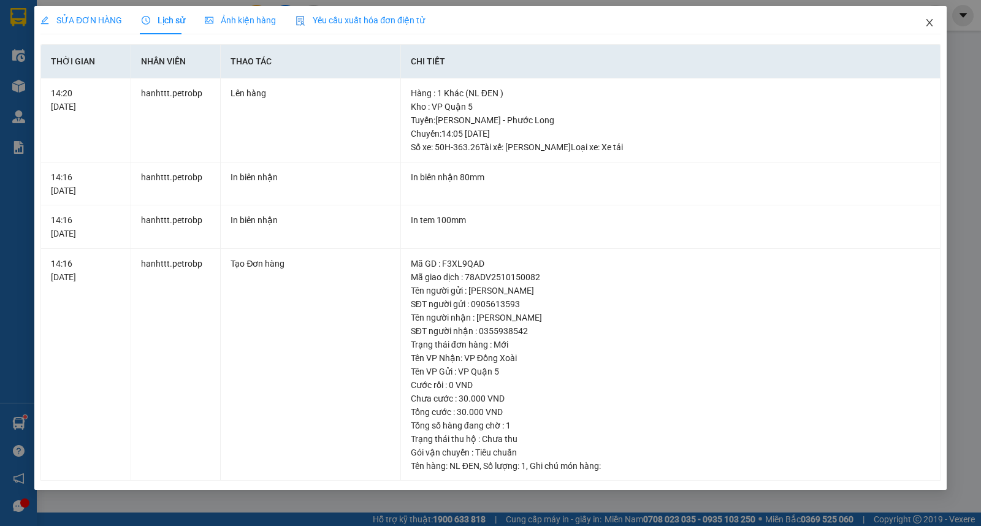
click at [927, 27] on icon "close" at bounding box center [929, 23] width 10 height 10
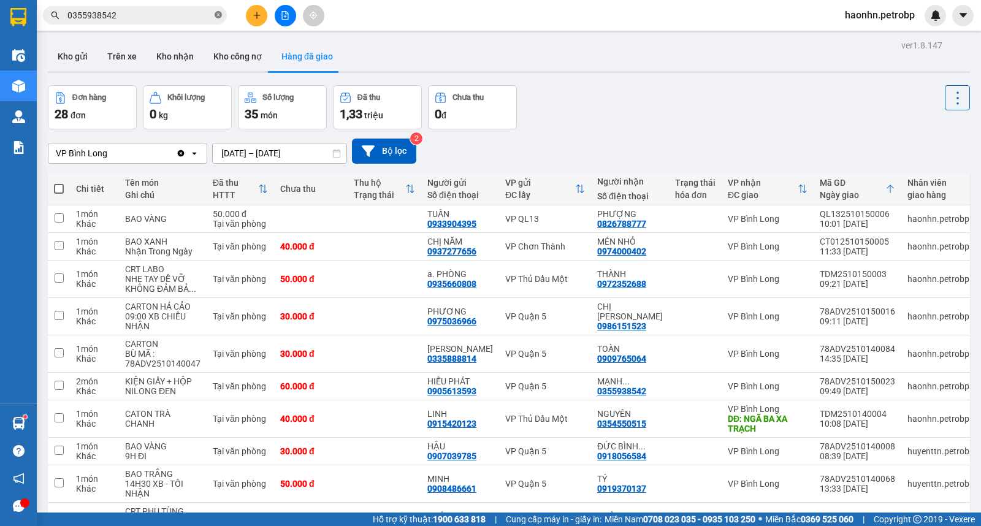
click at [217, 15] on icon "close-circle" at bounding box center [218, 14] width 7 height 7
click at [127, 56] on button "Trên xe" at bounding box center [121, 56] width 49 height 29
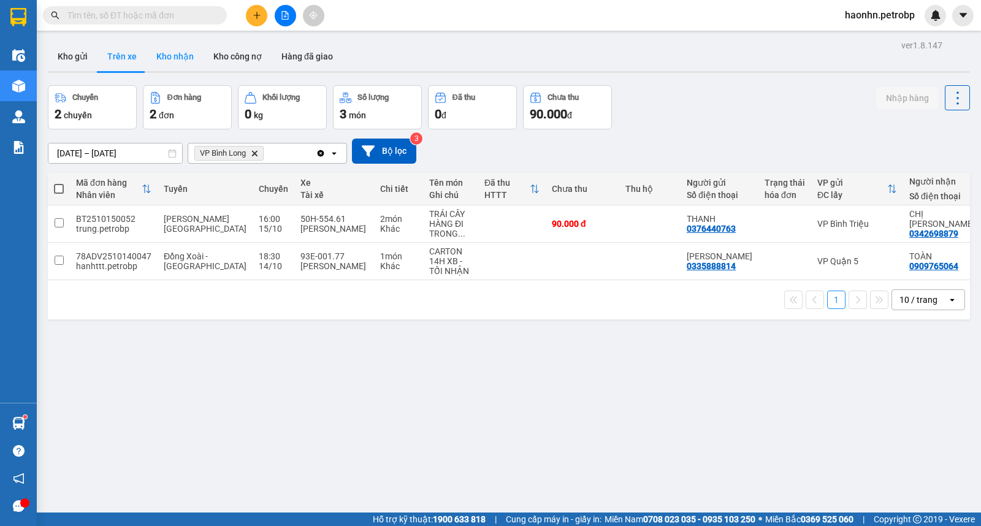
click at [170, 58] on button "Kho nhận" at bounding box center [175, 56] width 57 height 29
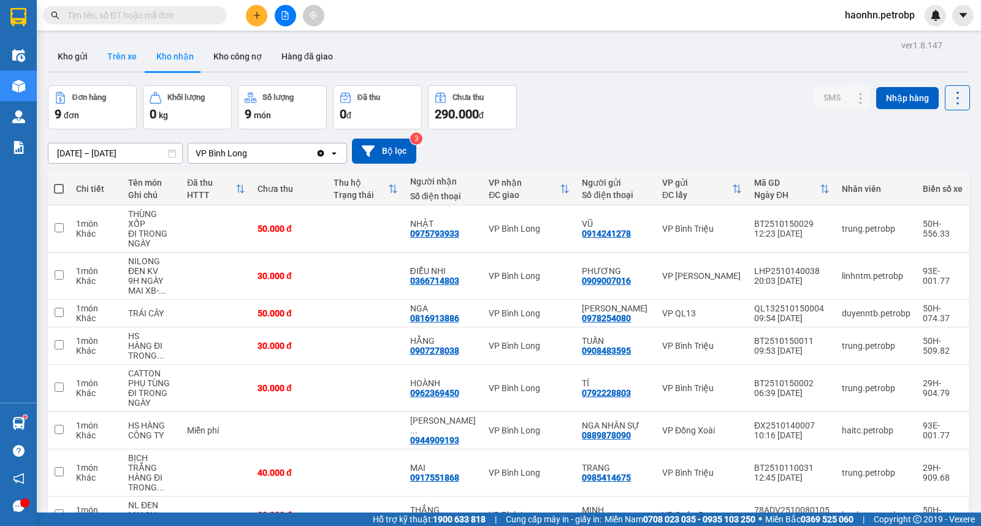
click at [119, 57] on button "Trên xe" at bounding box center [121, 56] width 49 height 29
type input "[DATE] – [DATE]"
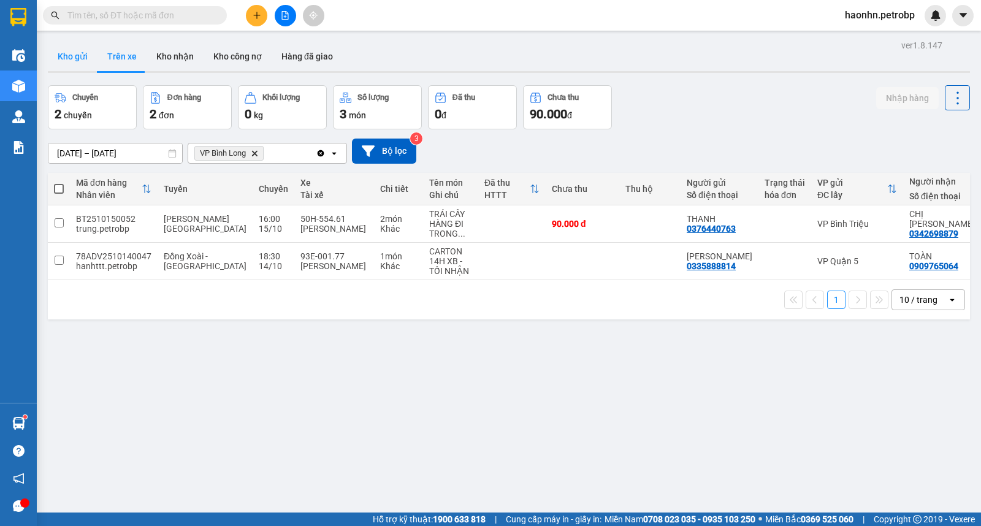
click at [77, 61] on button "Kho gửi" at bounding box center [73, 56] width 50 height 29
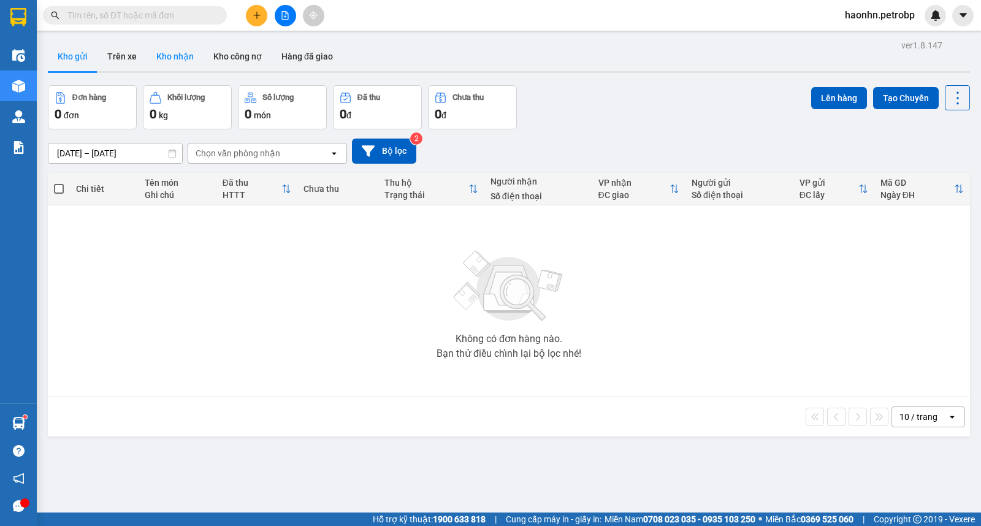
click at [161, 68] on button "Kho nhận" at bounding box center [175, 56] width 57 height 29
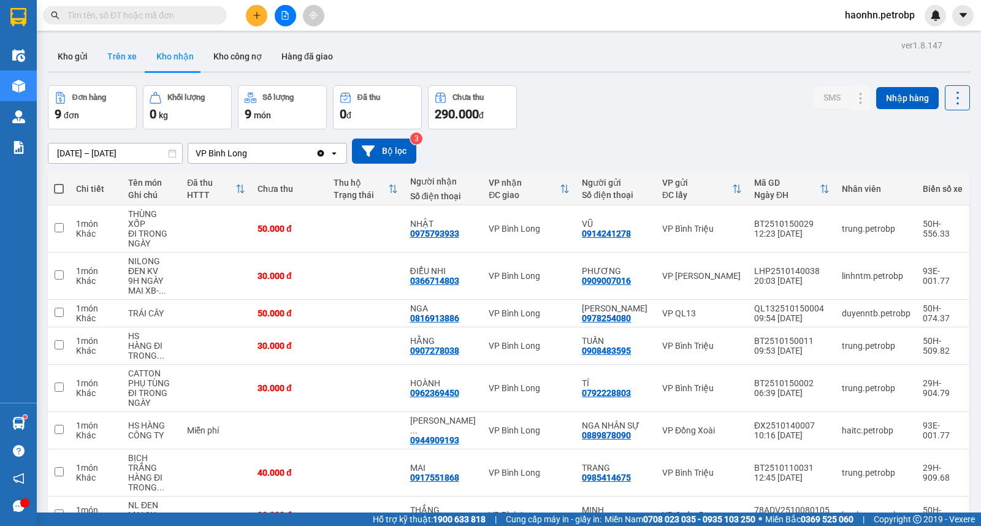
click at [107, 65] on button "Trên xe" at bounding box center [121, 56] width 49 height 29
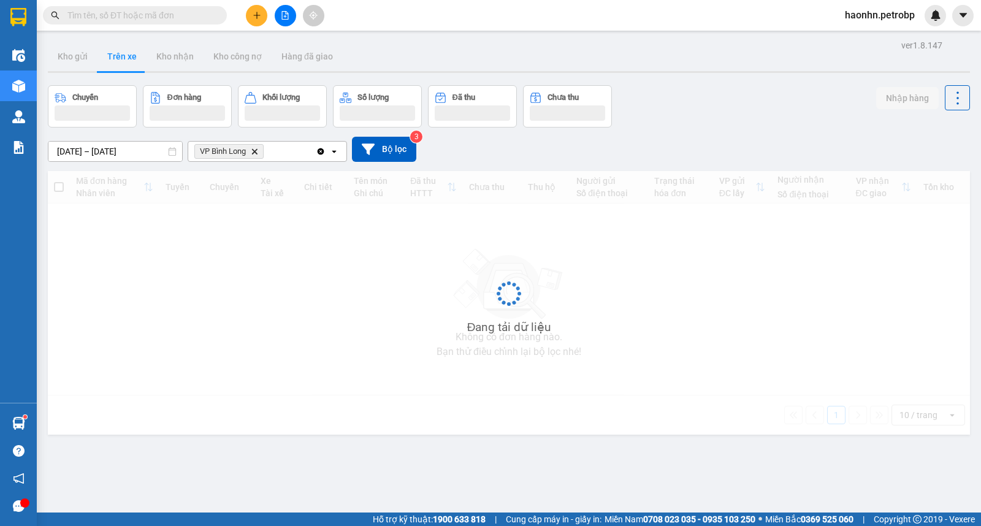
type input "[DATE] – [DATE]"
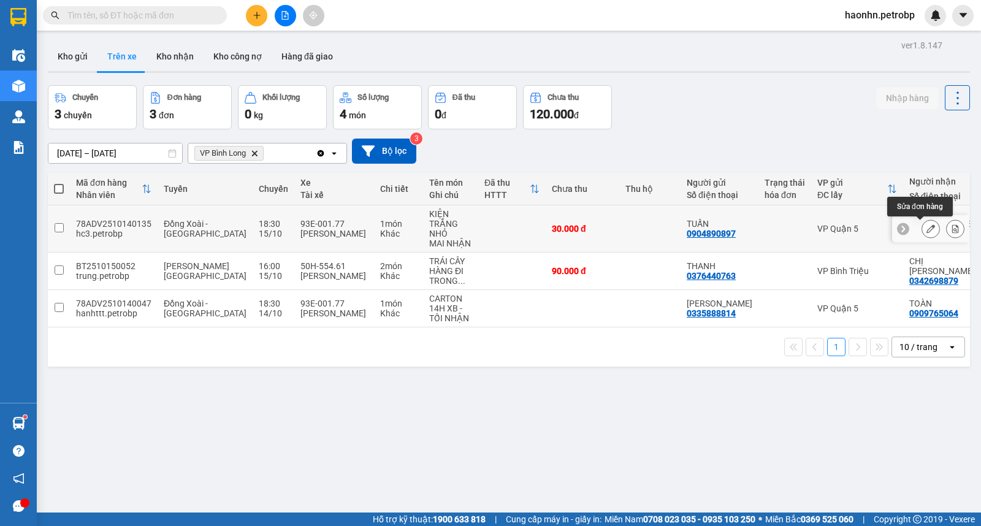
click at [921, 237] on div at bounding box center [930, 228] width 18 height 18
click at [926, 229] on icon at bounding box center [930, 228] width 9 height 9
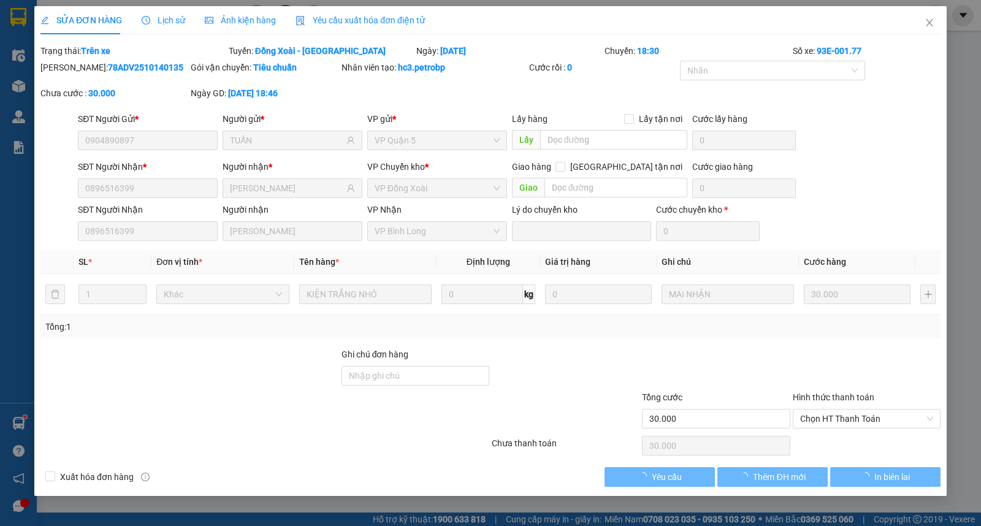
type input "0904890897"
type input "TUẤN"
type input "0896516399"
type input "[PERSON_NAME]"
type input "30.000"
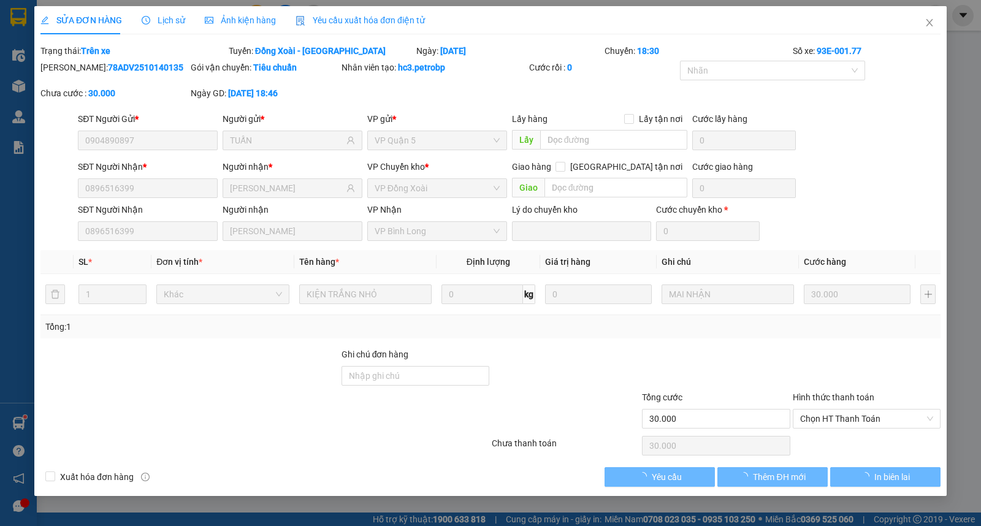
type input "30.000"
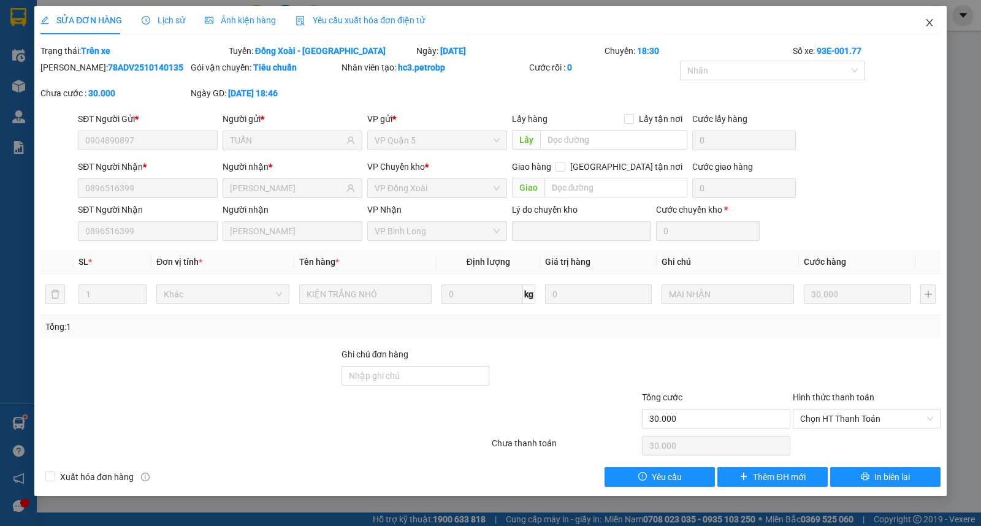
click at [927, 21] on icon "close" at bounding box center [929, 23] width 10 height 10
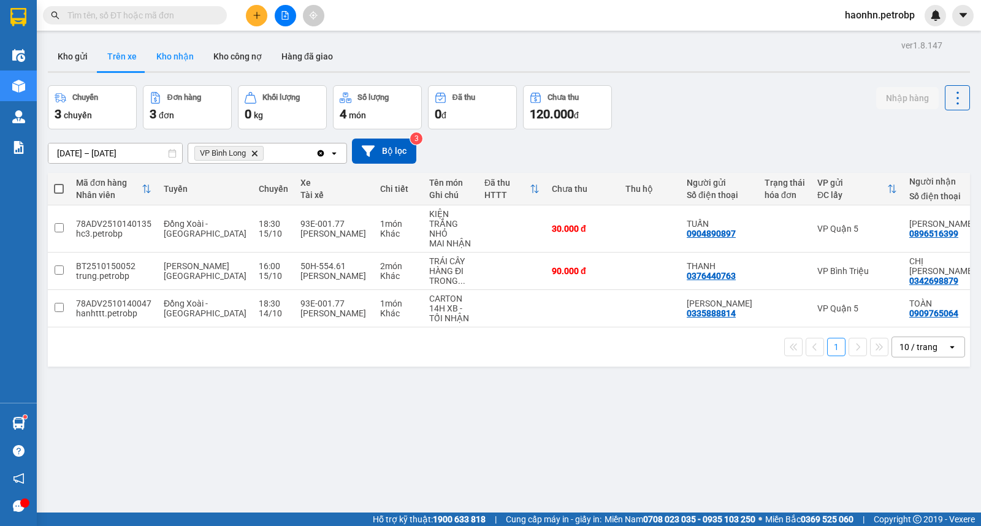
click at [173, 66] on button "Kho nhận" at bounding box center [175, 56] width 57 height 29
type input "[DATE] – [DATE]"
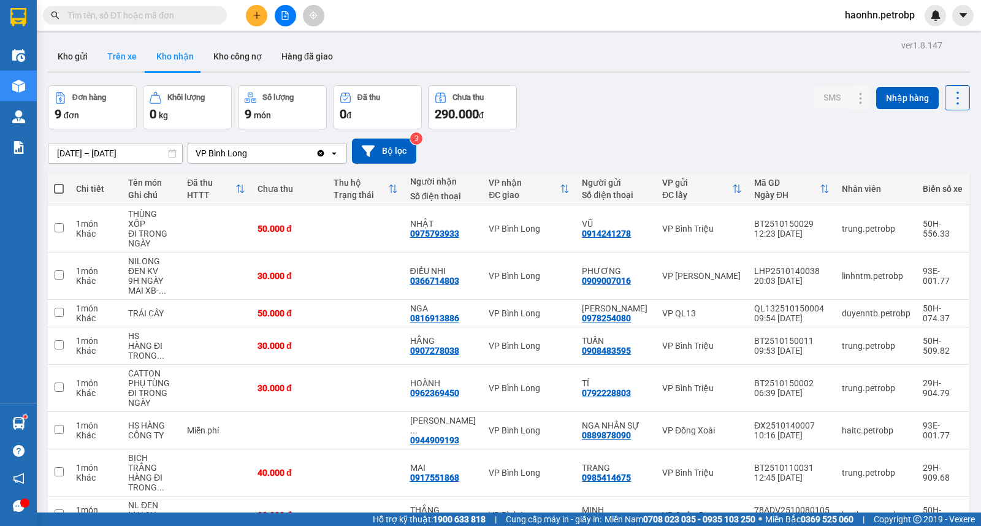
click at [126, 62] on button "Trên xe" at bounding box center [121, 56] width 49 height 29
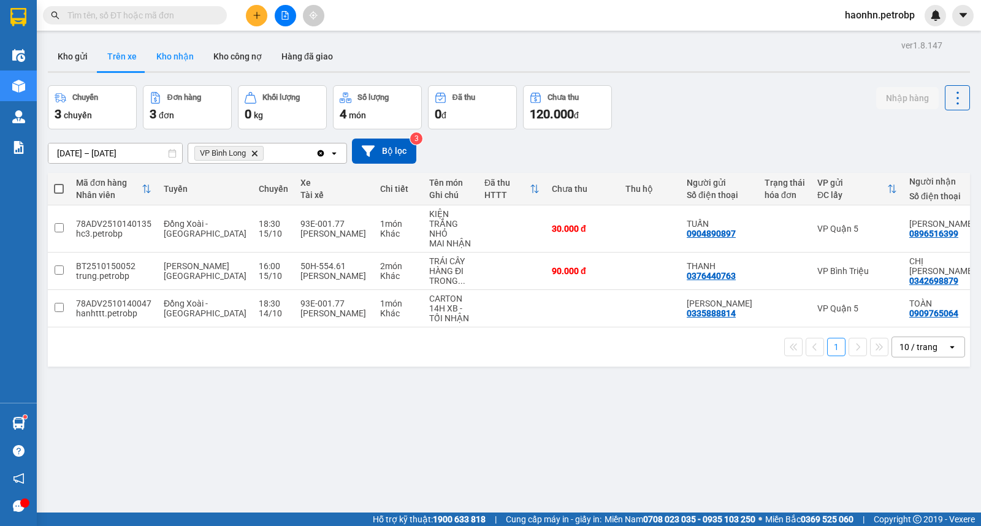
click at [193, 64] on button "Kho nhận" at bounding box center [175, 56] width 57 height 29
type input "[DATE] – [DATE]"
